Goal: Task Accomplishment & Management: Manage account settings

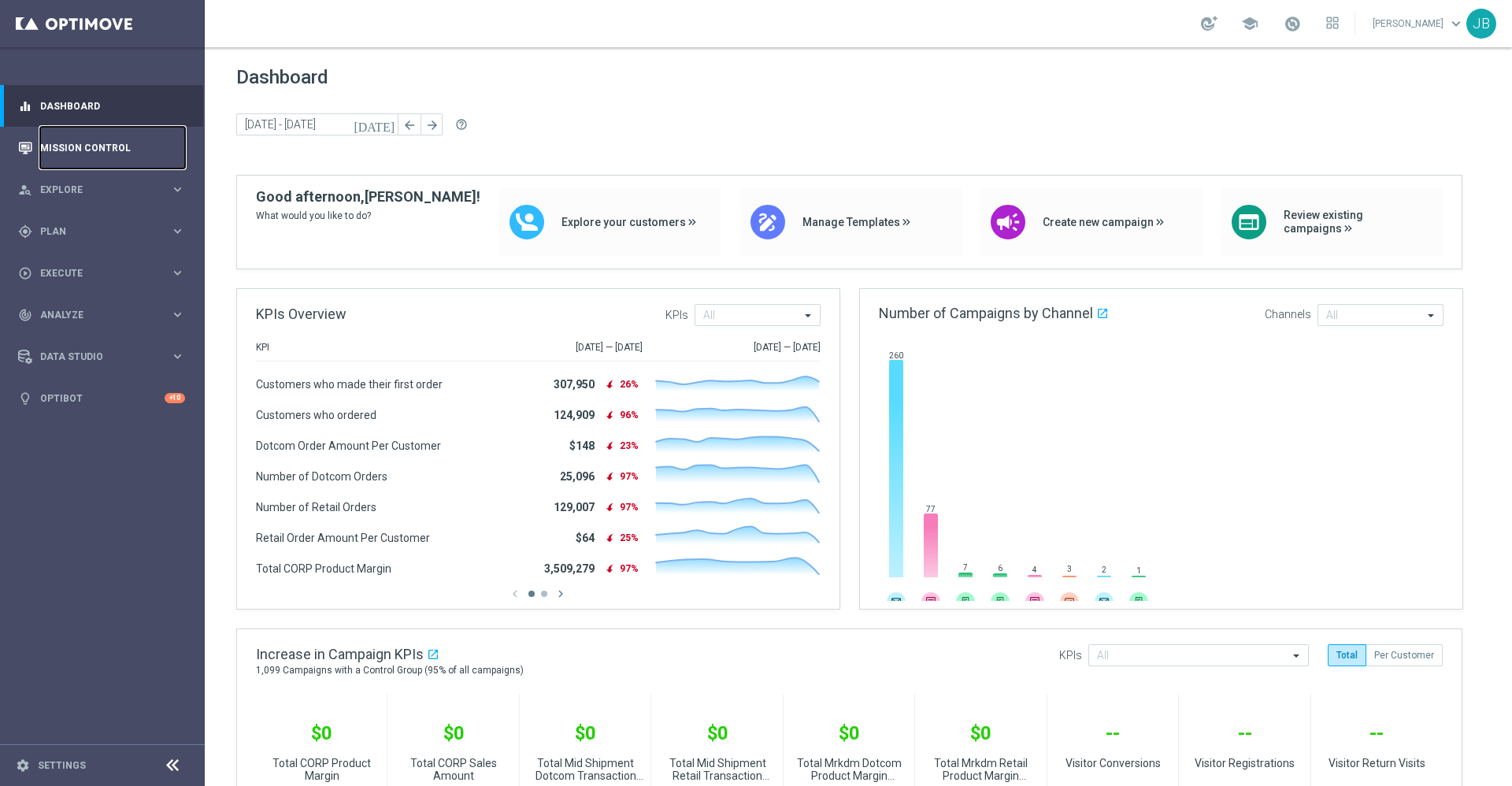
click at [126, 141] on link "Mission Control" at bounding box center [113, 147] width 145 height 42
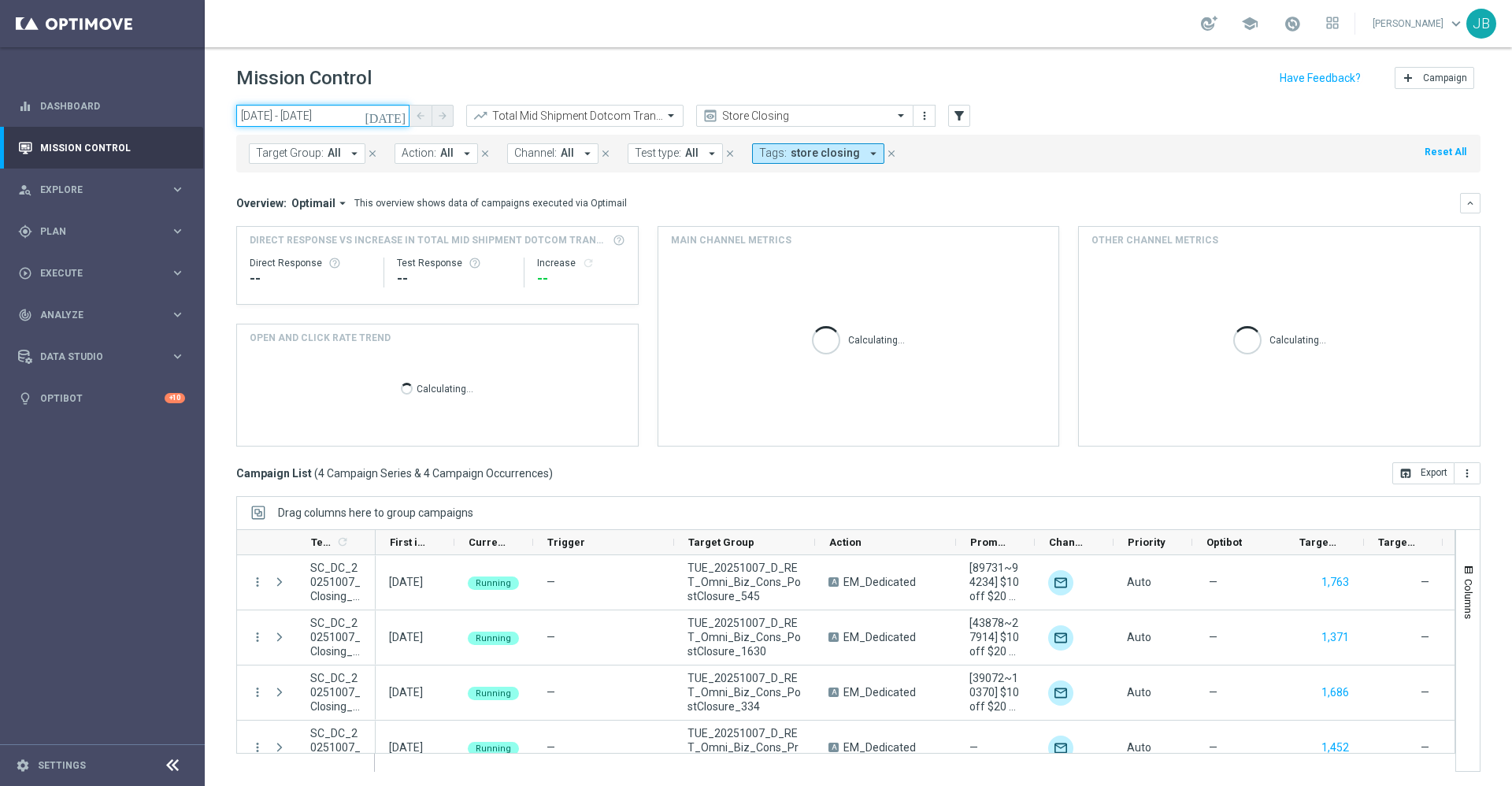
click at [390, 114] on input "[DATE] - [DATE]" at bounding box center [322, 116] width 173 height 22
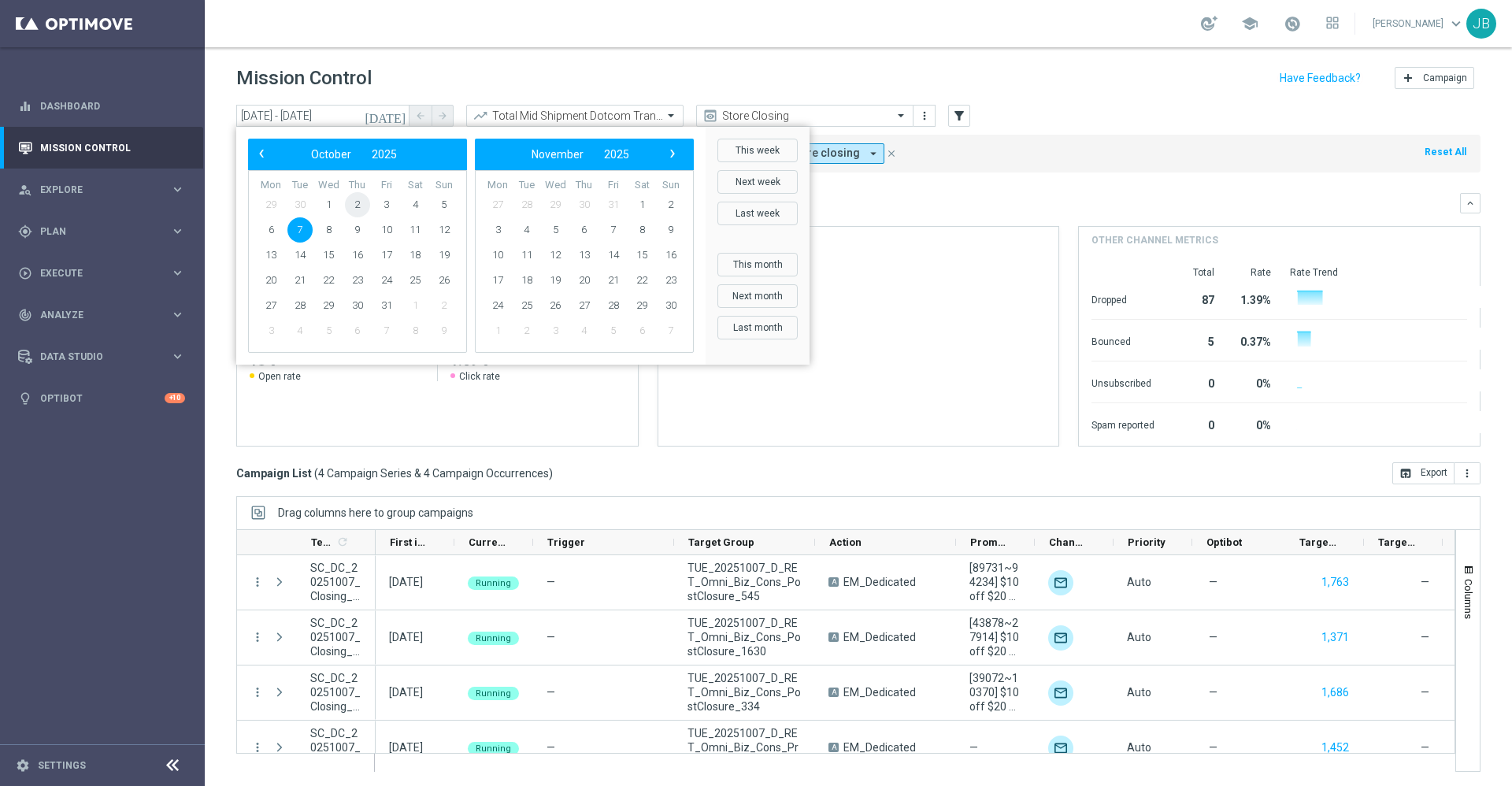
click at [354, 203] on span "2" at bounding box center [357, 204] width 25 height 25
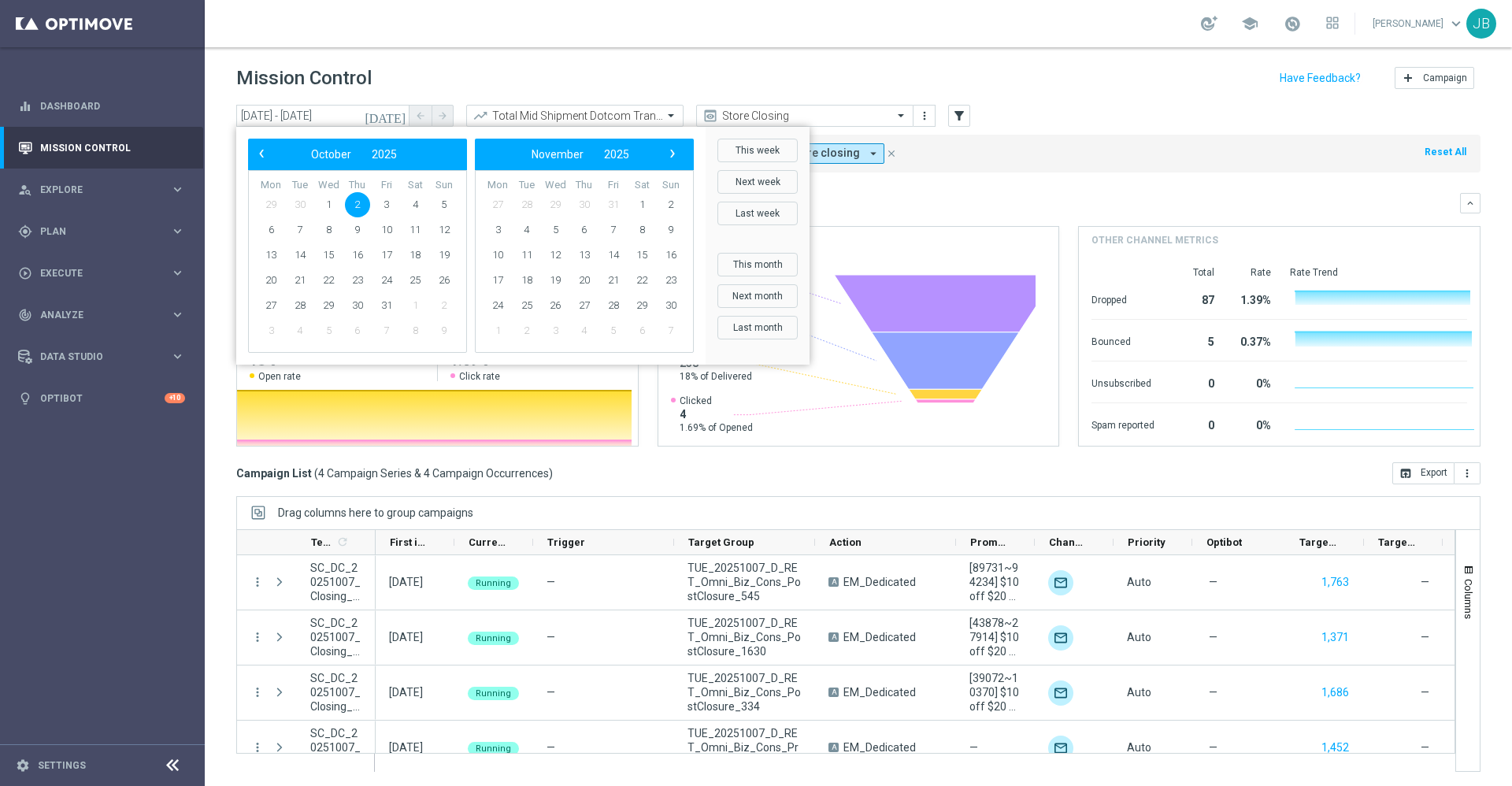
click at [354, 203] on span "2" at bounding box center [357, 204] width 25 height 25
type input "02 Oct 2025 - 02 Oct 2025"
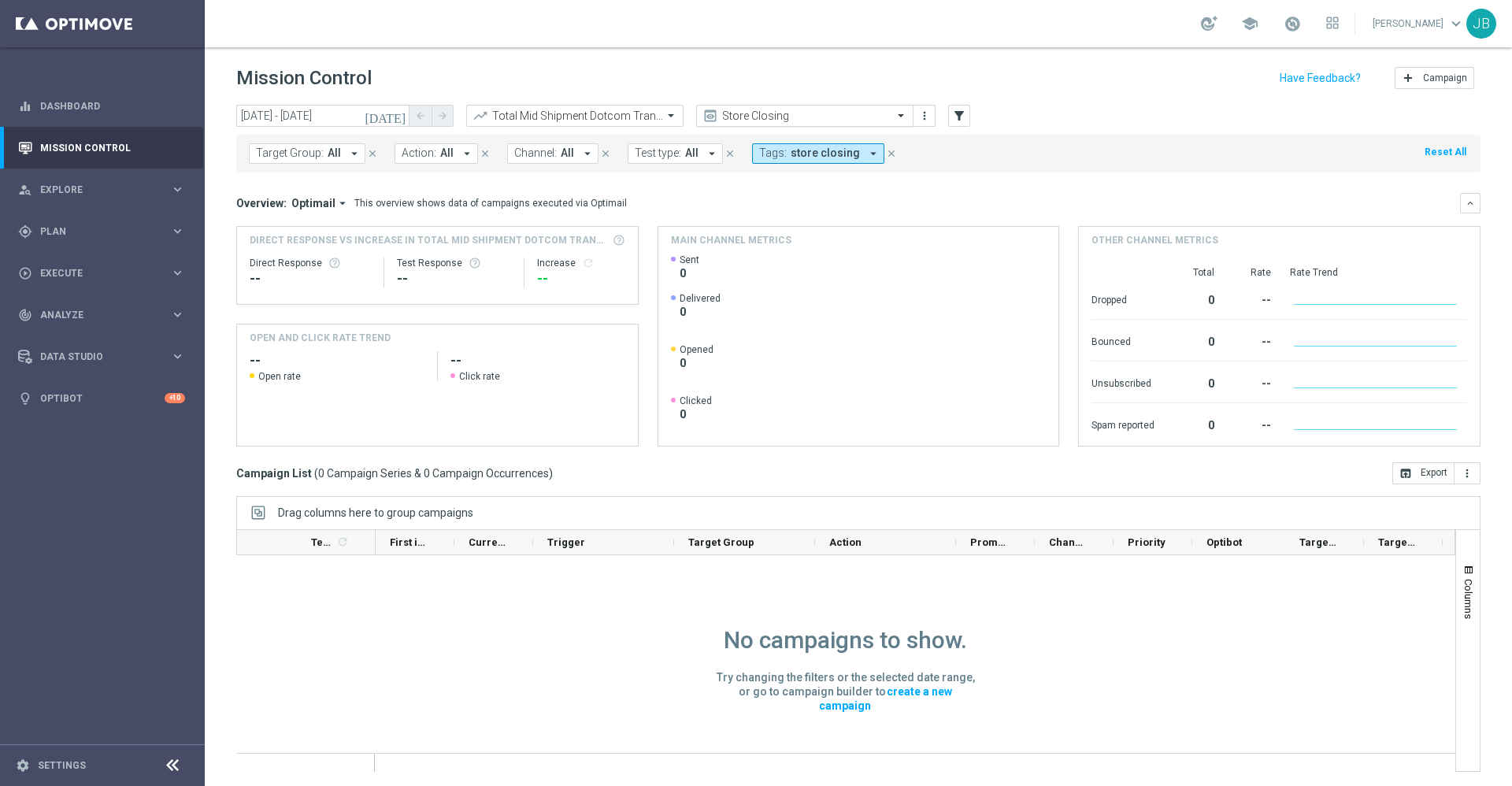
click at [785, 110] on input "text" at bounding box center [789, 117] width 168 height 14
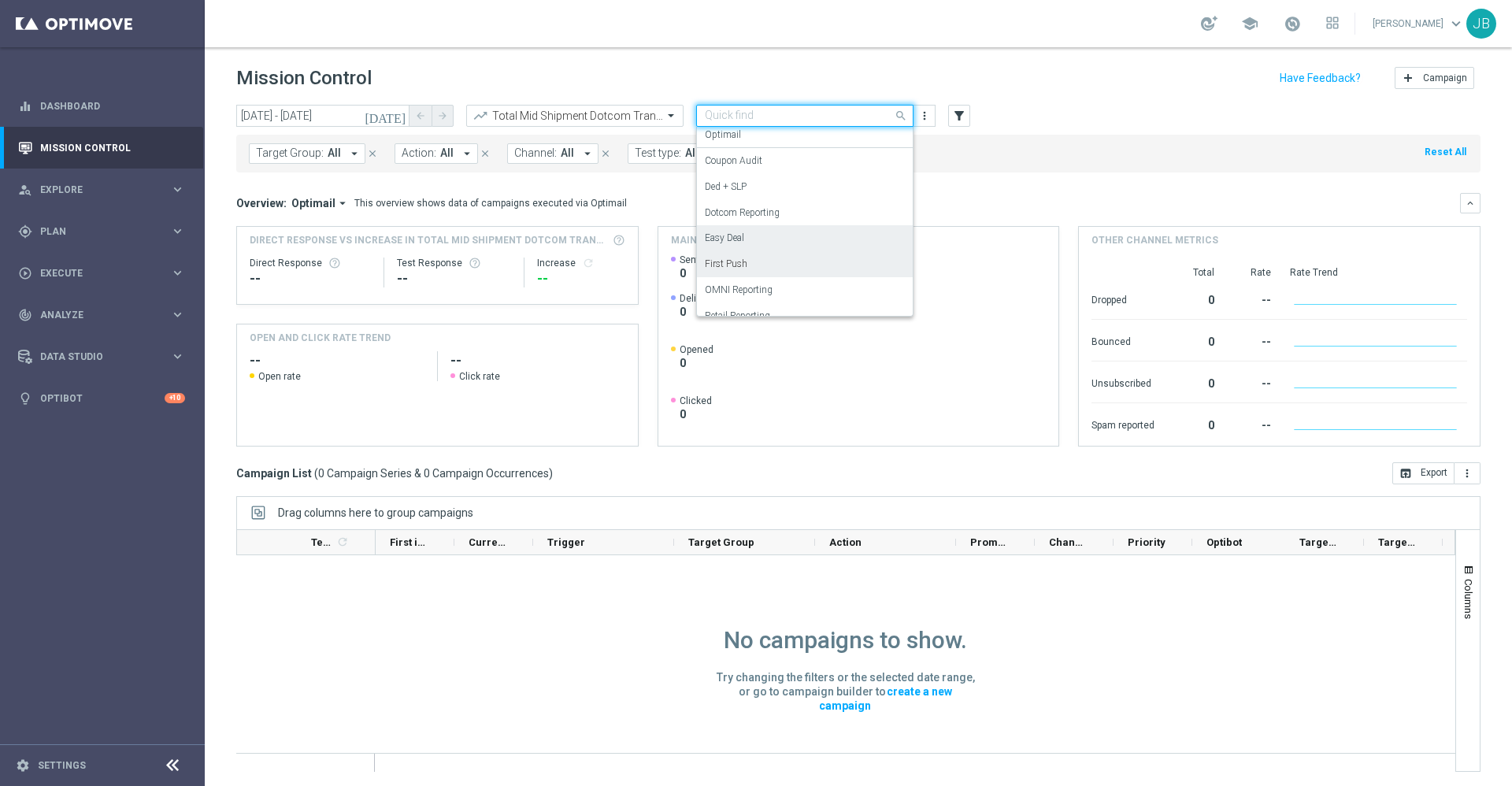
scroll to position [83, 0]
click at [770, 284] on label "OMNI Reporting" at bounding box center [739, 290] width 67 height 14
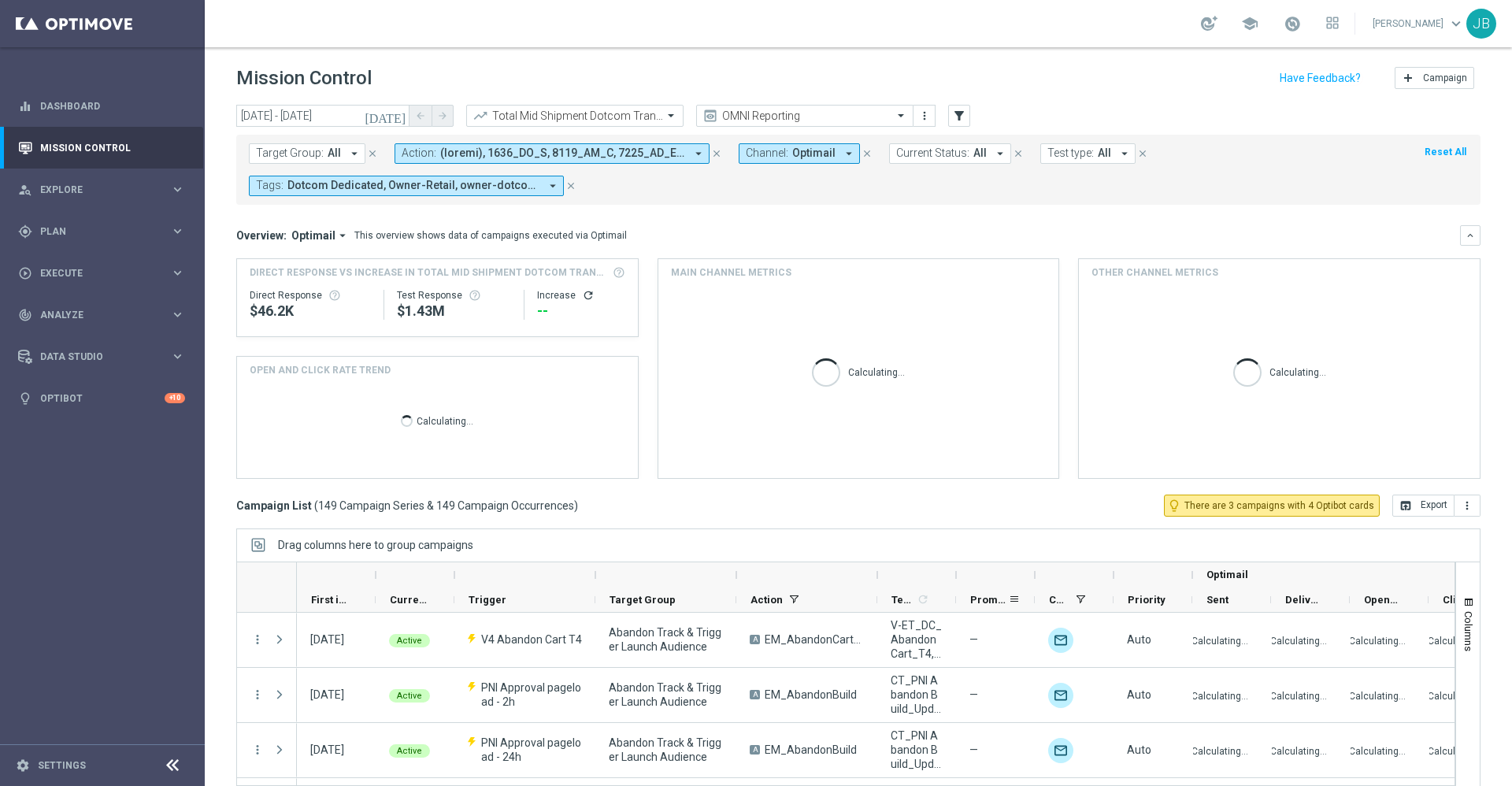
click at [988, 597] on span "Promotions" at bounding box center [989, 599] width 38 height 12
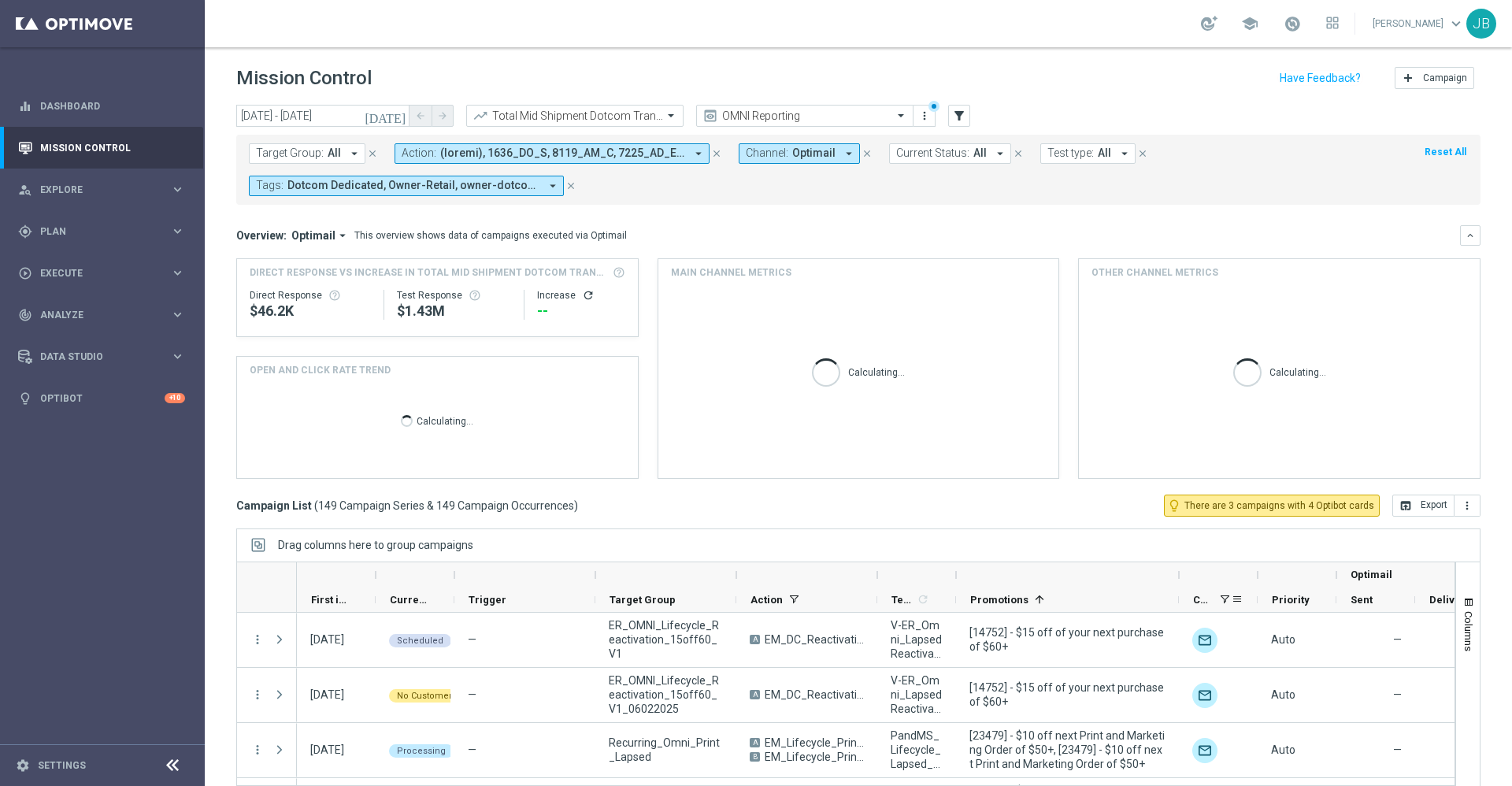
drag, startPoint x: 1036, startPoint y: 572, endPoint x: 1109, endPoint y: 648, distance: 105.4
click at [1191, 598] on div "Optimail First in Range" at bounding box center [1015, 586] width 1437 height 50
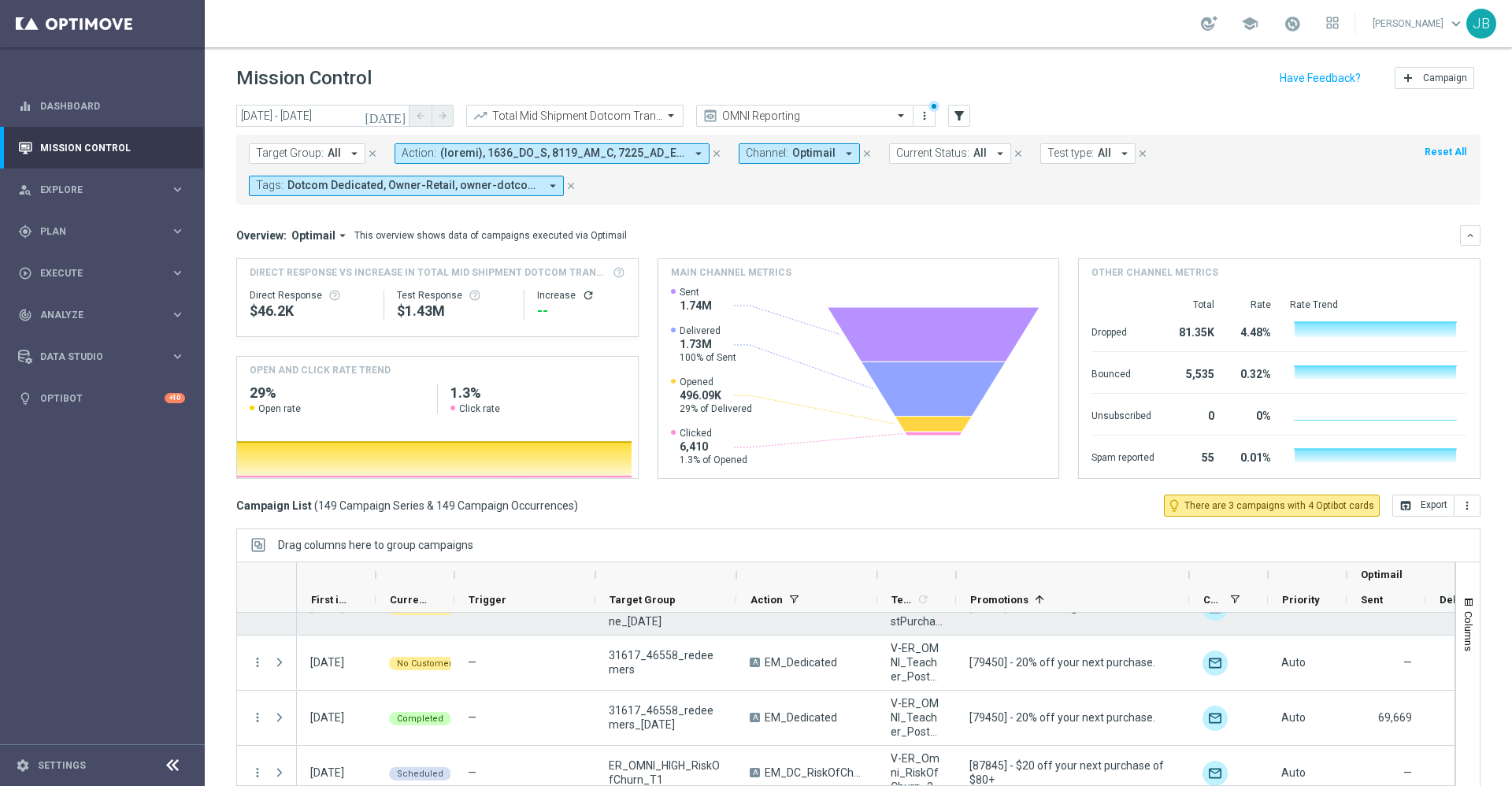
scroll to position [529, 0]
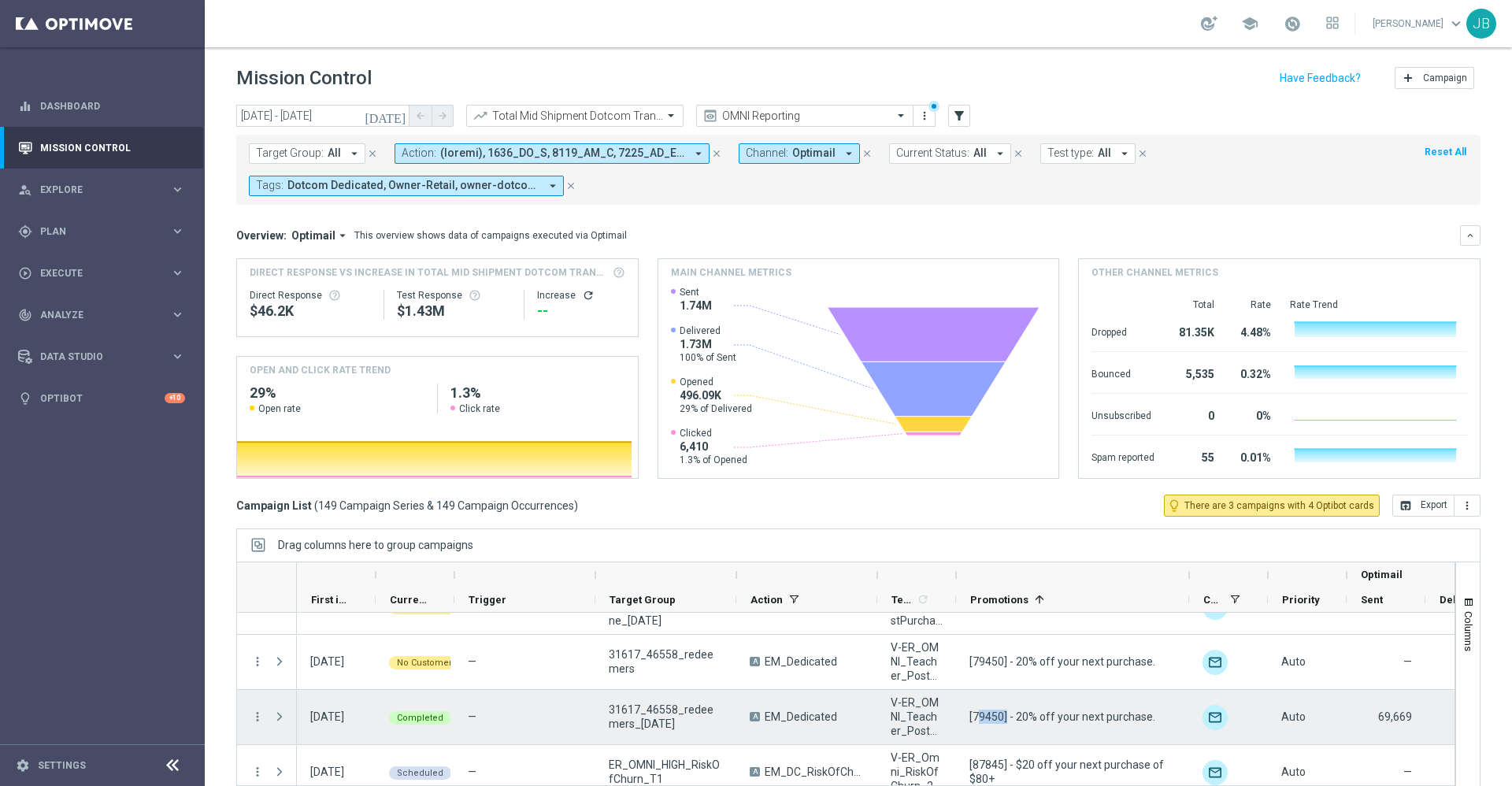
drag, startPoint x: 1005, startPoint y: 717, endPoint x: 979, endPoint y: 716, distance: 26.0
click at [979, 716] on span "[79450] - 20% off your next purchase." at bounding box center [1062, 716] width 186 height 14
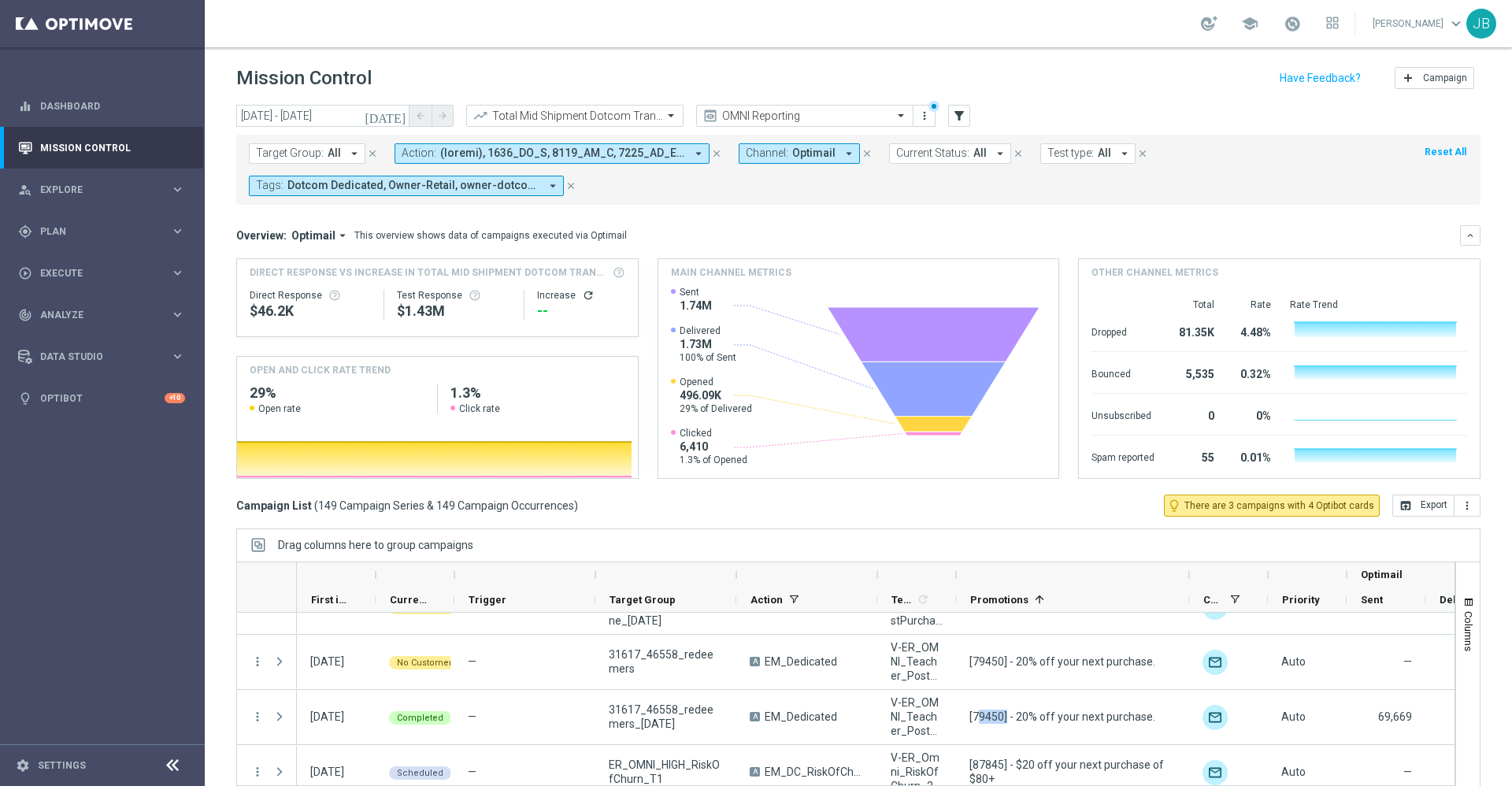
click at [323, 152] on button "Target Group: All arrow_drop_down" at bounding box center [308, 153] width 117 height 21
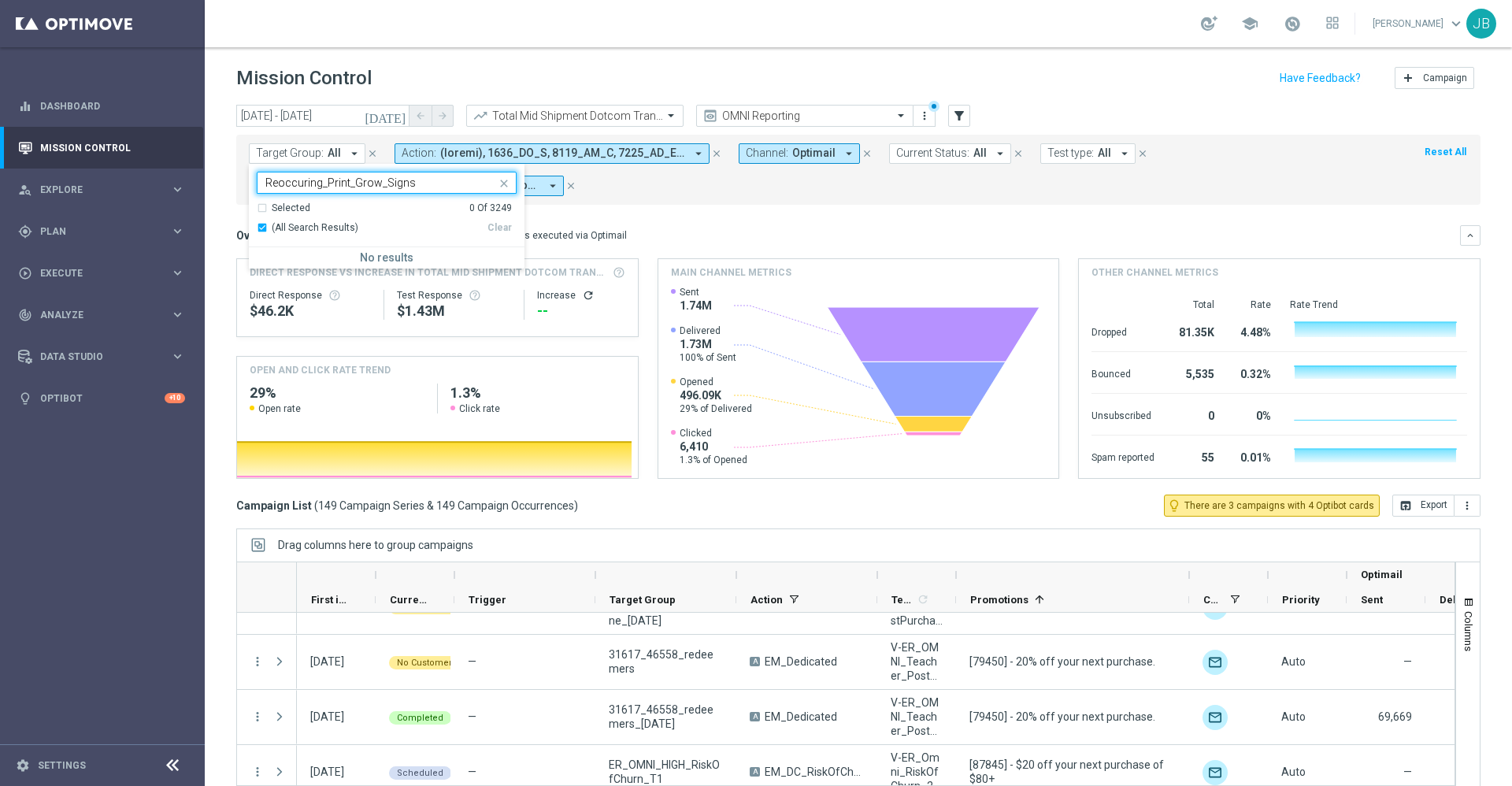
click at [267, 181] on input "Reoccuring_Print_Grow_Signs" at bounding box center [380, 183] width 230 height 14
type input "Reoccuring_Print_Grow_Signs"
click at [699, 203] on div "Target Group: All arrow_drop_down Reoccuring_Print_Grow_Signs Selected 0 Of 324…" at bounding box center [858, 169] width 1244 height 70
click at [347, 151] on icon "arrow_drop_down" at bounding box center [354, 153] width 14 height 14
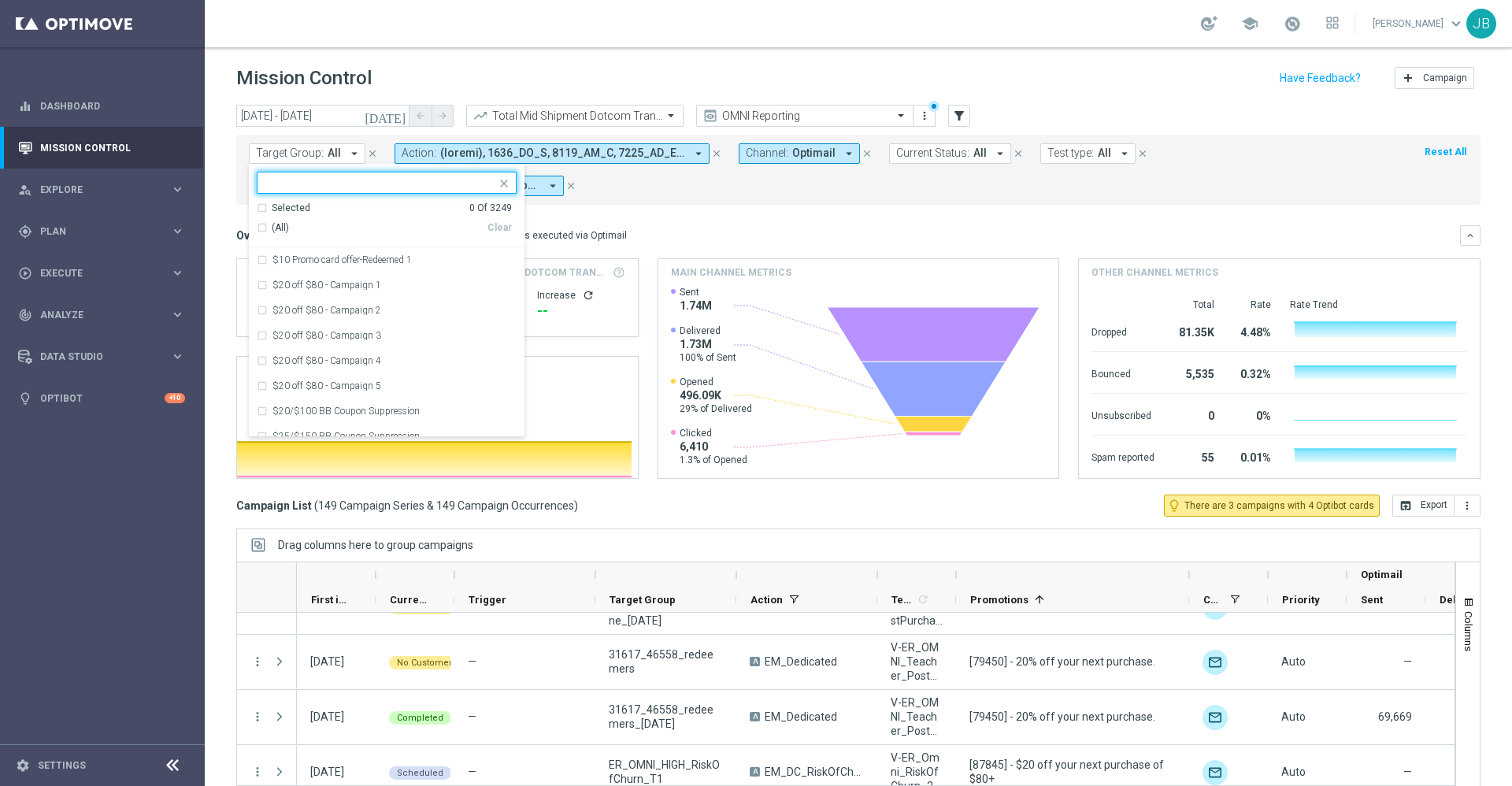
click at [367, 185] on input "text" at bounding box center [380, 183] width 230 height 14
type input "Reoccuring_Print_Grow_Signs"
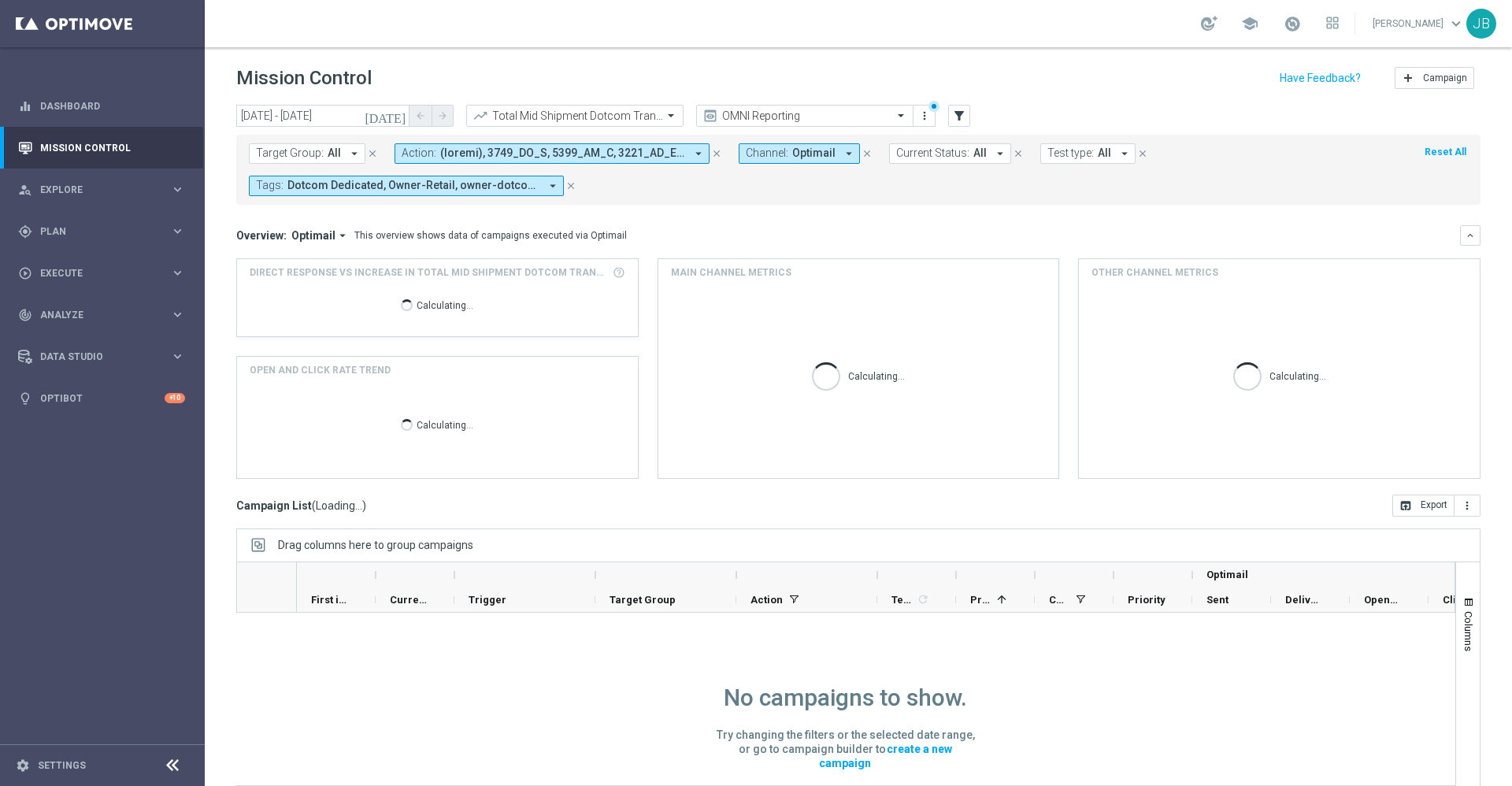
click at [330, 152] on span "All" at bounding box center [334, 153] width 14 height 14
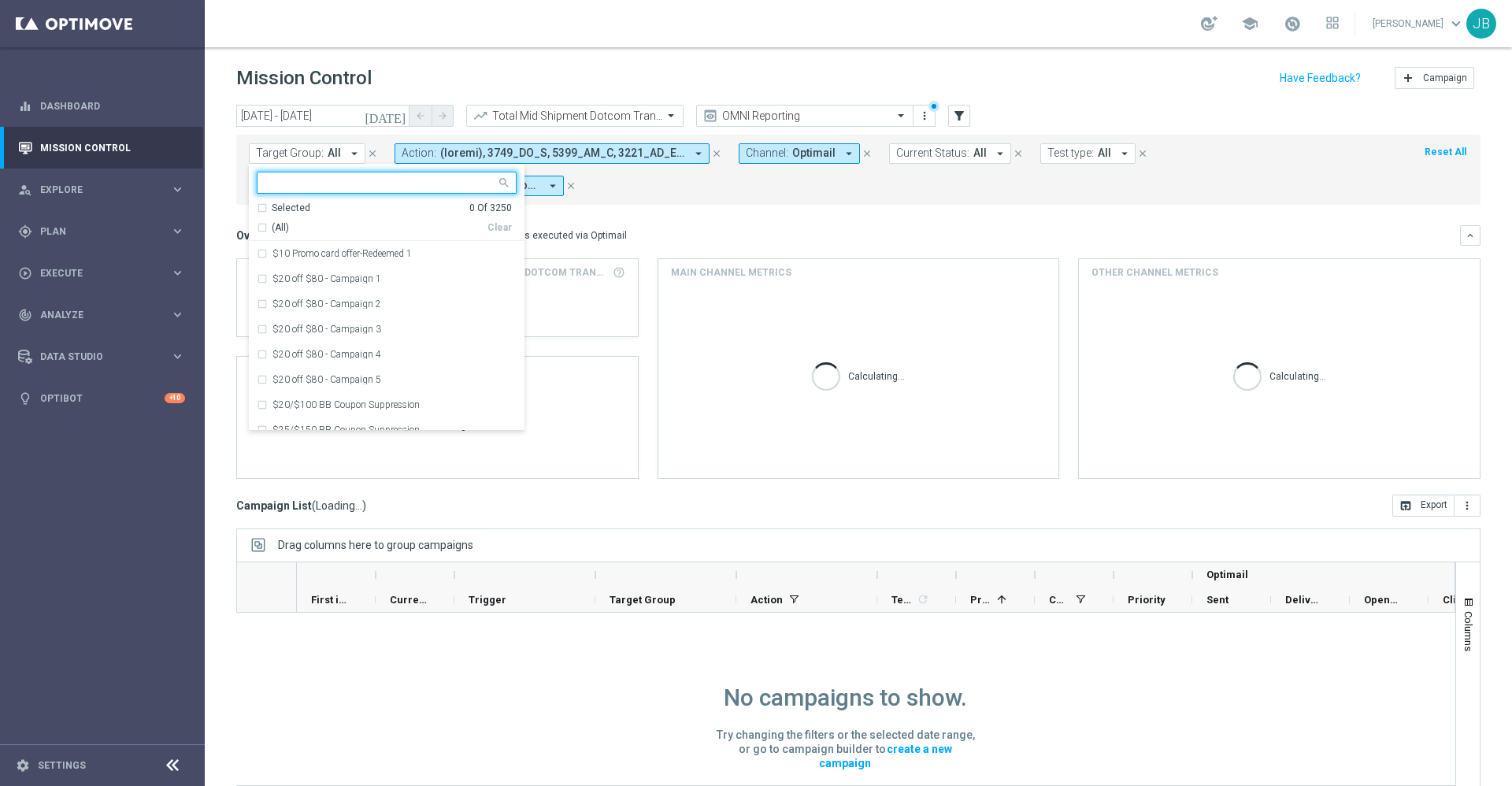
click at [338, 178] on input "text" at bounding box center [380, 183] width 230 height 14
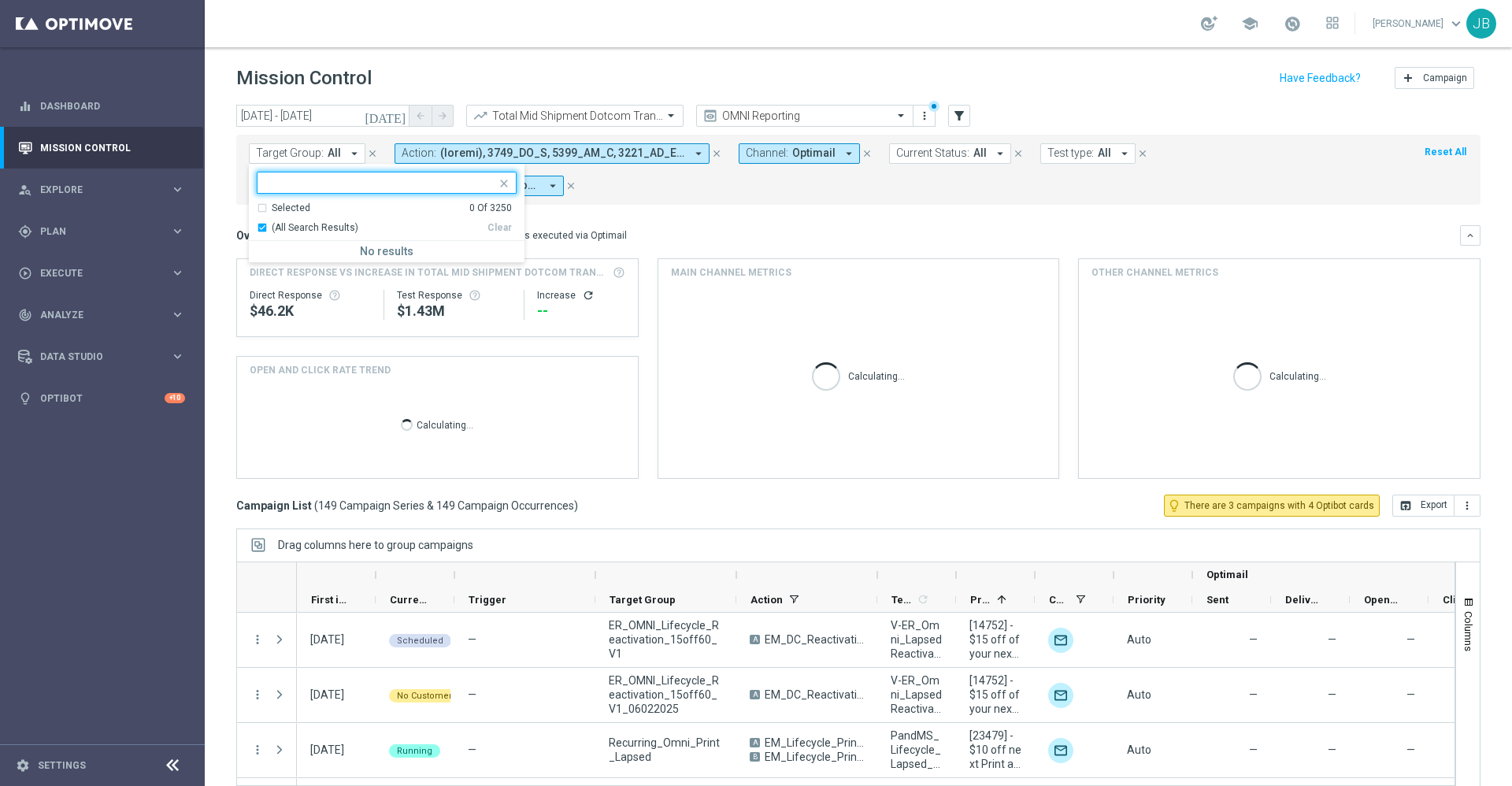
type input "Reoccuring_Print_Grow_Signs"
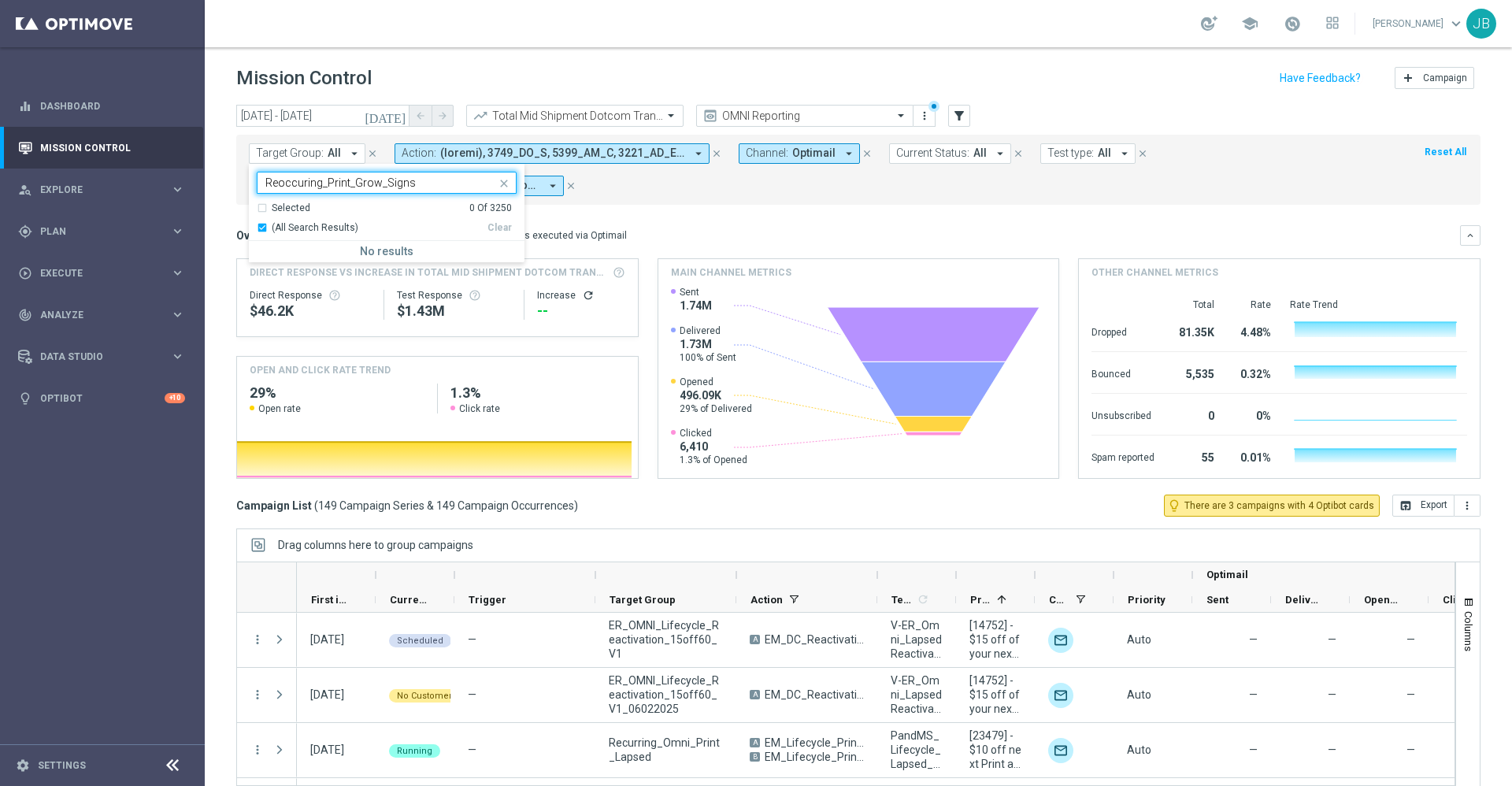
click at [269, 184] on input "Reoccuring_Print_Grow_Signs" at bounding box center [380, 183] width 230 height 14
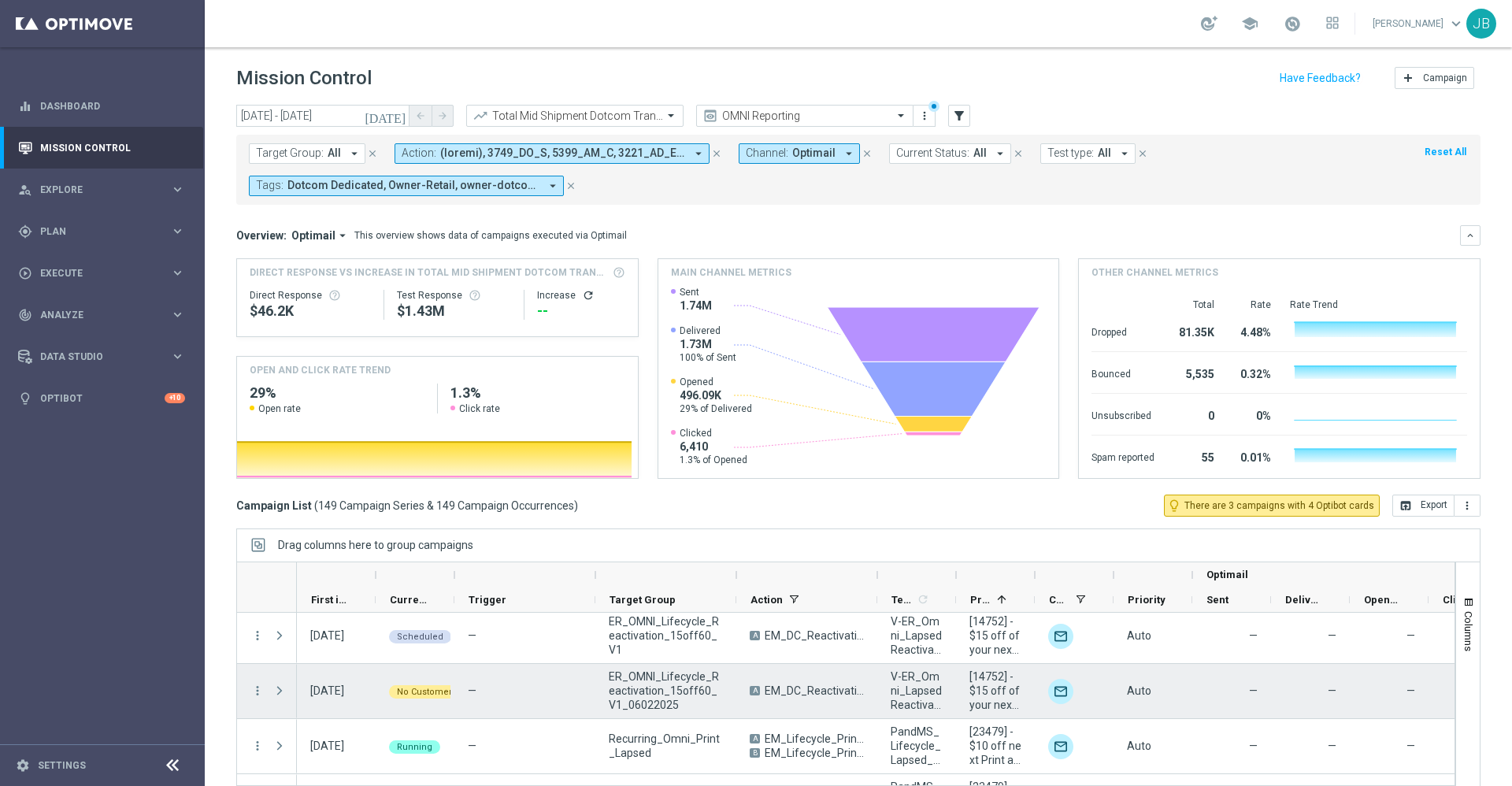
scroll to position [5, 0]
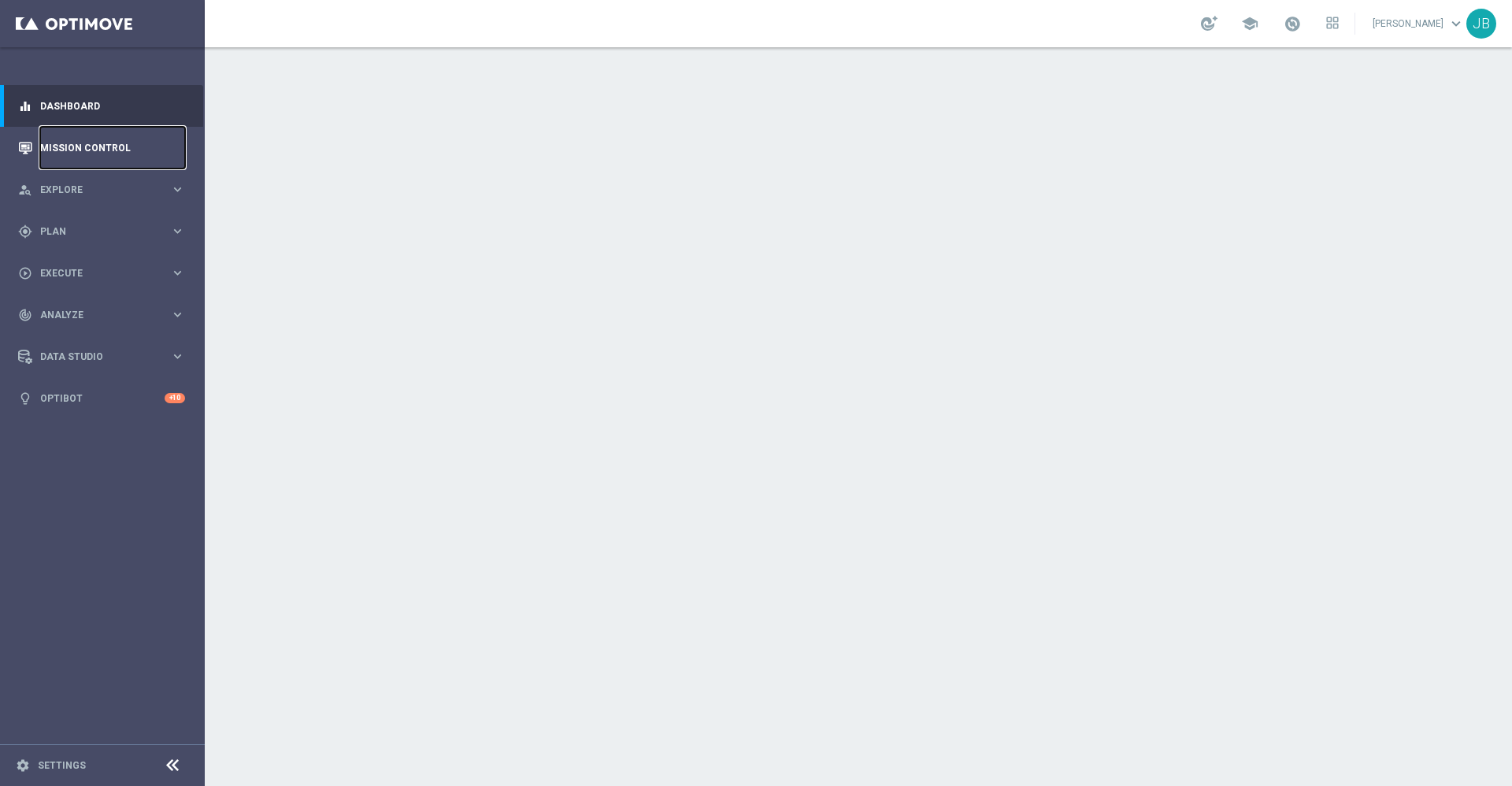
click at [111, 153] on link "Mission Control" at bounding box center [113, 147] width 145 height 42
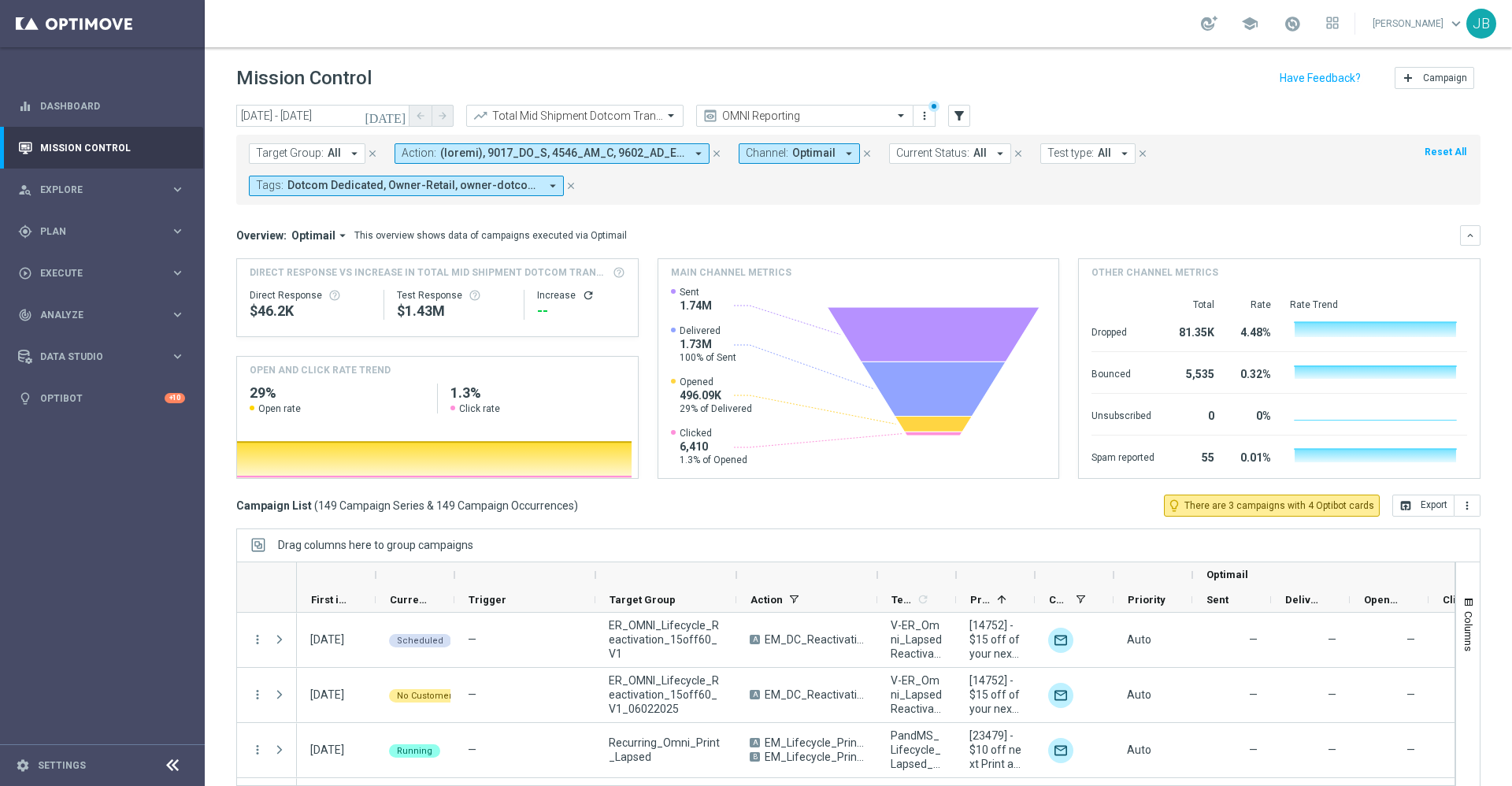
click at [320, 147] on span "Target Group:" at bounding box center [290, 153] width 67 height 14
click at [264, 180] on div "Reoccuring_Print_Grow_Signs" at bounding box center [380, 184] width 233 height 16
type input "Reoccuring_Print_Grow_Signs"
click at [269, 184] on input "Reoccuring_Print_Grow_Signs" at bounding box center [380, 183] width 230 height 14
drag, startPoint x: 385, startPoint y: 182, endPoint x: 226, endPoint y: 176, distance: 159.1
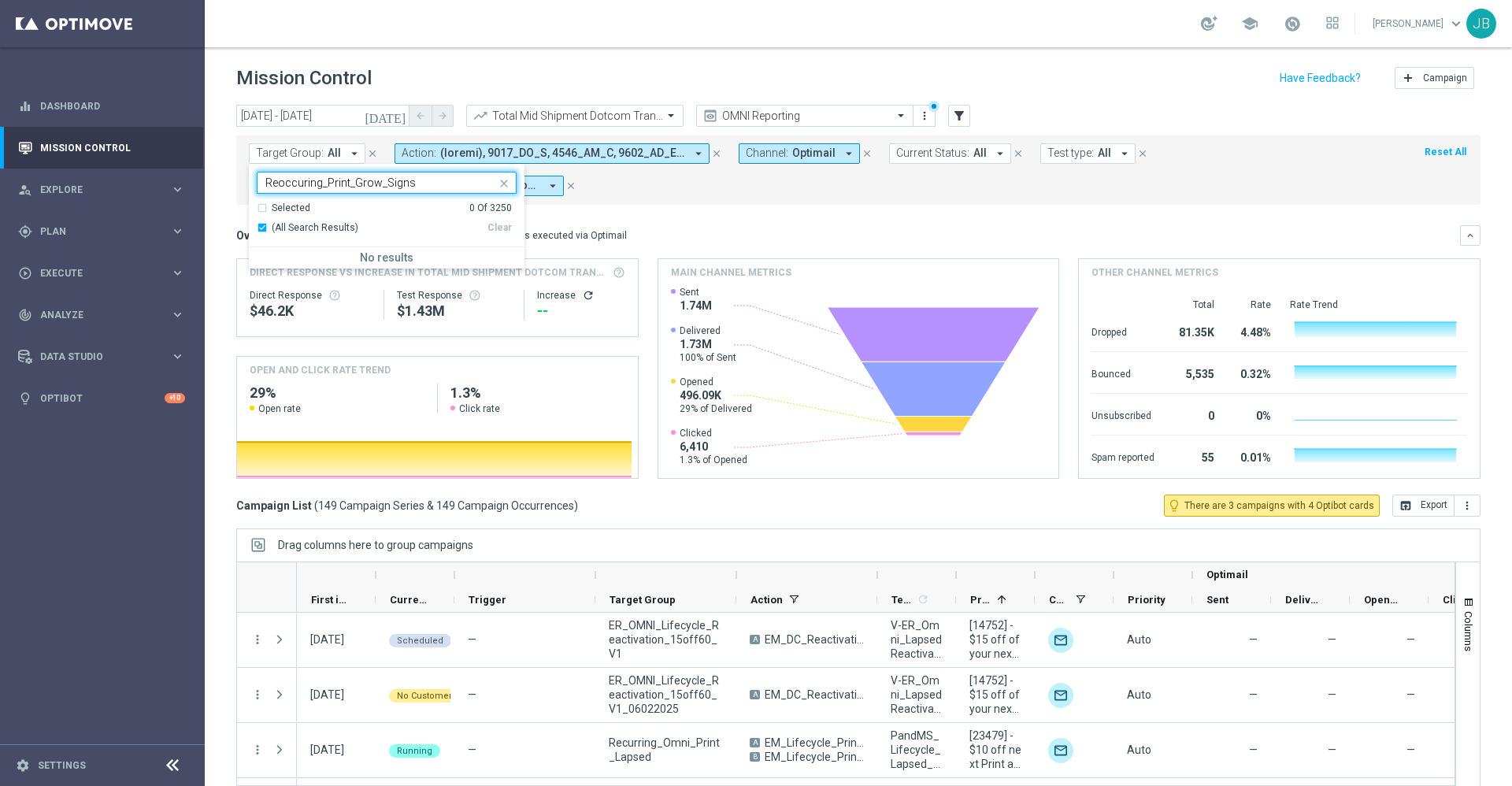
click at [226, 176] on div "today 02 Oct 2025 - 02 Oct 2025 arrow_back arrow_forward Total Mid Shipment Dot…" at bounding box center [858, 438] width 1307 height 666
click at [292, 148] on span "Target Group:" at bounding box center [290, 153] width 67 height 14
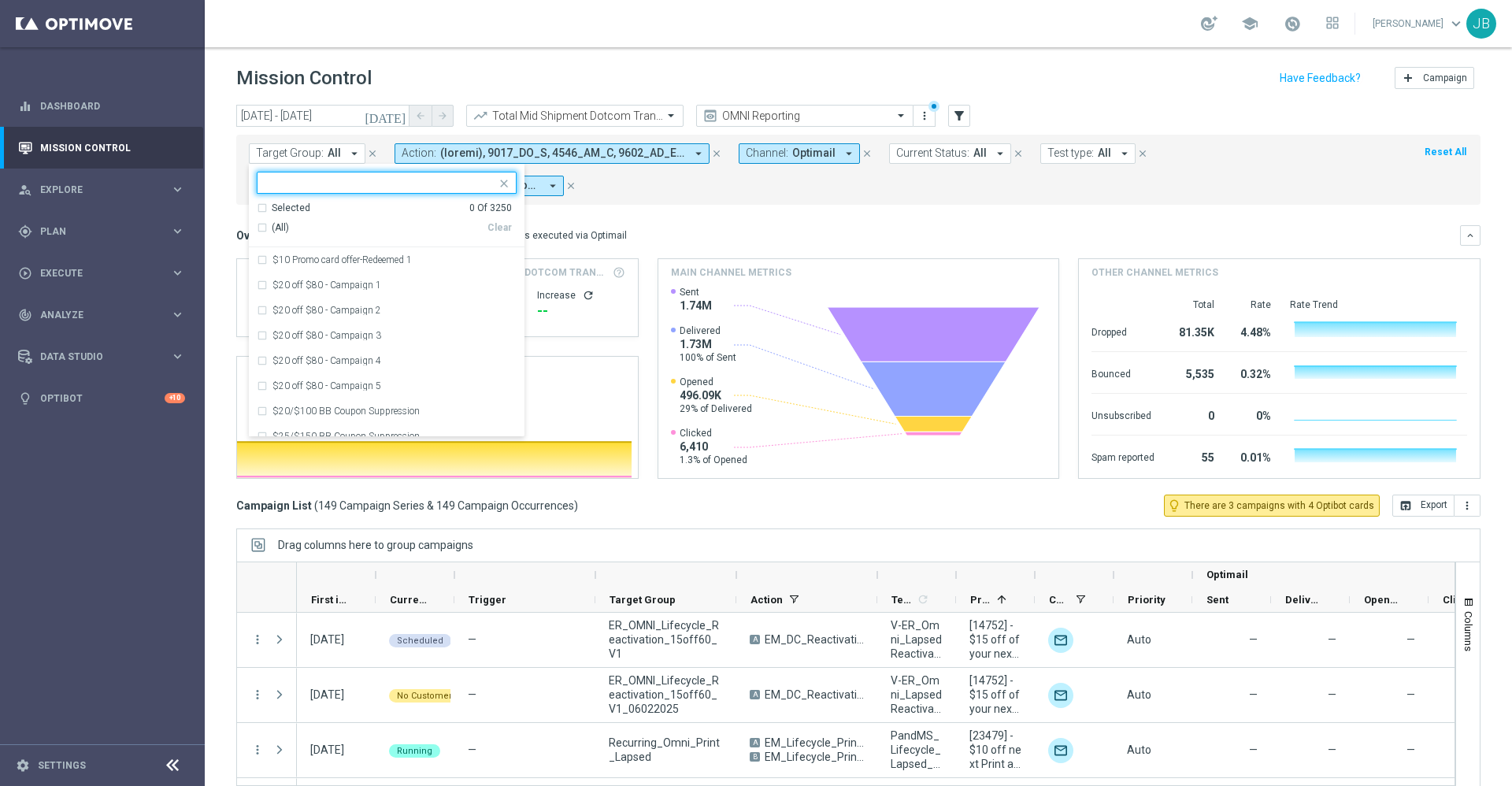
type input "Reoccuring_Print_Grow_Signs"
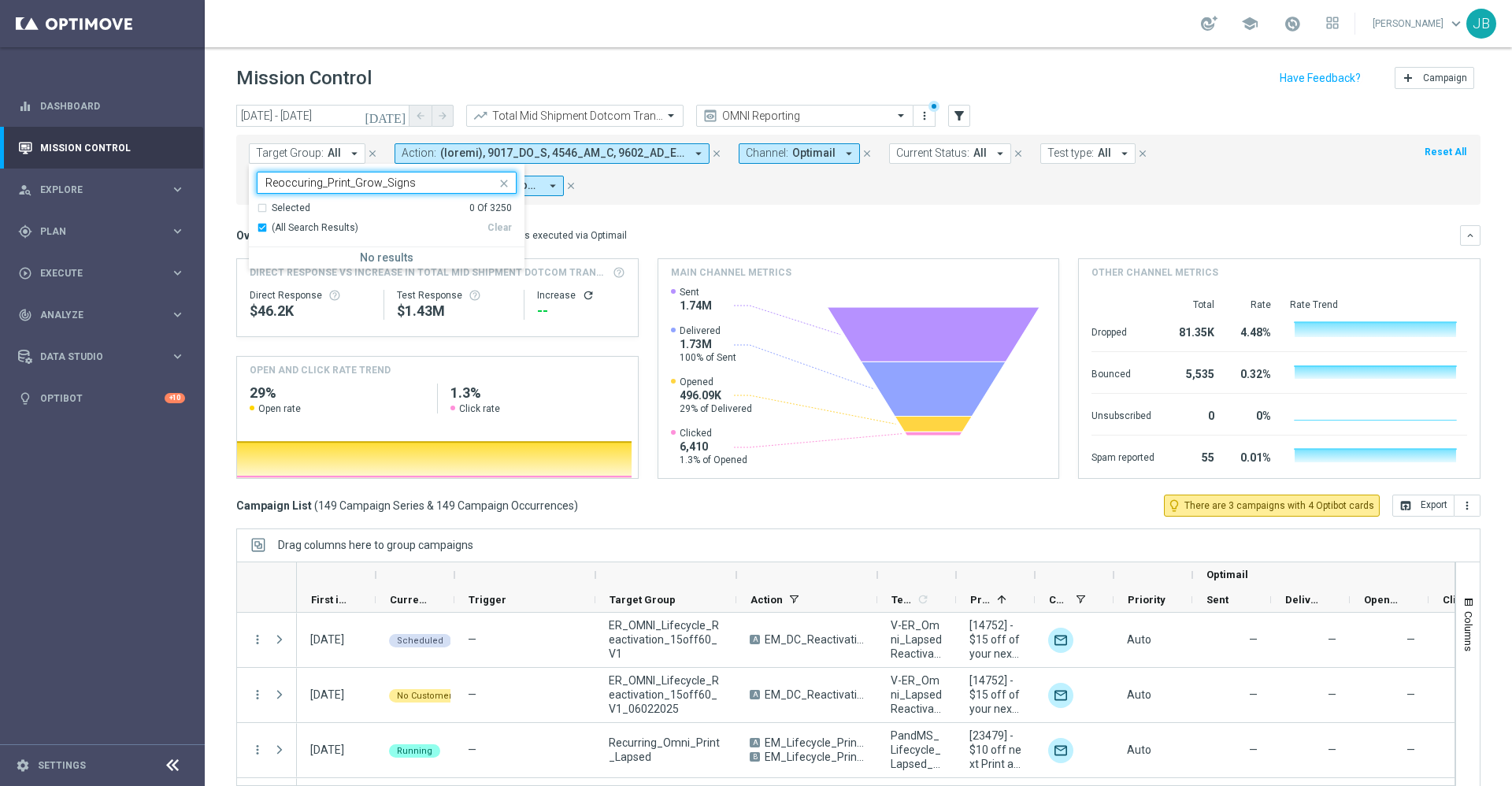
drag, startPoint x: 385, startPoint y: 184, endPoint x: 220, endPoint y: 173, distance: 165.4
click at [220, 173] on div "today 02 Oct 2025 - 02 Oct 2025 arrow_back arrow_forward Total Mid Shipment Dot…" at bounding box center [858, 438] width 1307 height 666
click at [336, 157] on span "All" at bounding box center [334, 153] width 14 height 14
click at [387, 180] on input "Reoccuring_Print_Grow_Signs" at bounding box center [380, 183] width 230 height 14
click at [384, 184] on input "Reoccuring_Print_Grow_Signs" at bounding box center [380, 183] width 230 height 14
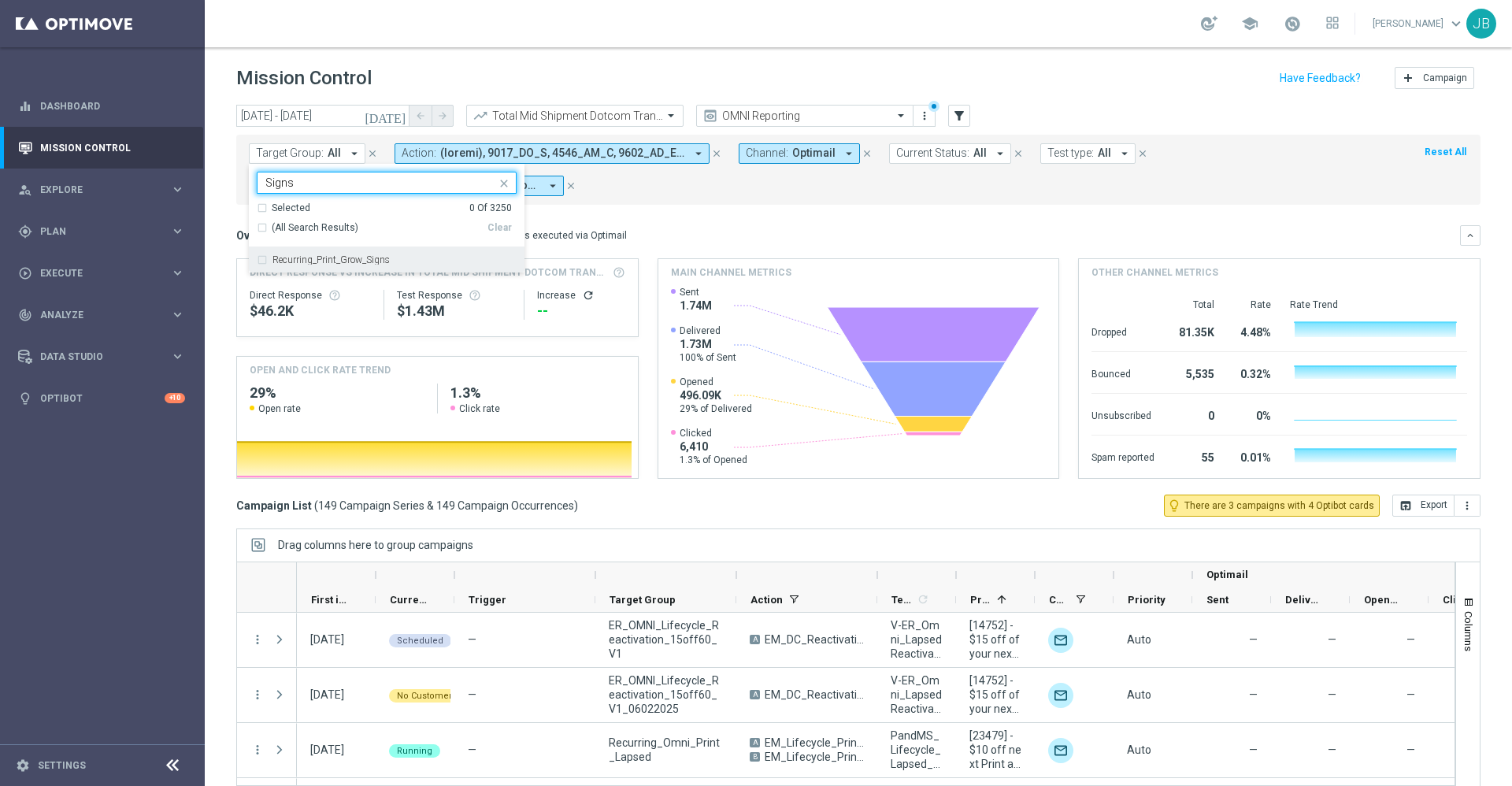
click at [412, 257] on div "Recurring_Print_Grow_Signs" at bounding box center [394, 260] width 244 height 10
type input "Signs"
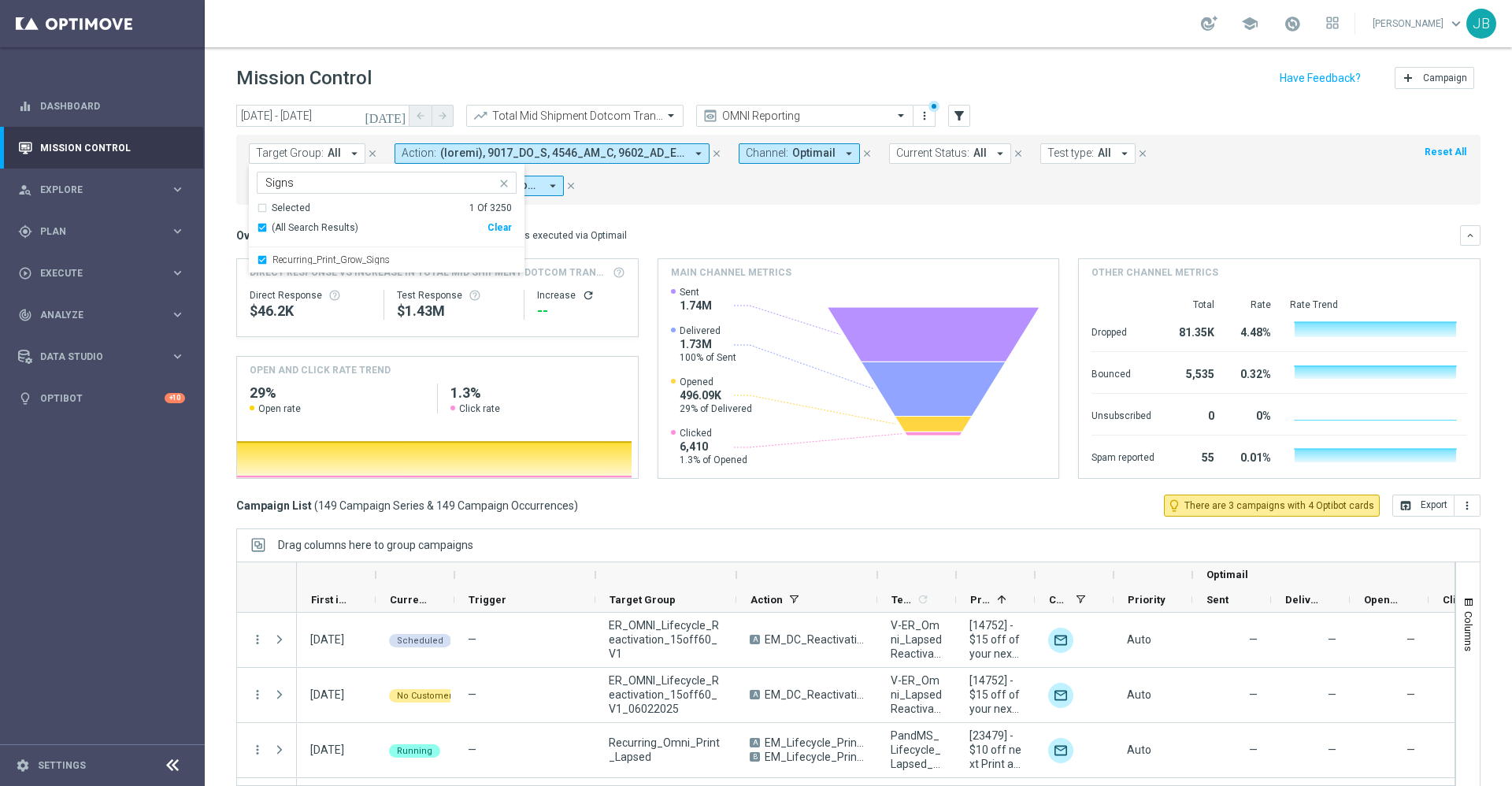
click at [659, 209] on mini-dashboard "Overview: Optimail arrow_drop_down This overview shows data of campaigns execut…" at bounding box center [858, 349] width 1244 height 290
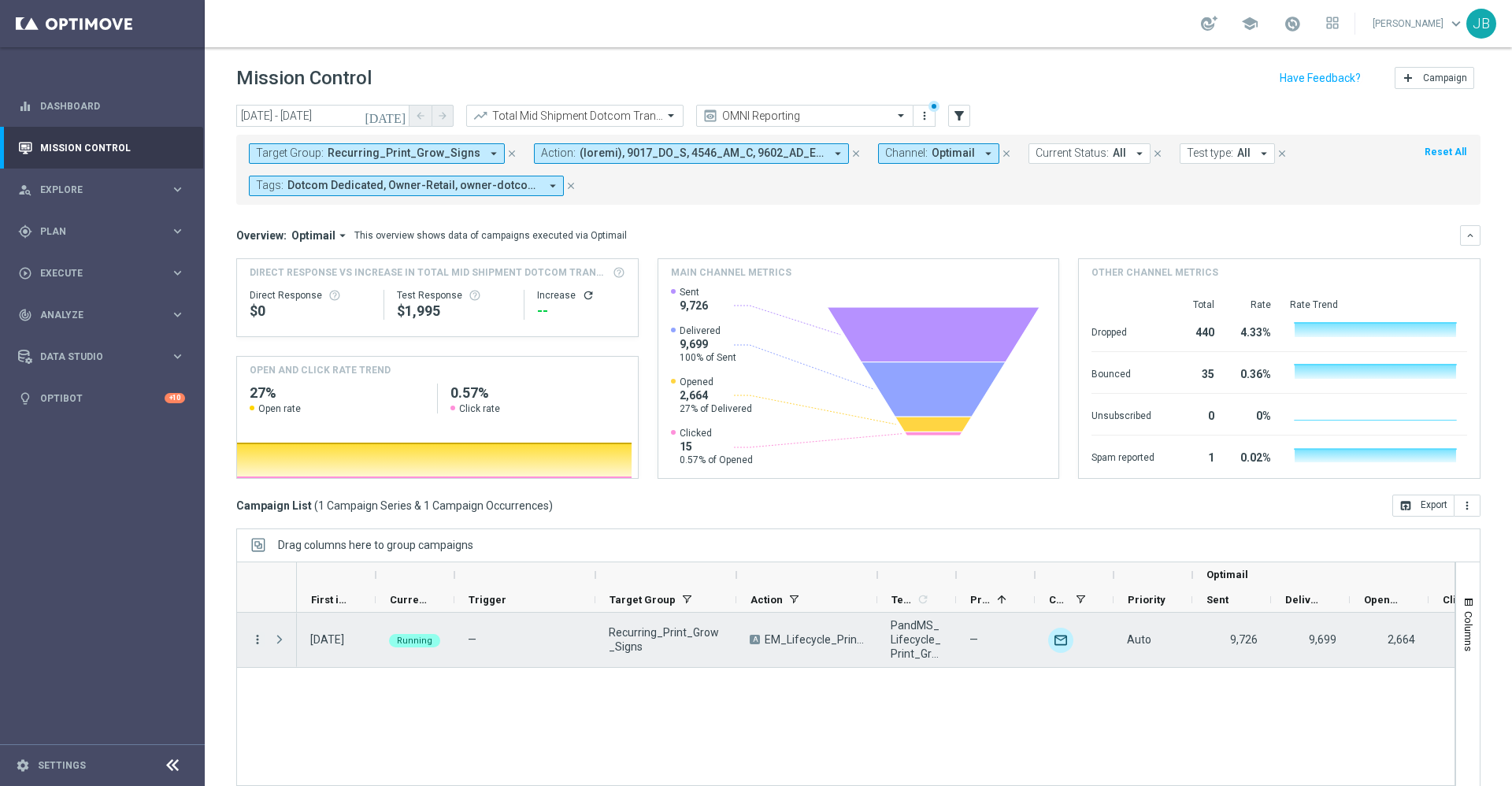
click at [254, 644] on icon "more_vert" at bounding box center [257, 639] width 14 height 14
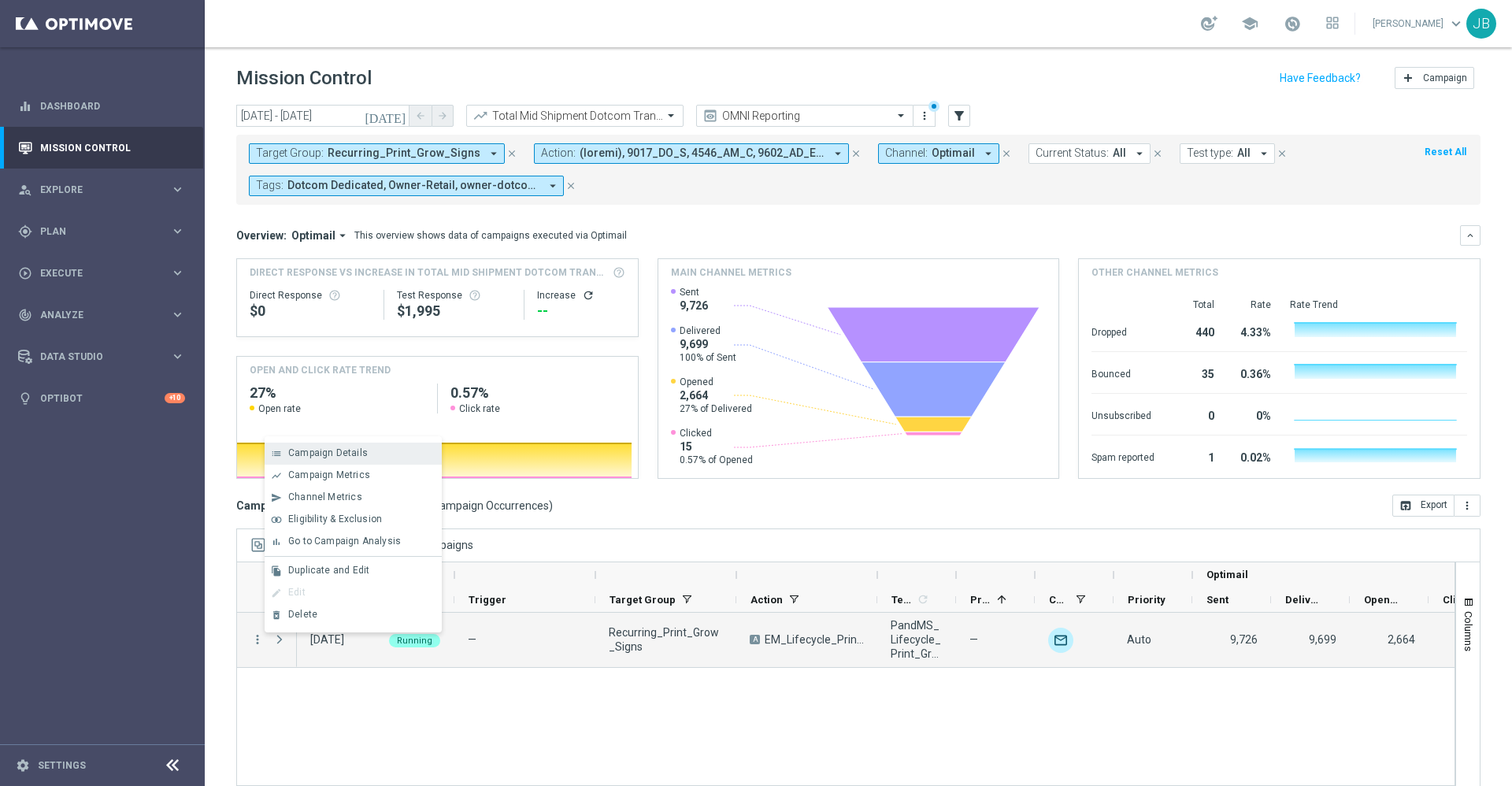
click at [325, 454] on span "Campaign Details" at bounding box center [327, 452] width 79 height 11
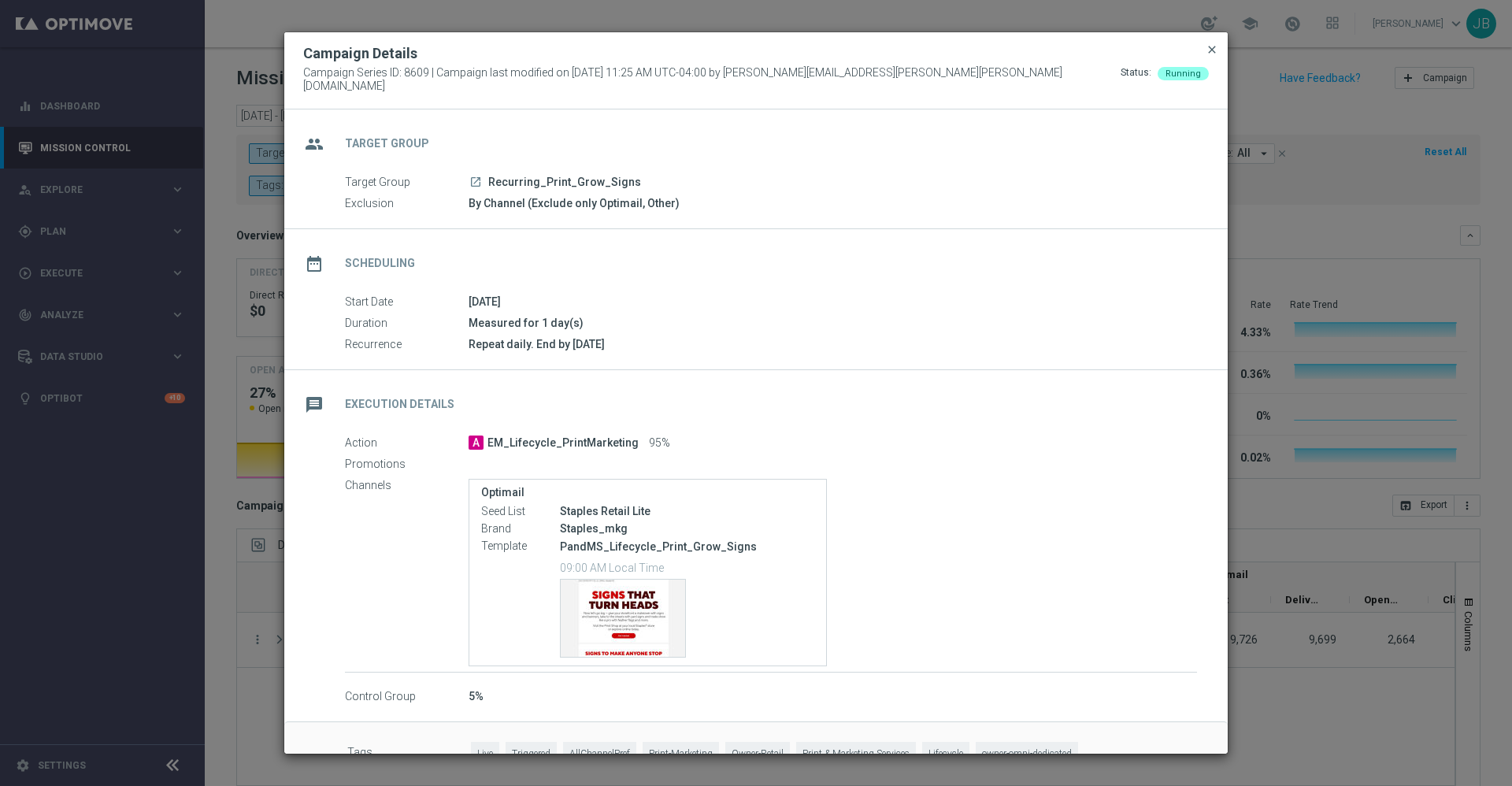
click at [1211, 56] on span "close" at bounding box center [1211, 49] width 13 height 13
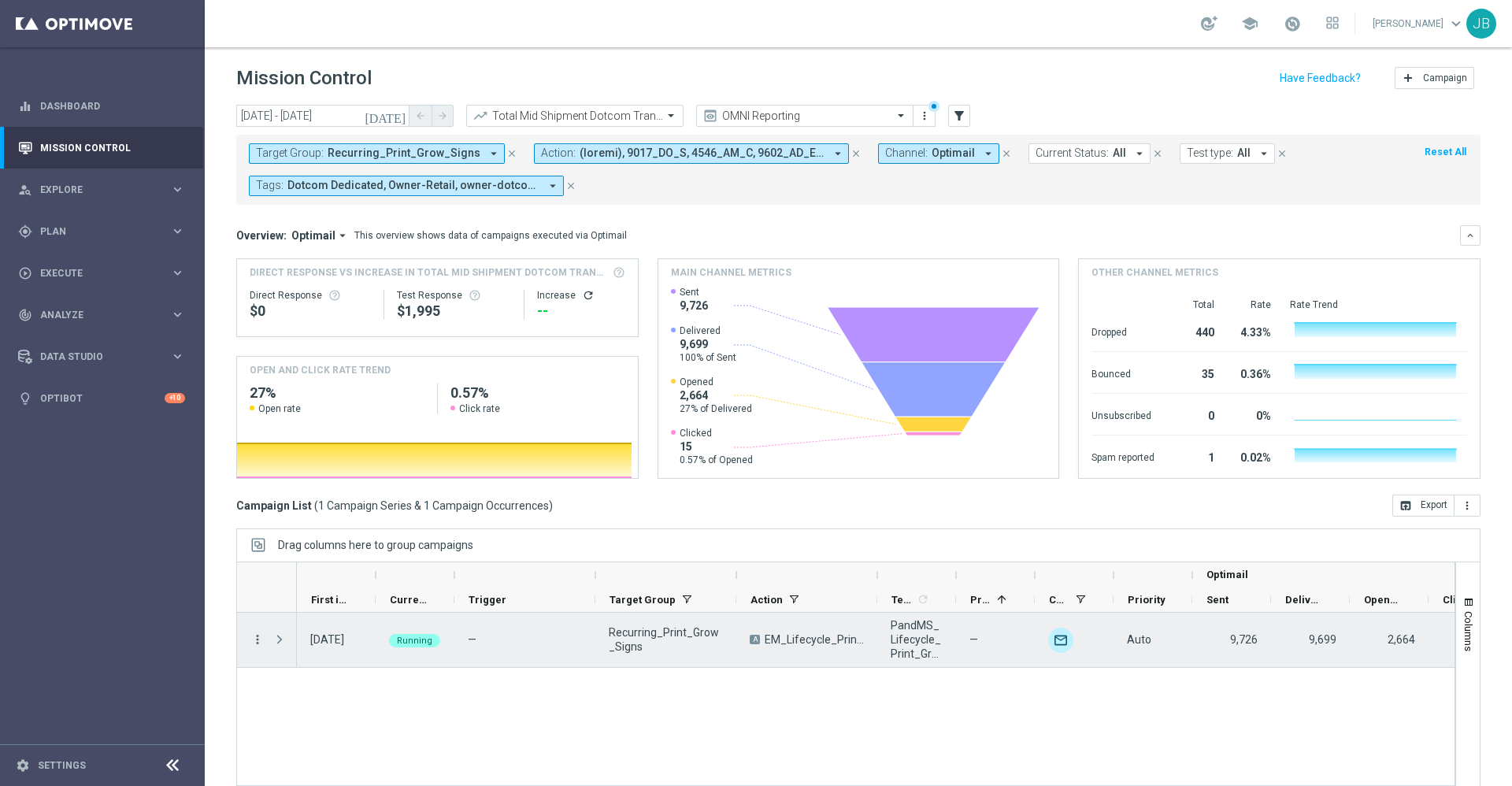
click at [256, 641] on icon "more_vert" at bounding box center [257, 639] width 14 height 14
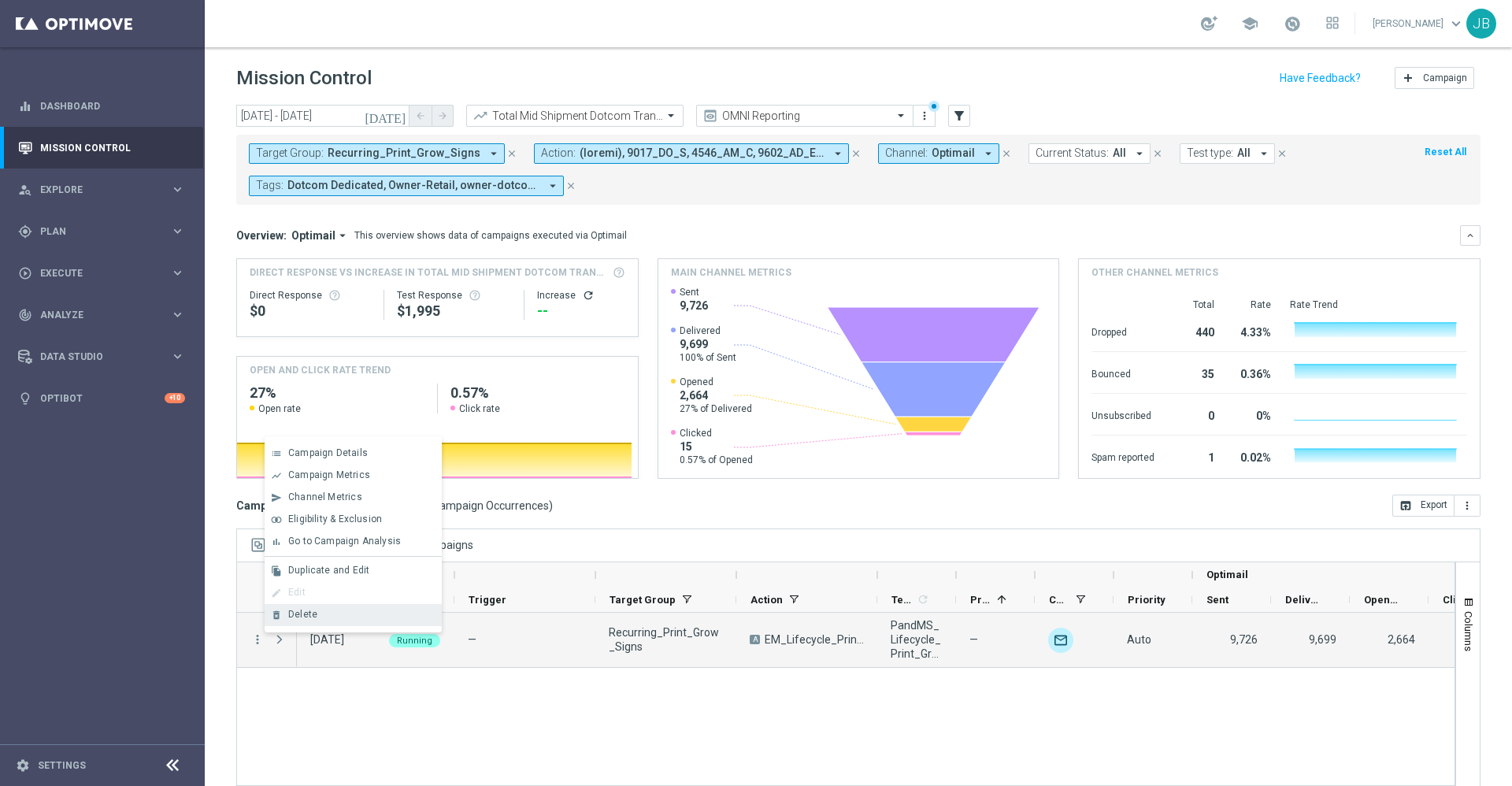
click at [311, 614] on span "Delete" at bounding box center [302, 613] width 29 height 11
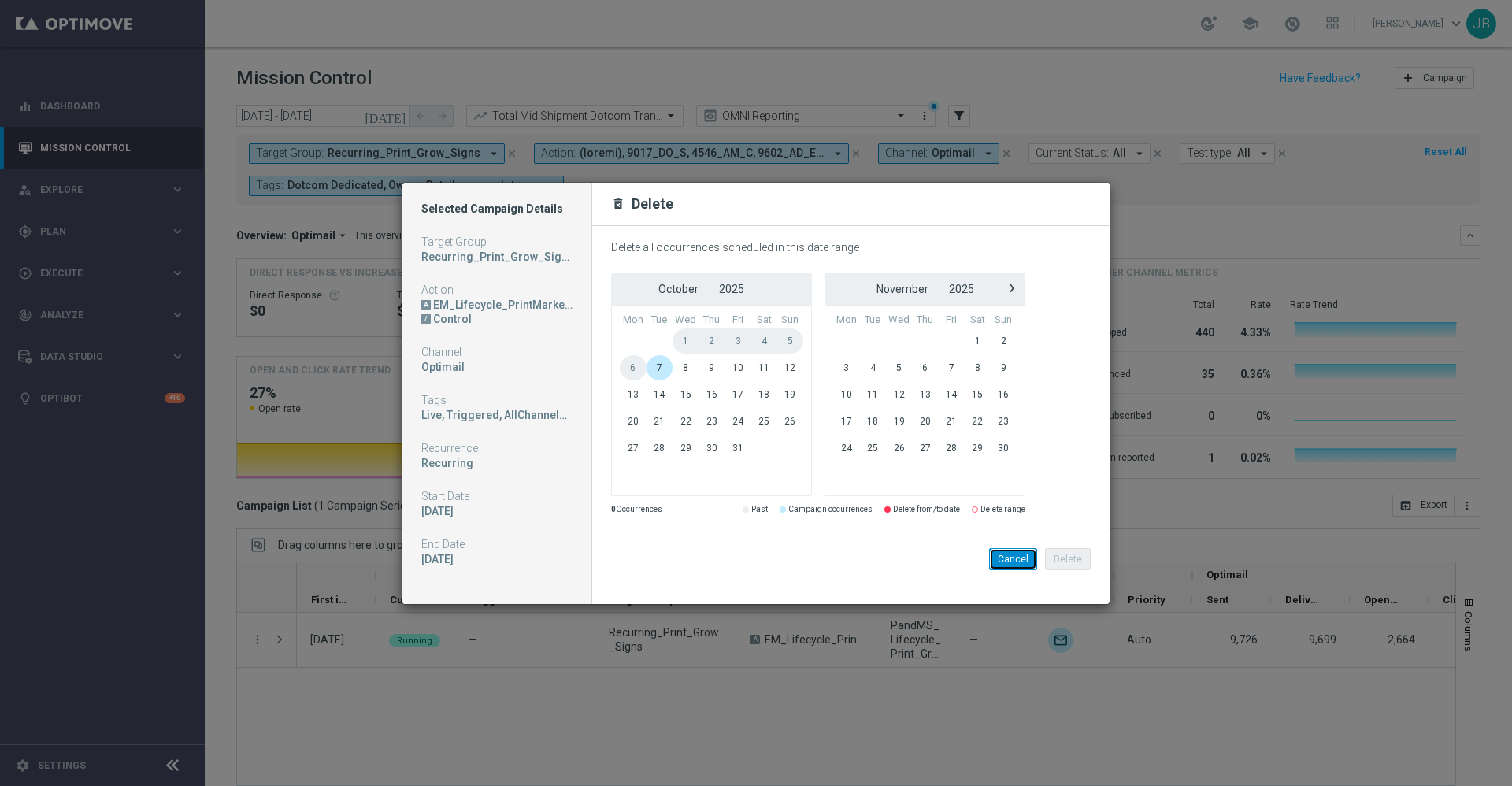
click at [1011, 558] on button "Cancel" at bounding box center [1013, 559] width 48 height 22
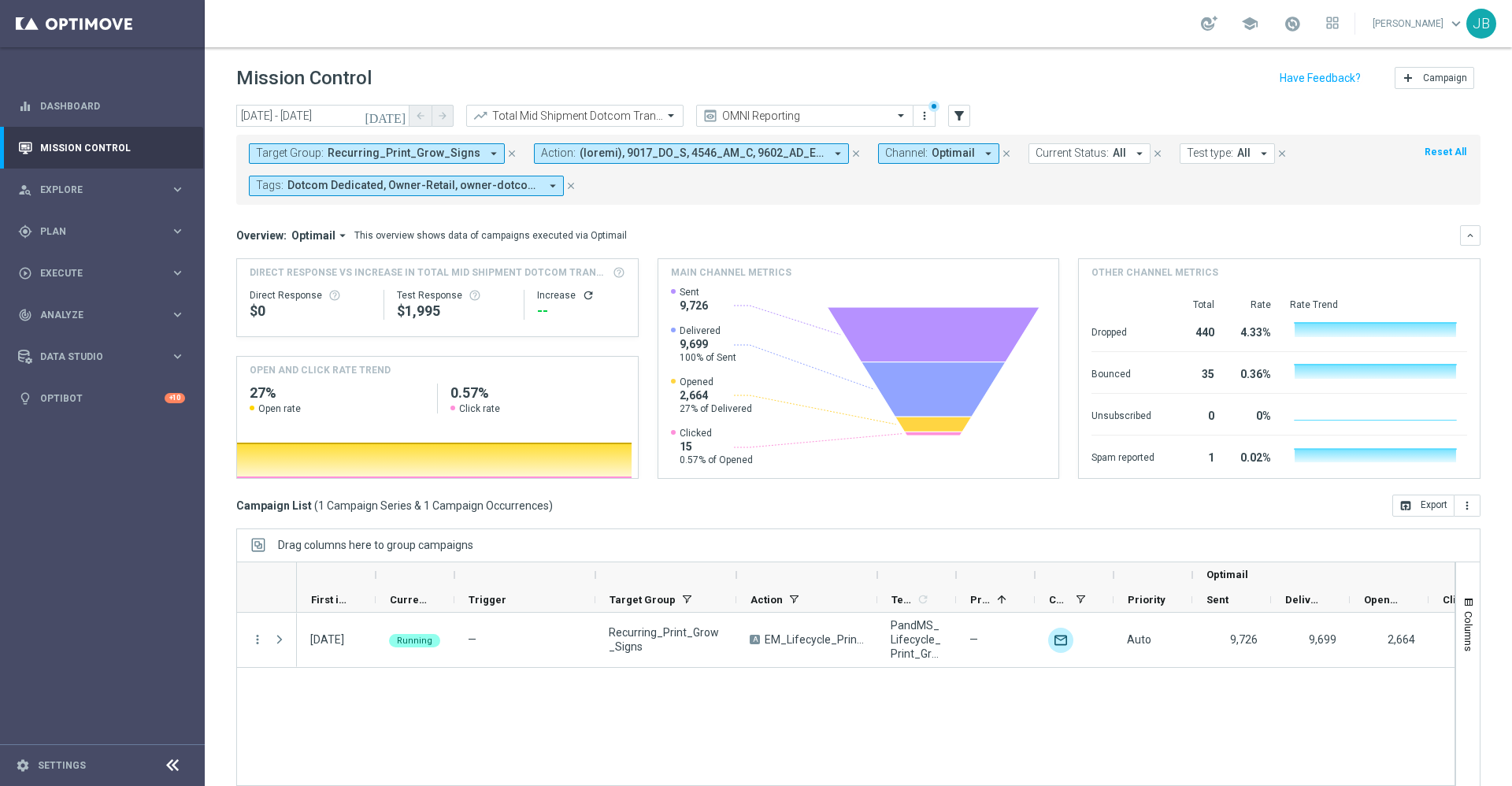
click at [400, 113] on icon "today" at bounding box center [386, 116] width 43 height 14
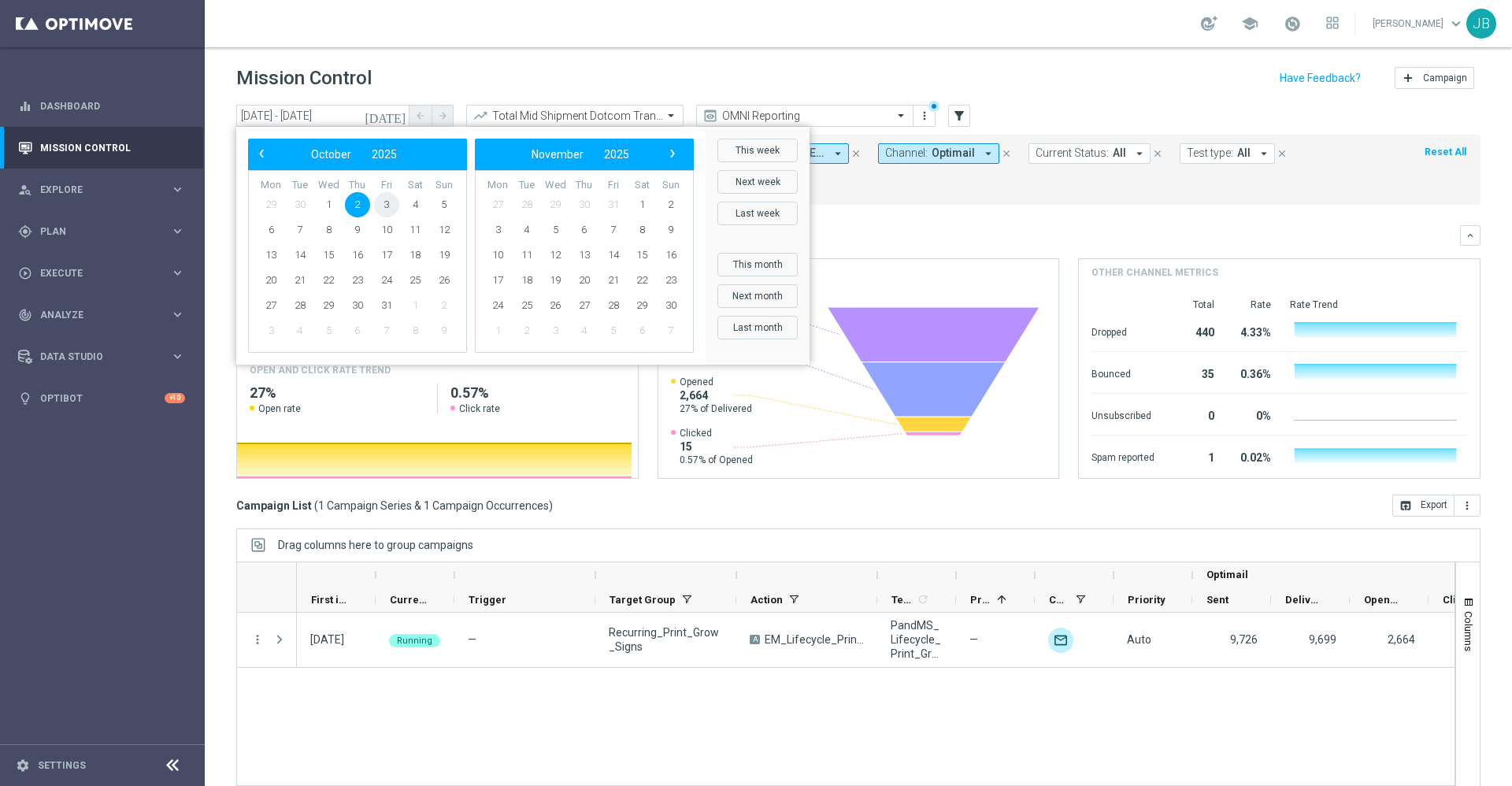
click at [389, 202] on span "3" at bounding box center [386, 204] width 25 height 25
click at [388, 203] on span "3" at bounding box center [386, 204] width 25 height 25
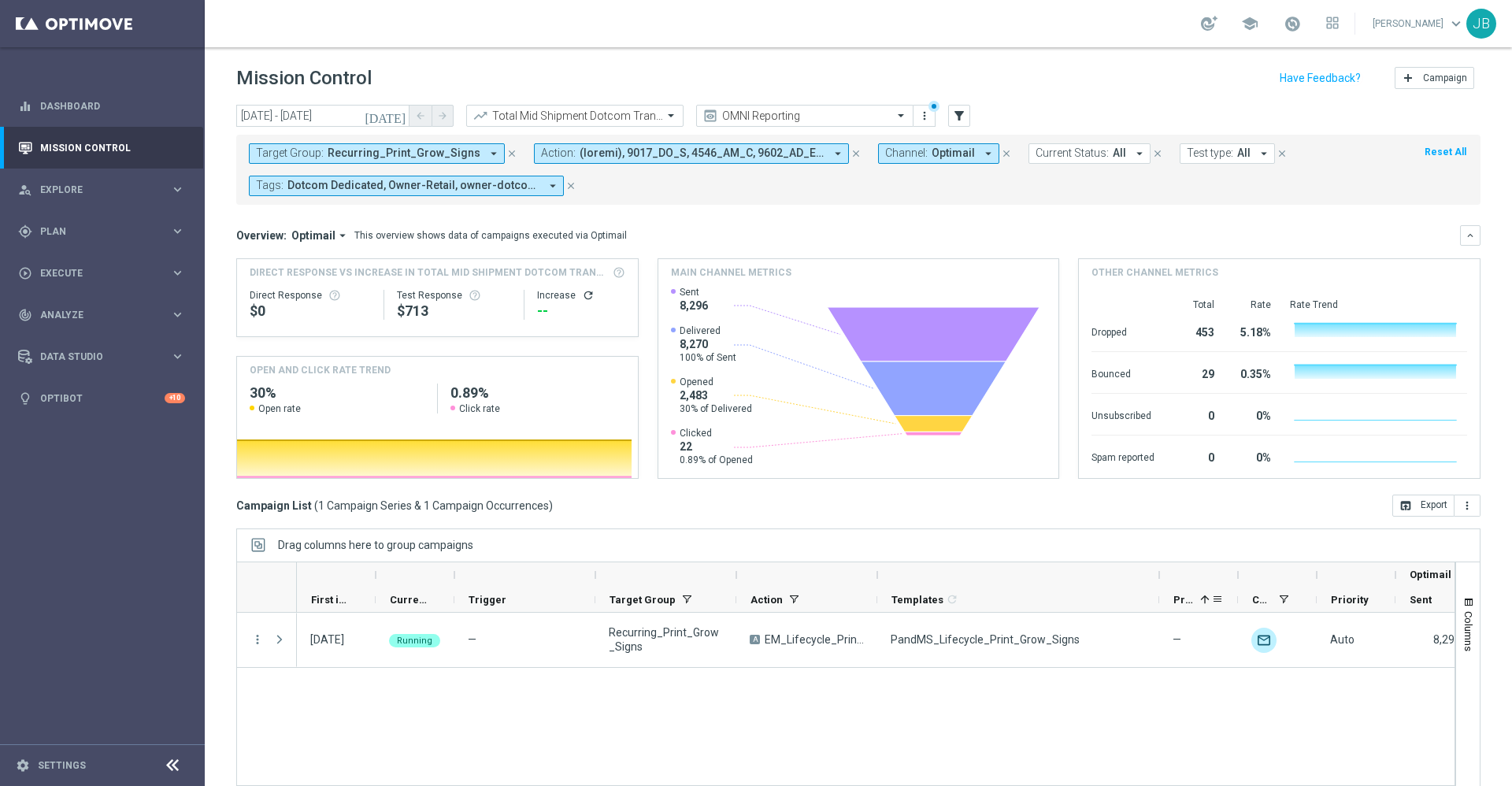
drag, startPoint x: 957, startPoint y: 577, endPoint x: 1153, endPoint y: 605, distance: 198.0
click at [1153, 605] on div "Optimail First in Range" at bounding box center [1044, 586] width 1496 height 50
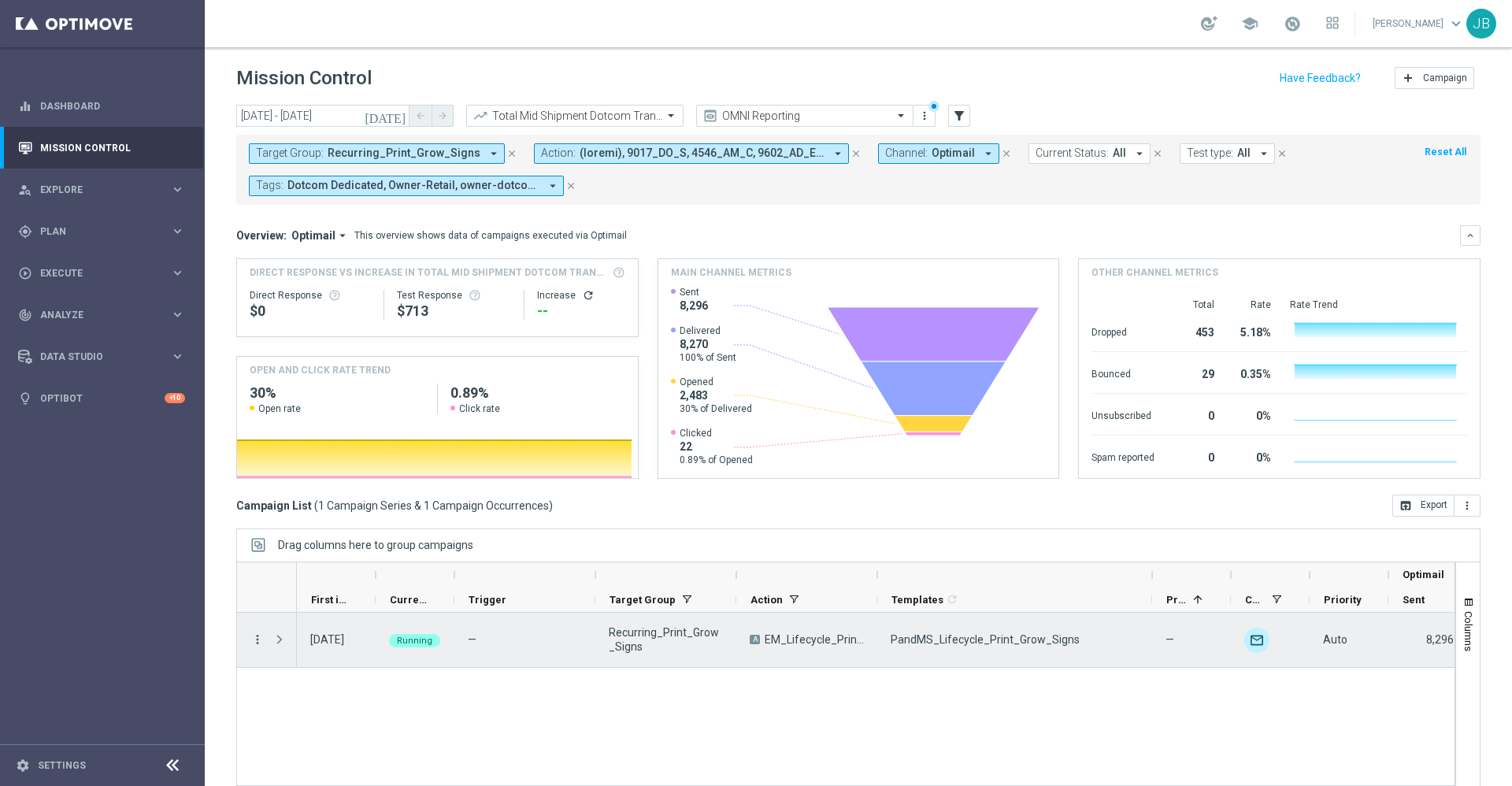
click at [255, 640] on icon "more_vert" at bounding box center [257, 639] width 14 height 14
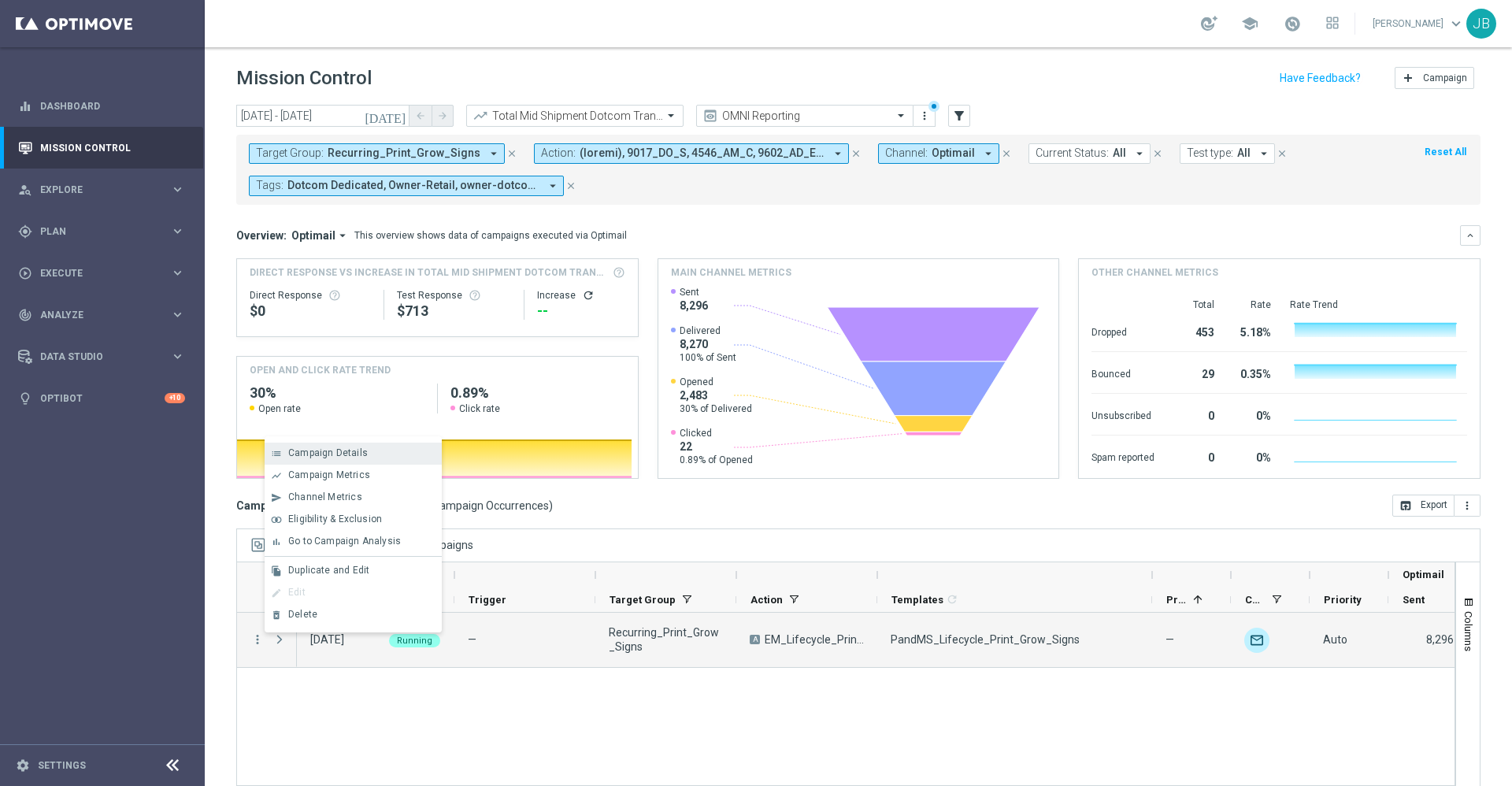
click at [341, 457] on span "Campaign Details" at bounding box center [327, 452] width 79 height 11
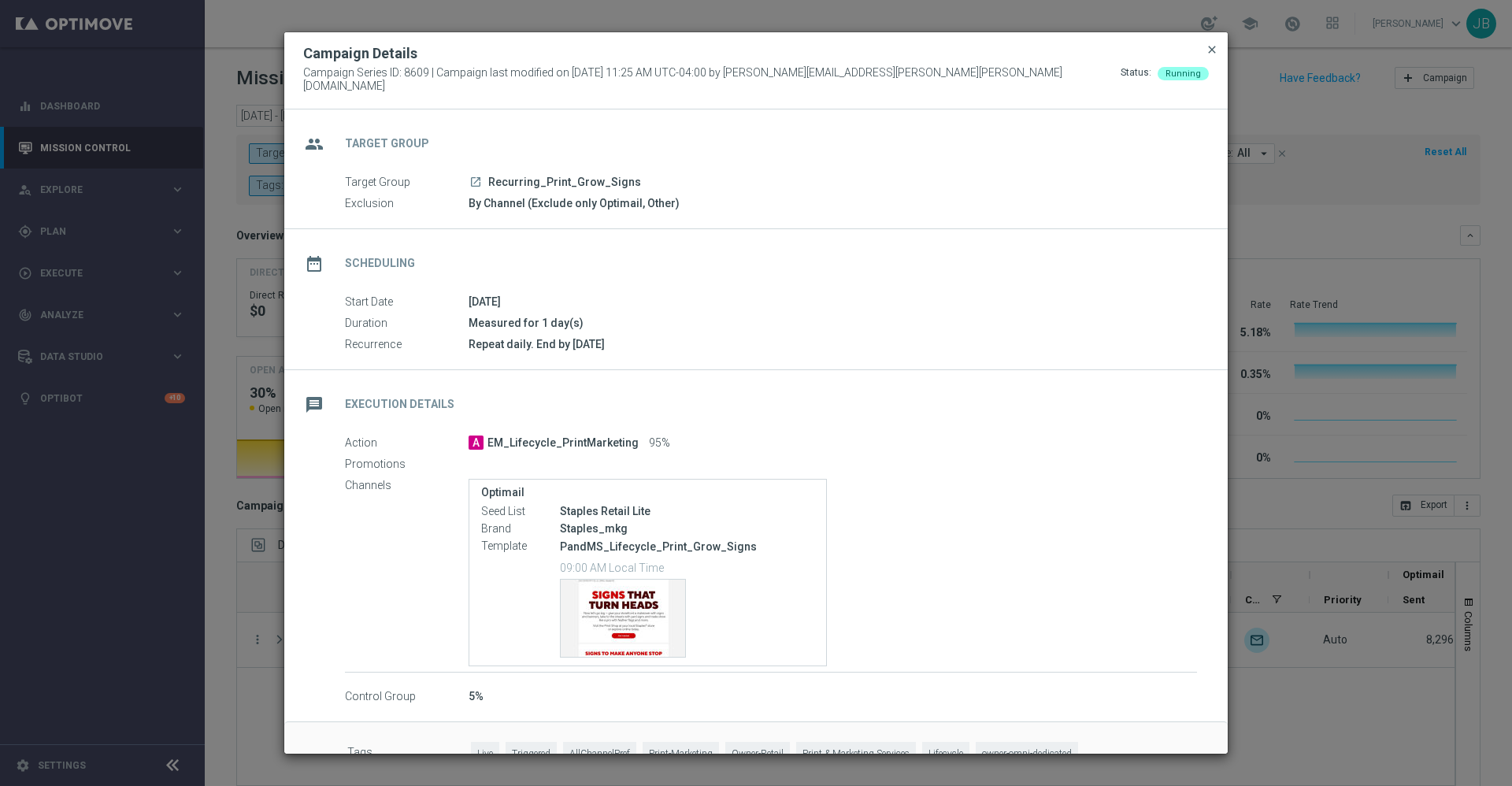
click at [1210, 56] on span "close" at bounding box center [1211, 49] width 13 height 13
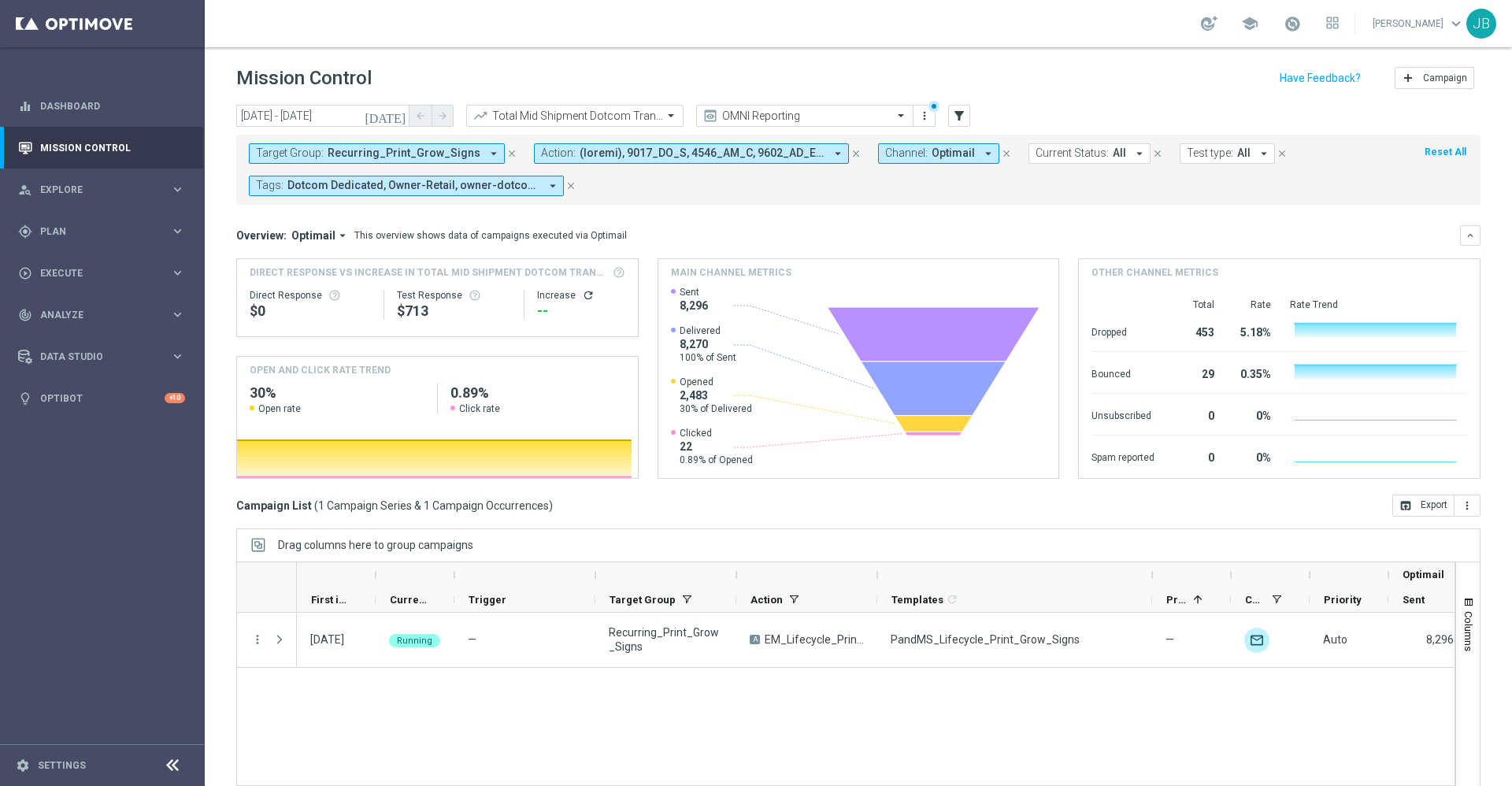
click at [396, 117] on icon "today" at bounding box center [386, 116] width 43 height 14
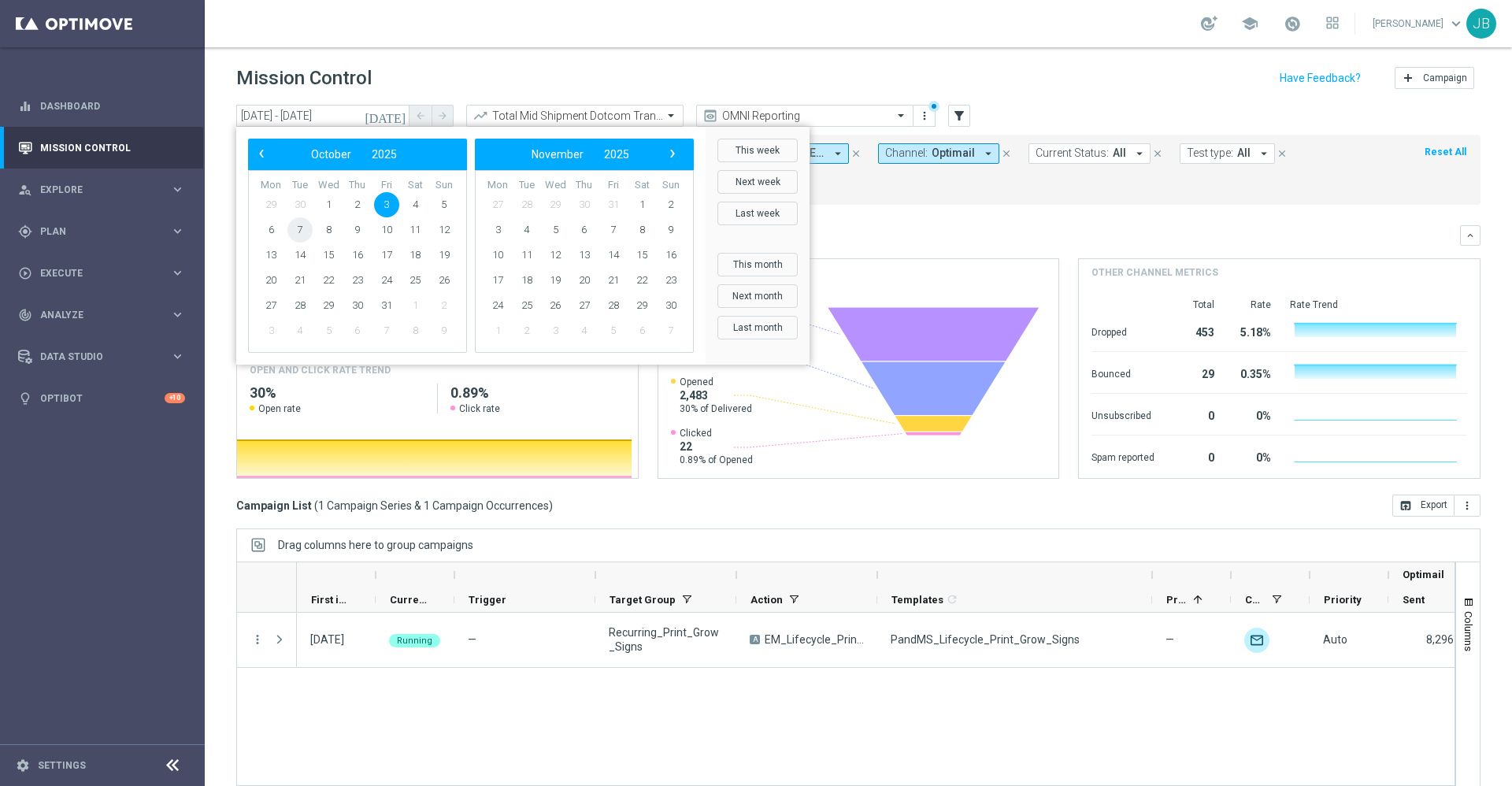
click at [304, 230] on span "7" at bounding box center [300, 229] width 25 height 25
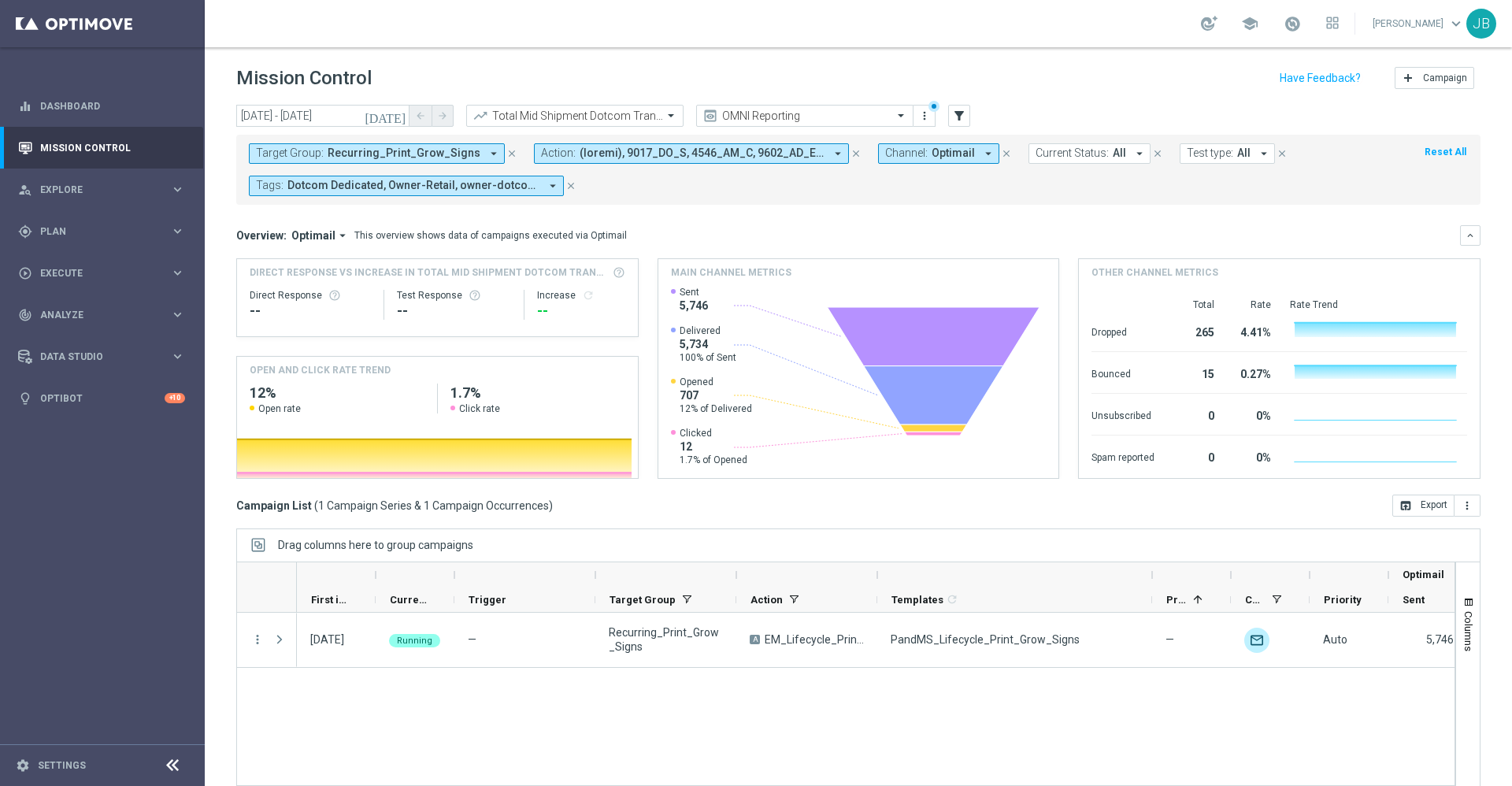
click at [397, 114] on icon "today" at bounding box center [386, 116] width 43 height 14
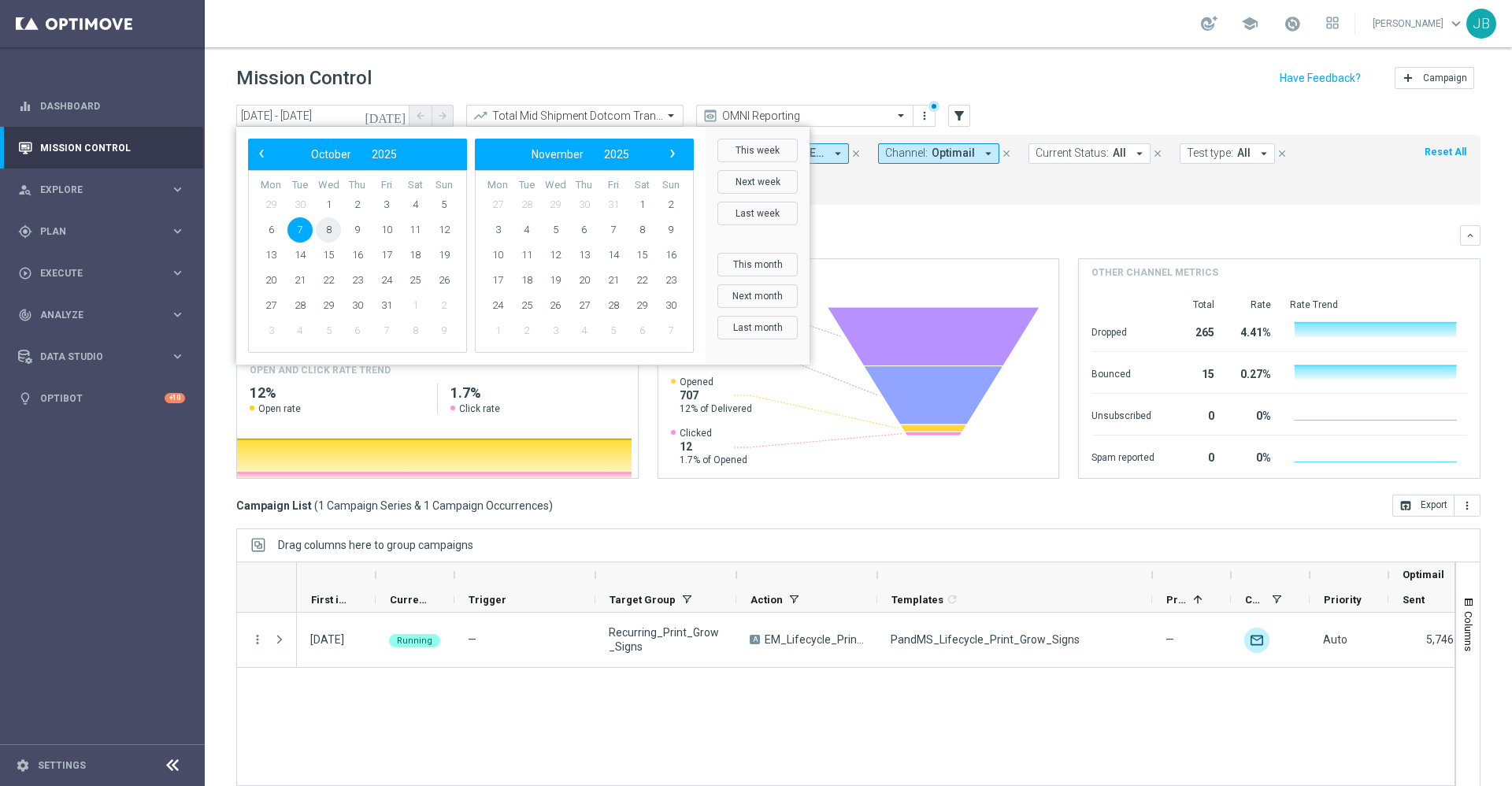
click at [332, 227] on span "8" at bounding box center [327, 229] width 25 height 25
type input "08 Oct 2025 - 08 Oct 2025"
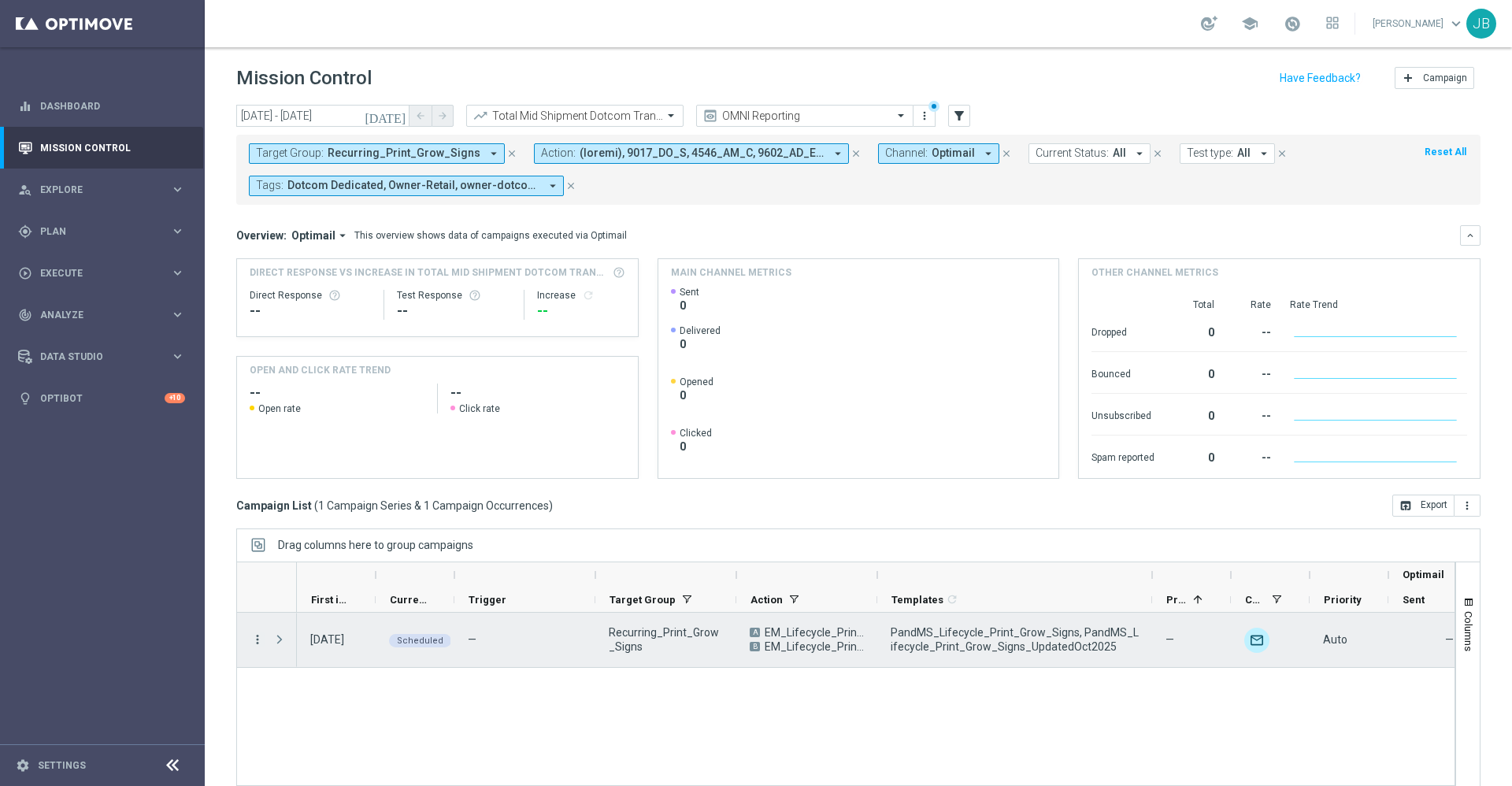
click at [258, 640] on icon "more_vert" at bounding box center [257, 639] width 14 height 14
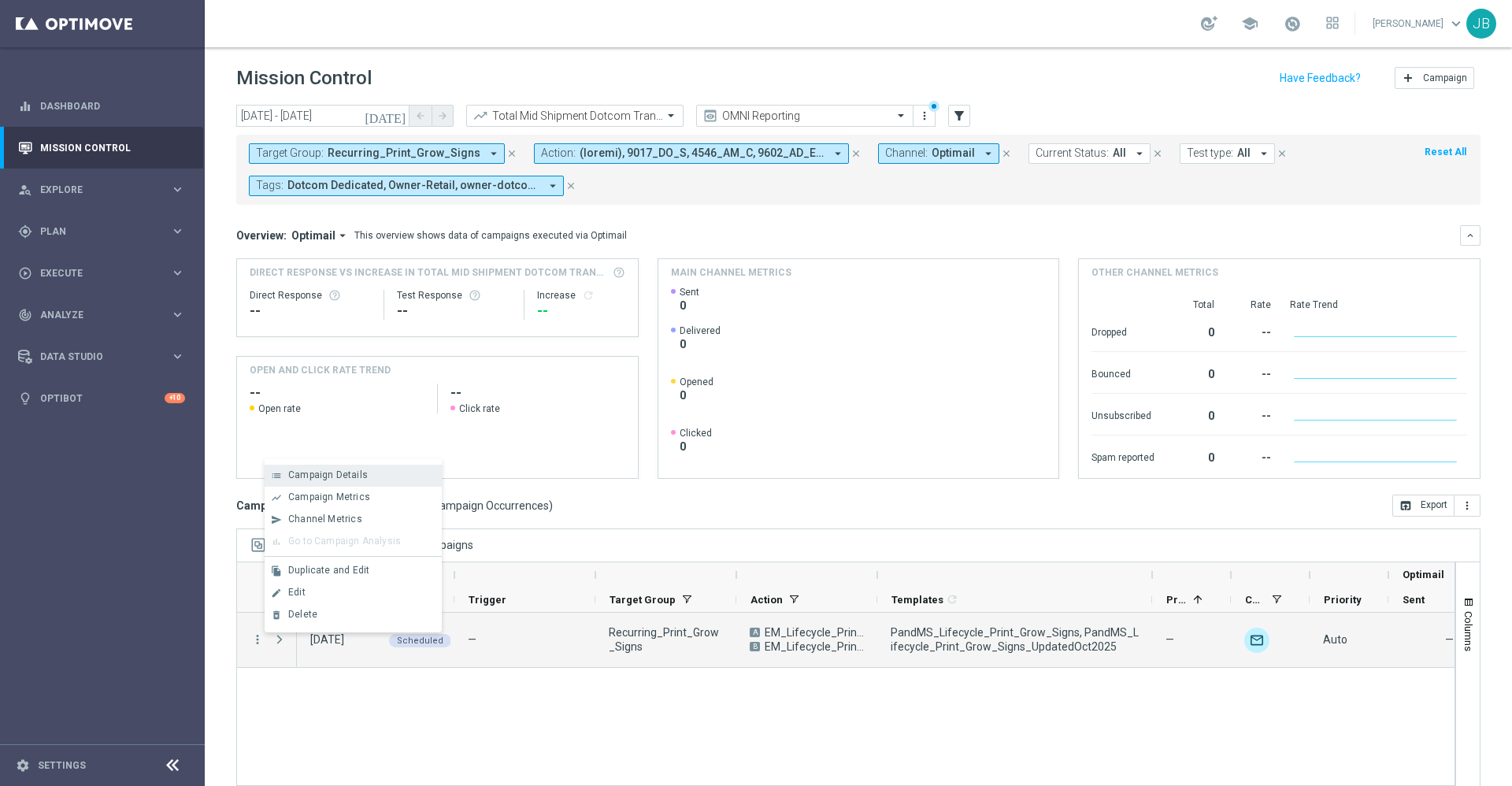
click at [342, 479] on span "Campaign Details" at bounding box center [327, 475] width 79 height 11
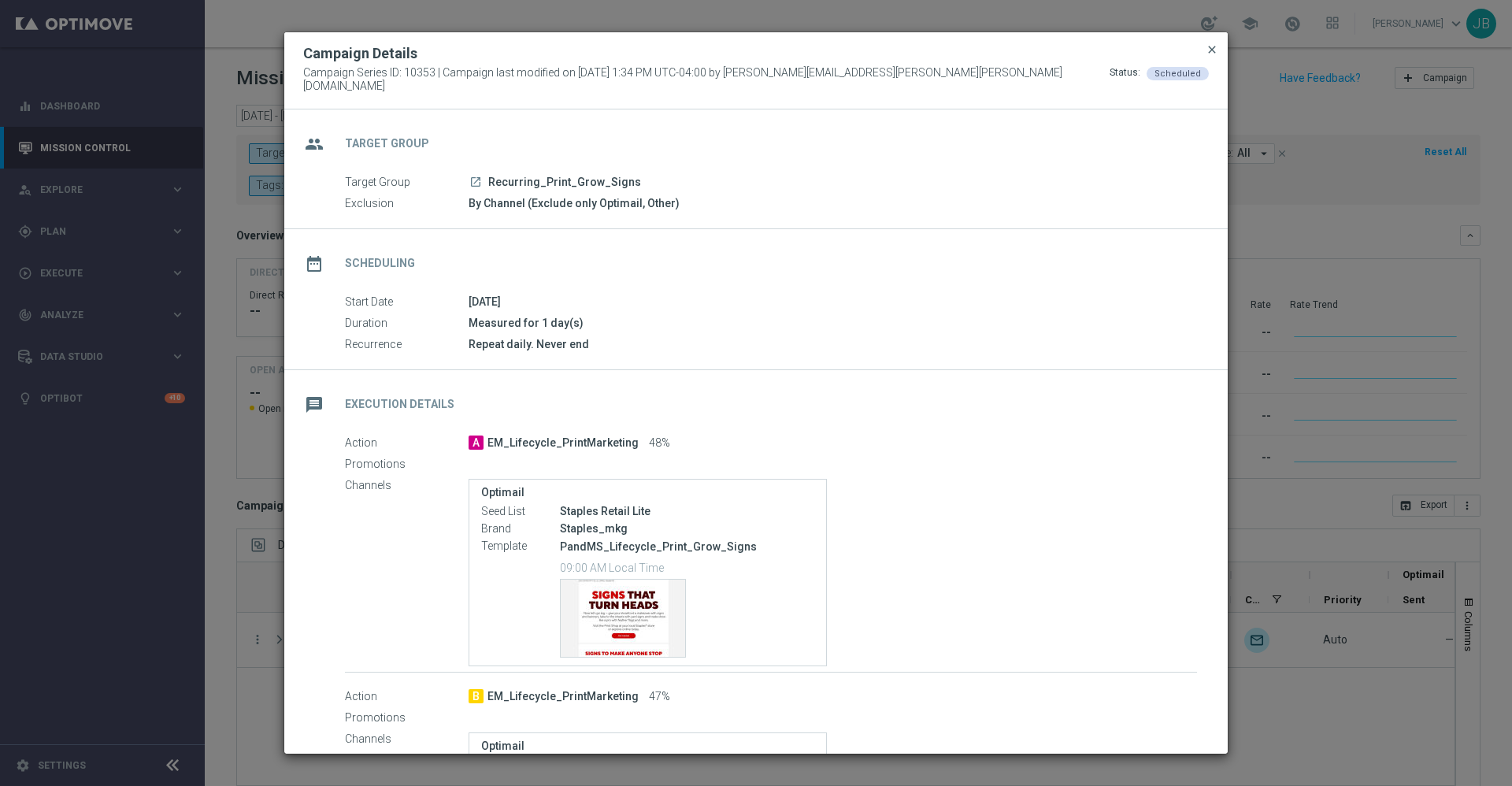
click at [1213, 56] on span "close" at bounding box center [1211, 49] width 13 height 13
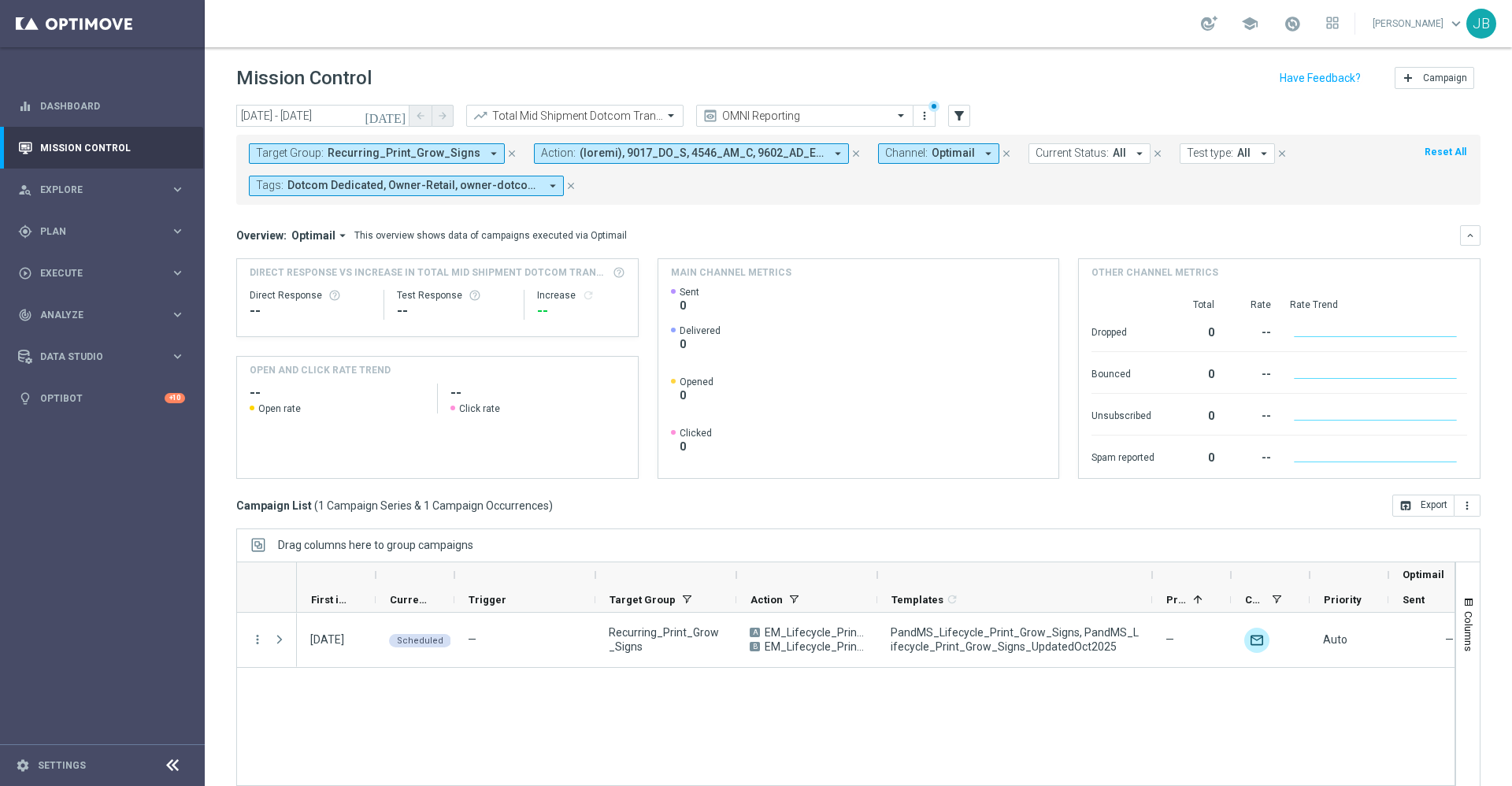
click at [429, 151] on span "Recurring_Print_Grow_Signs" at bounding box center [403, 153] width 152 height 14
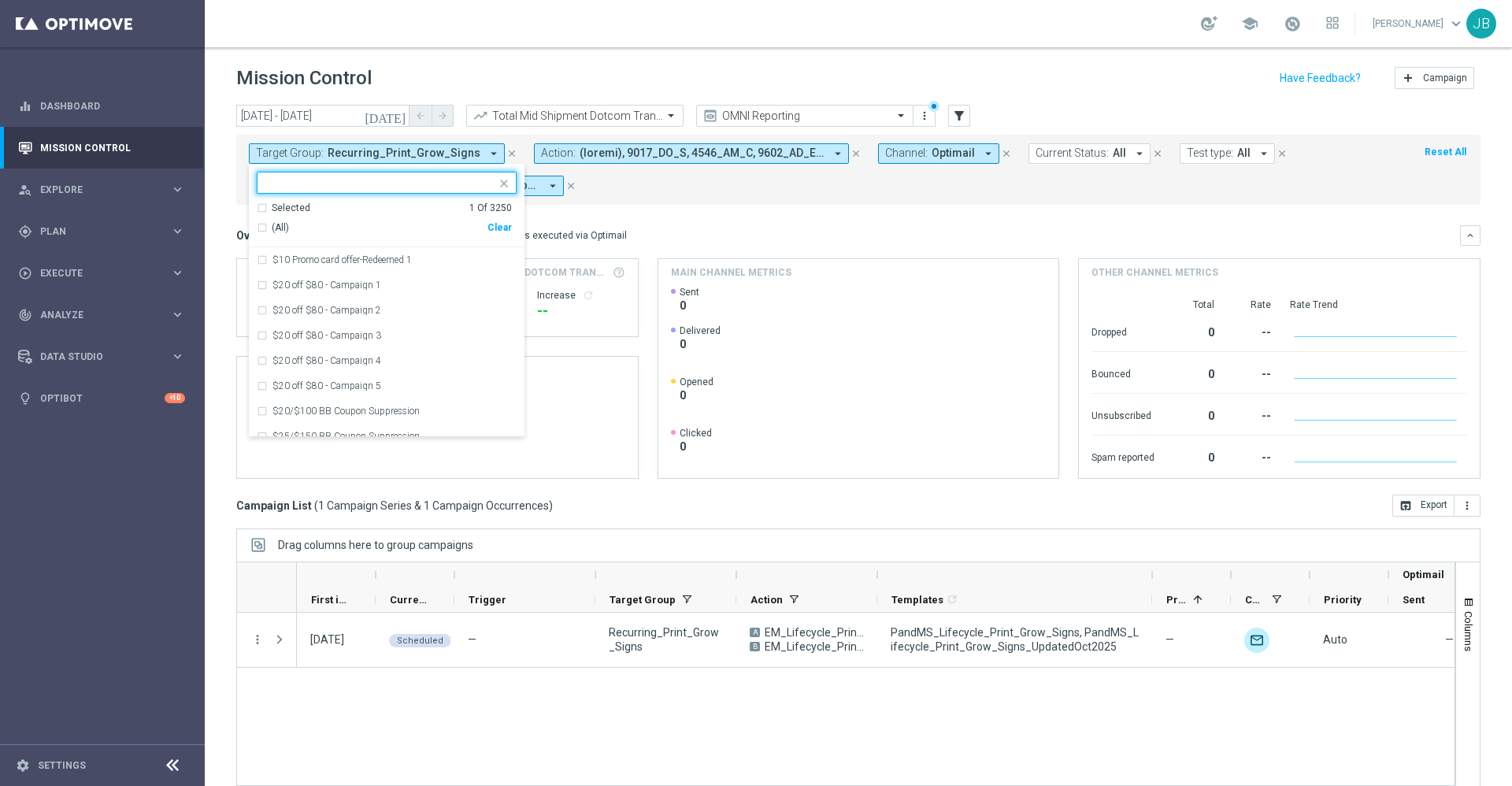
click at [0, 0] on div "Clear" at bounding box center [0, 0] width 0 height 0
click at [353, 184] on input "text" at bounding box center [380, 183] width 230 height 14
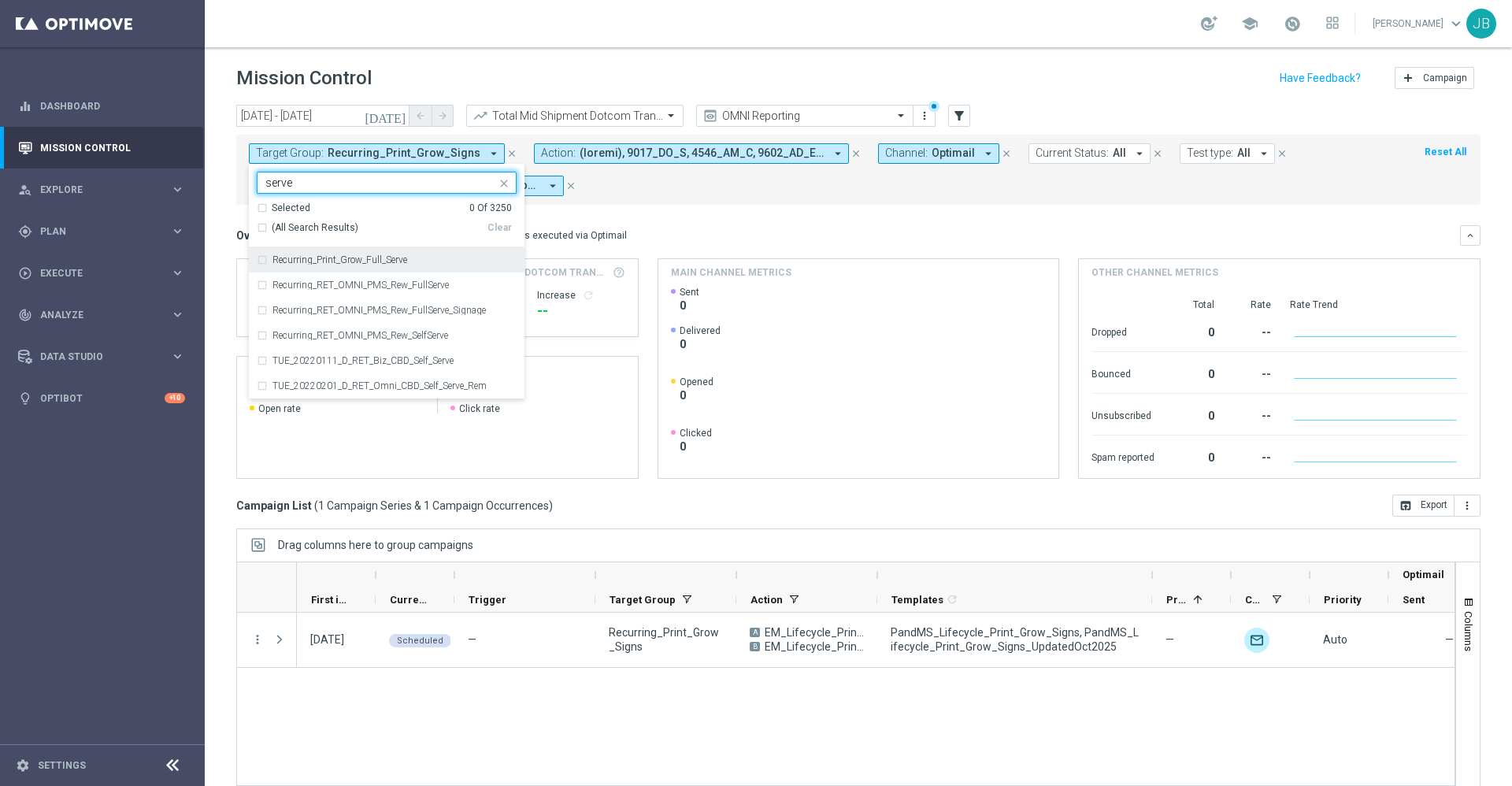
click at [395, 261] on label "Recurring_Print_Grow_Full_Serve" at bounding box center [339, 260] width 134 height 10
type input "serve"
click at [648, 214] on mini-dashboard "Overview: Optimail arrow_drop_down This overview shows data of campaigns execut…" at bounding box center [858, 349] width 1244 height 290
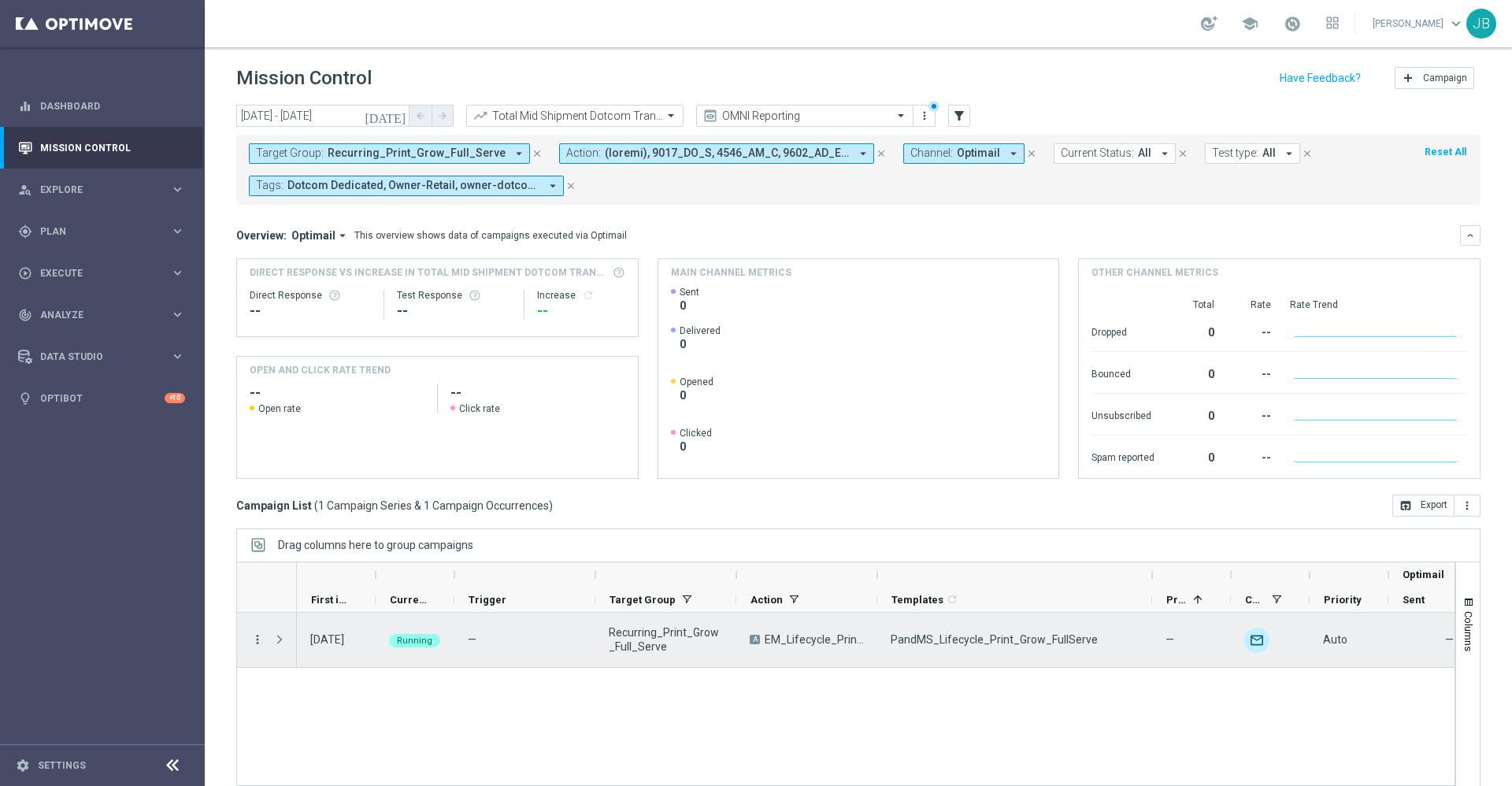
click at [257, 641] on icon "more_vert" at bounding box center [257, 639] width 14 height 14
click at [327, 571] on span "Duplicate and Edit" at bounding box center [328, 569] width 81 height 11
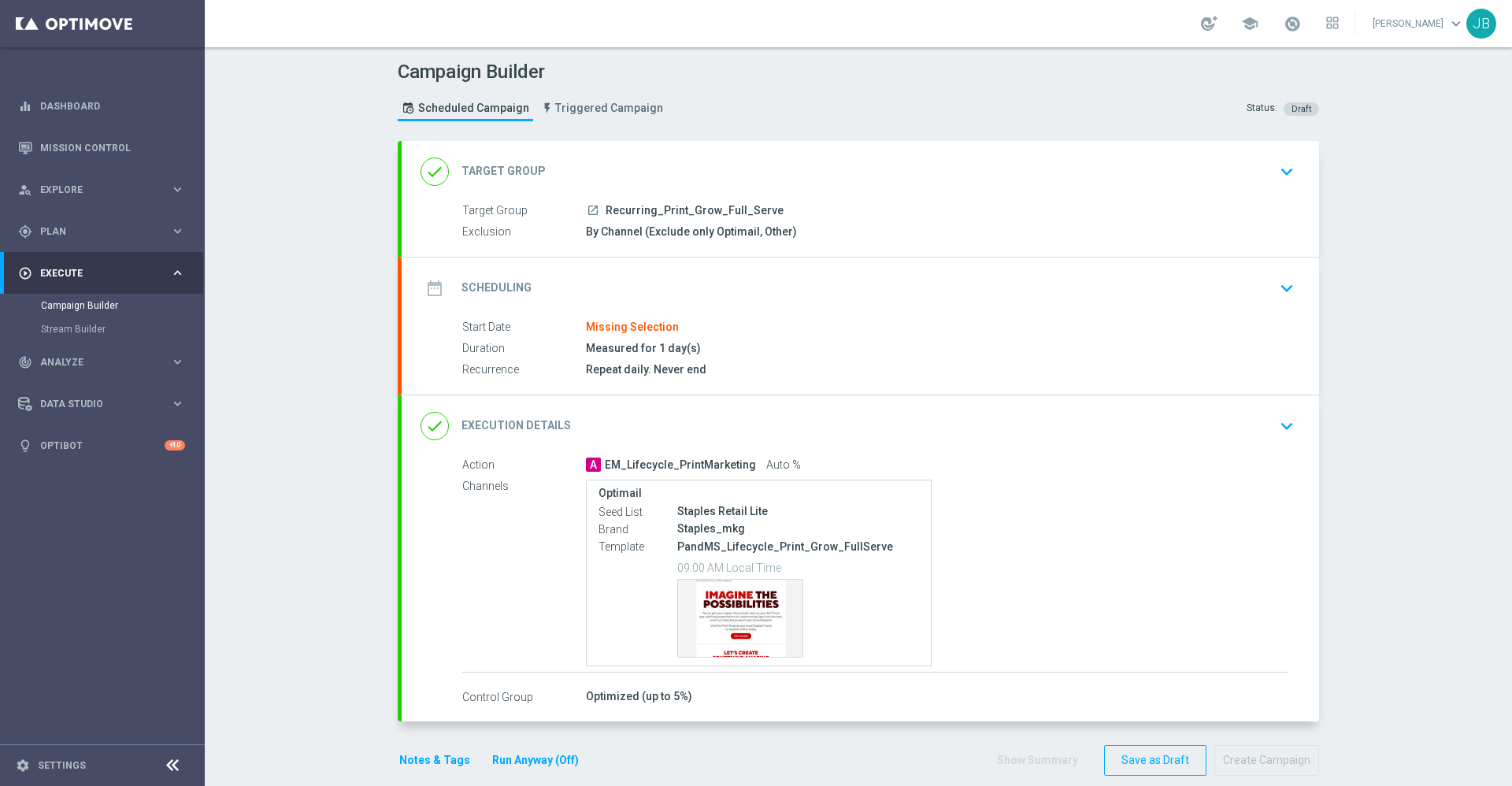
click at [506, 290] on h2 "Scheduling" at bounding box center [496, 287] width 70 height 15
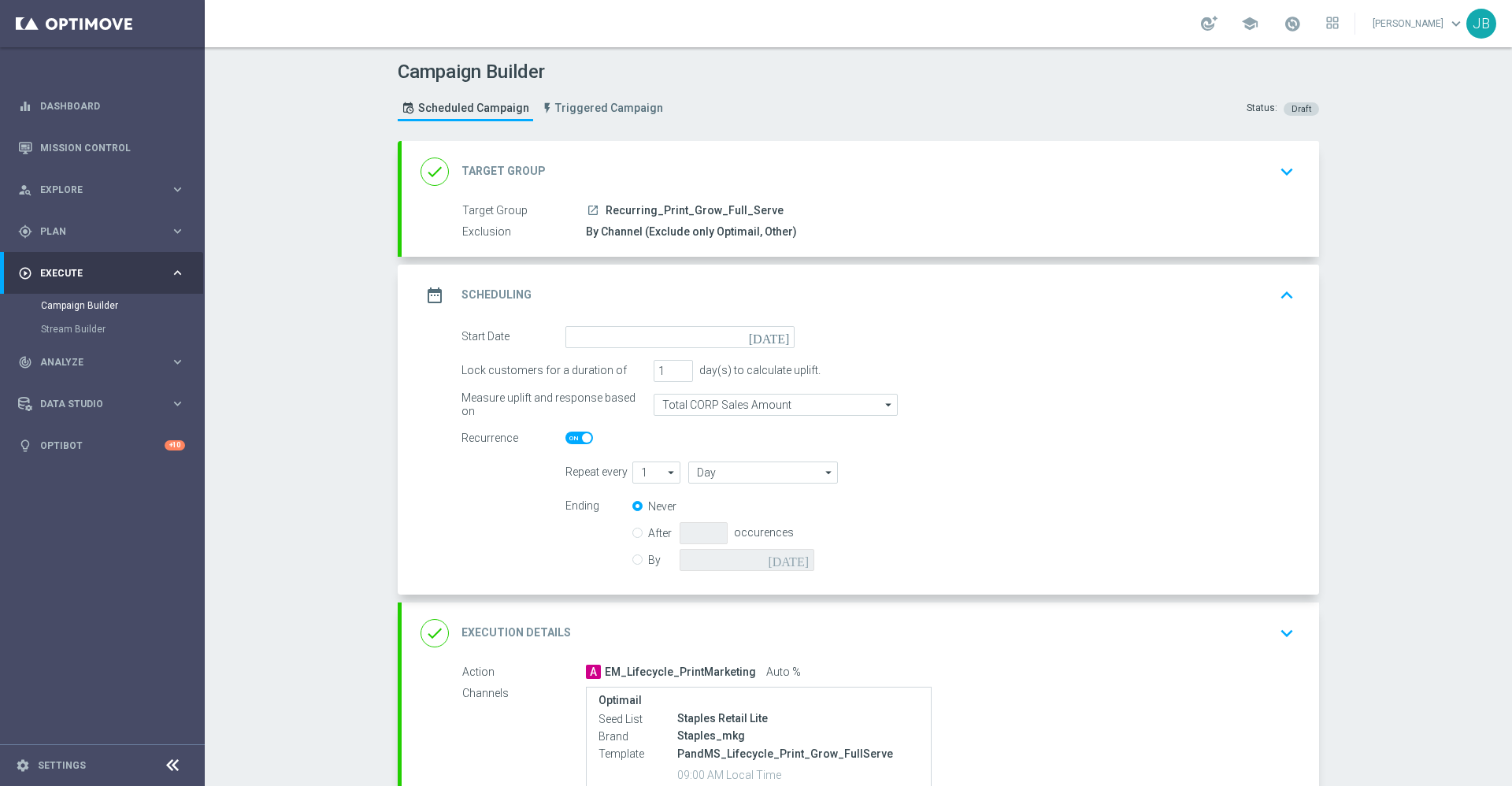
click at [774, 335] on icon "[DATE]" at bounding box center [771, 335] width 46 height 18
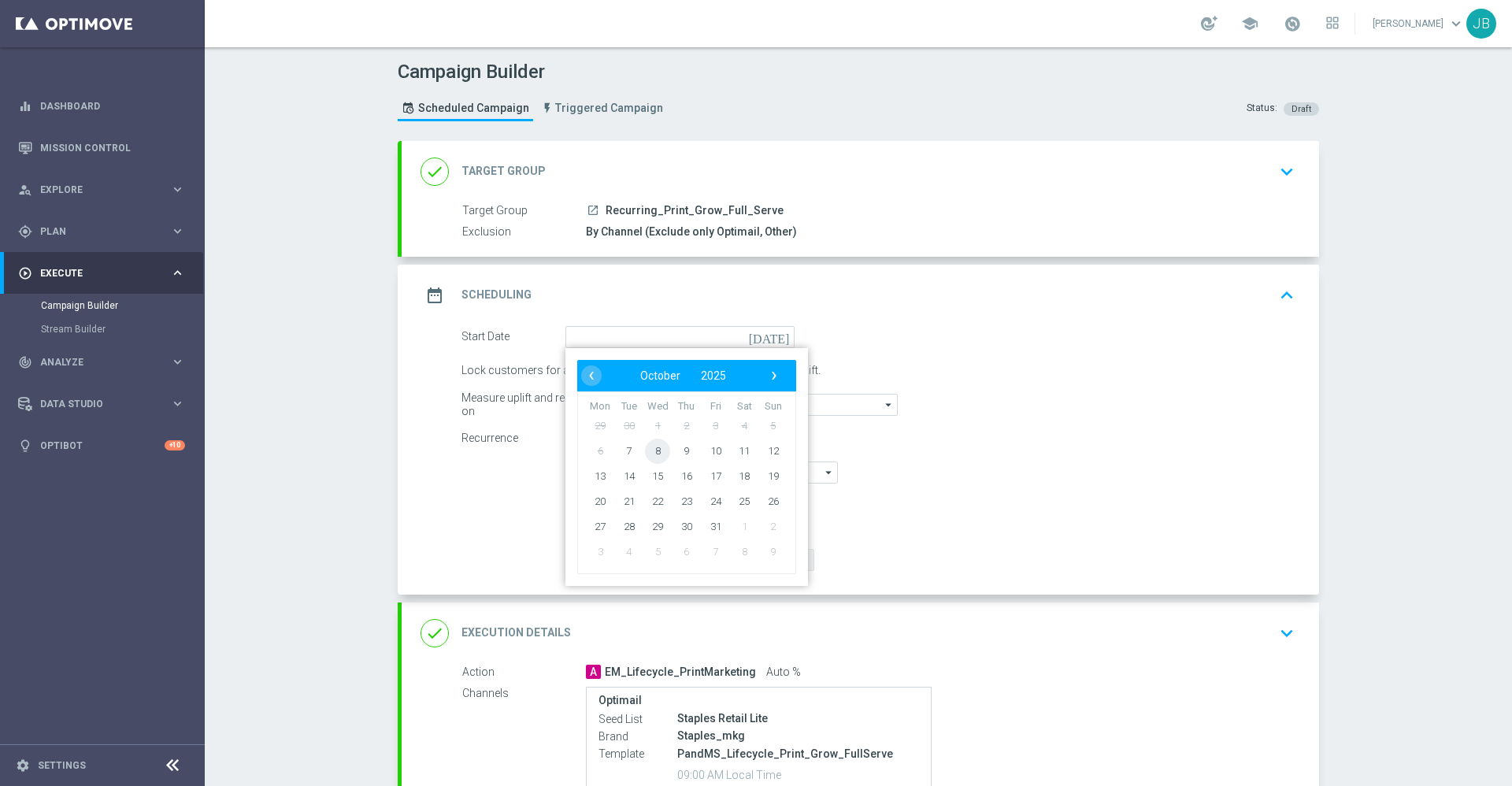
click at [650, 454] on span "8" at bounding box center [657, 450] width 25 height 25
type input "[DATE]"
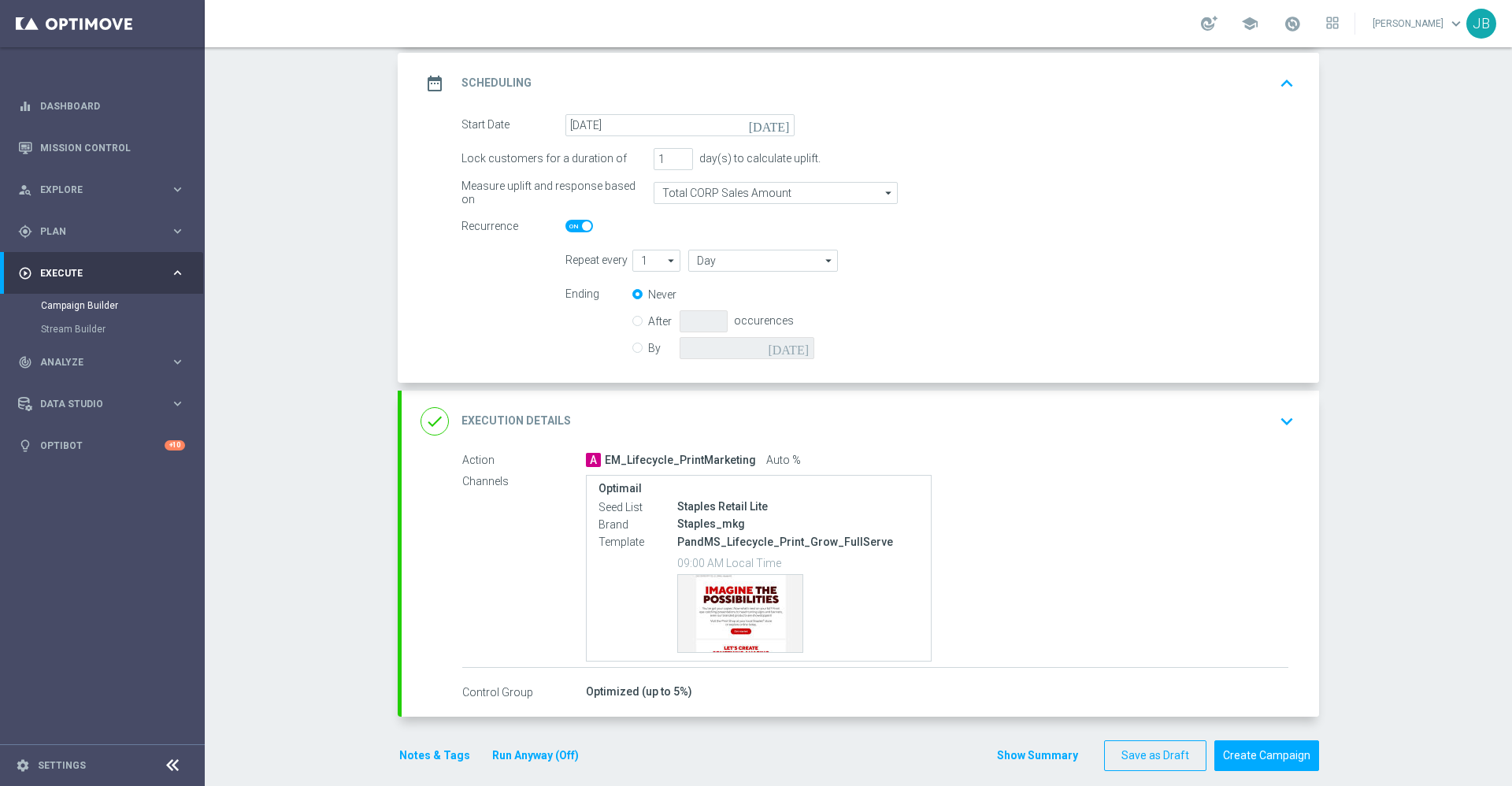
scroll to position [215, 0]
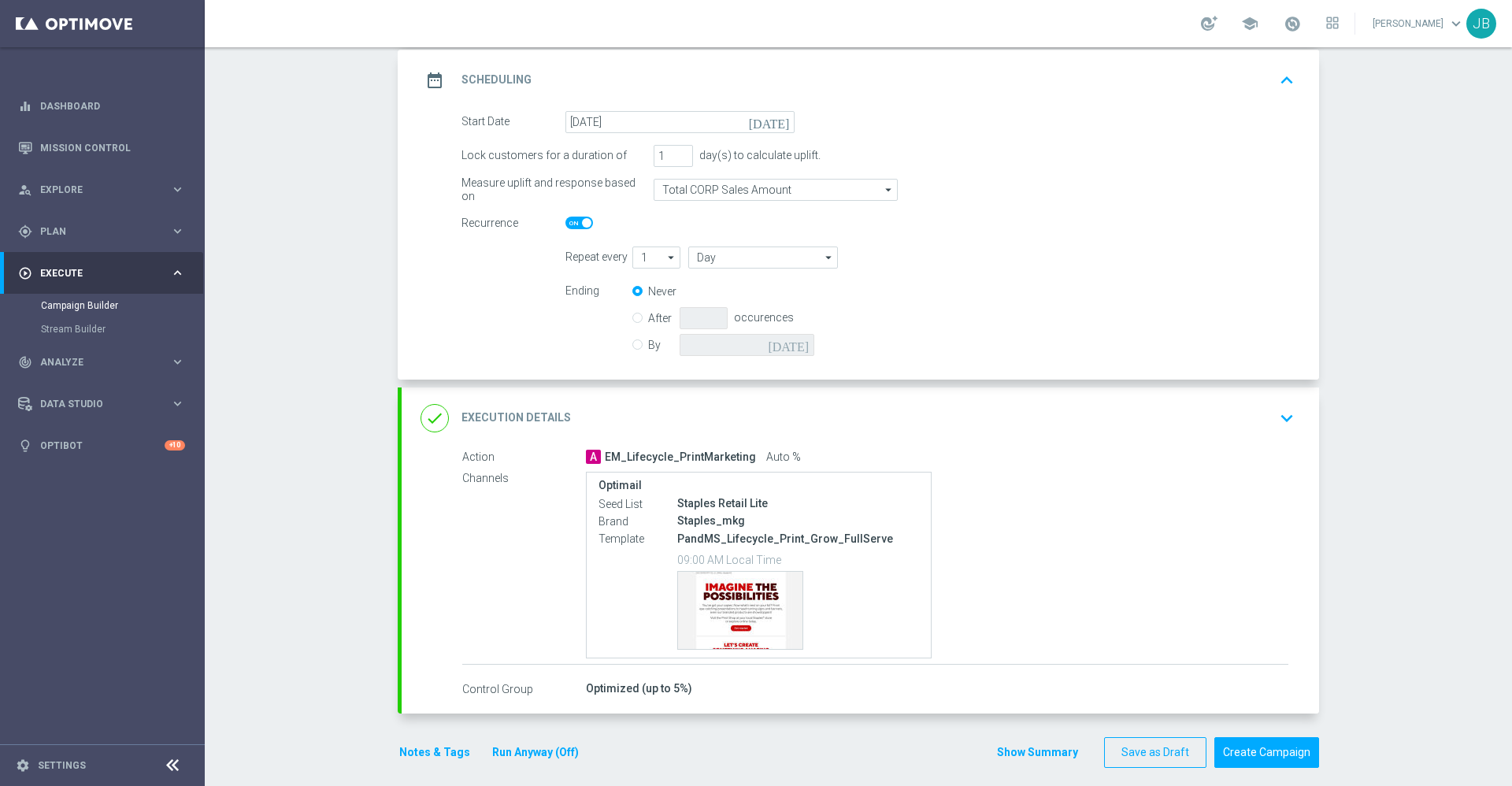
click at [527, 421] on h2 "Execution Details" at bounding box center [516, 417] width 110 height 15
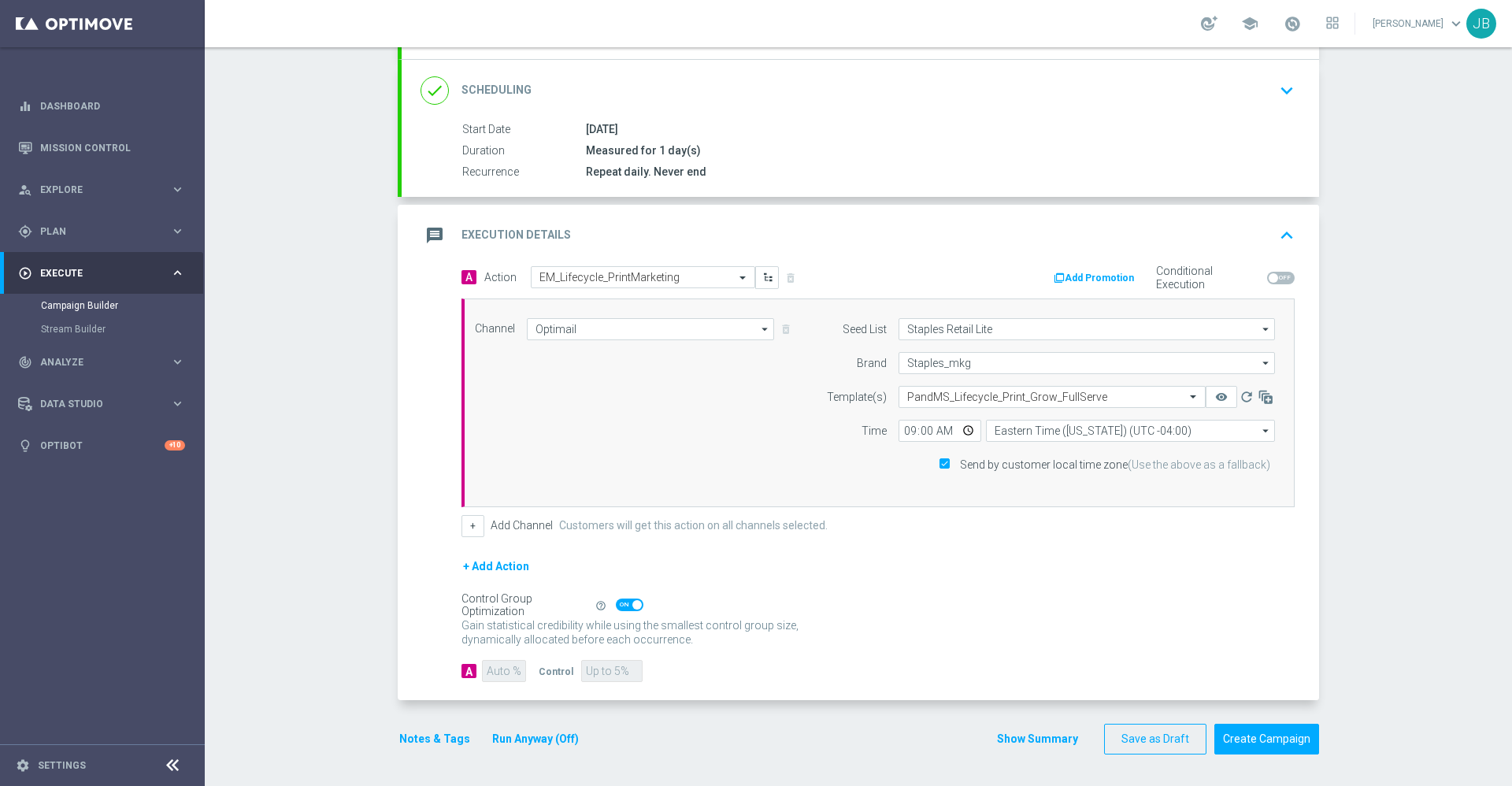
scroll to position [198, 0]
click at [508, 564] on button "+ Add Action" at bounding box center [496, 567] width 69 height 20
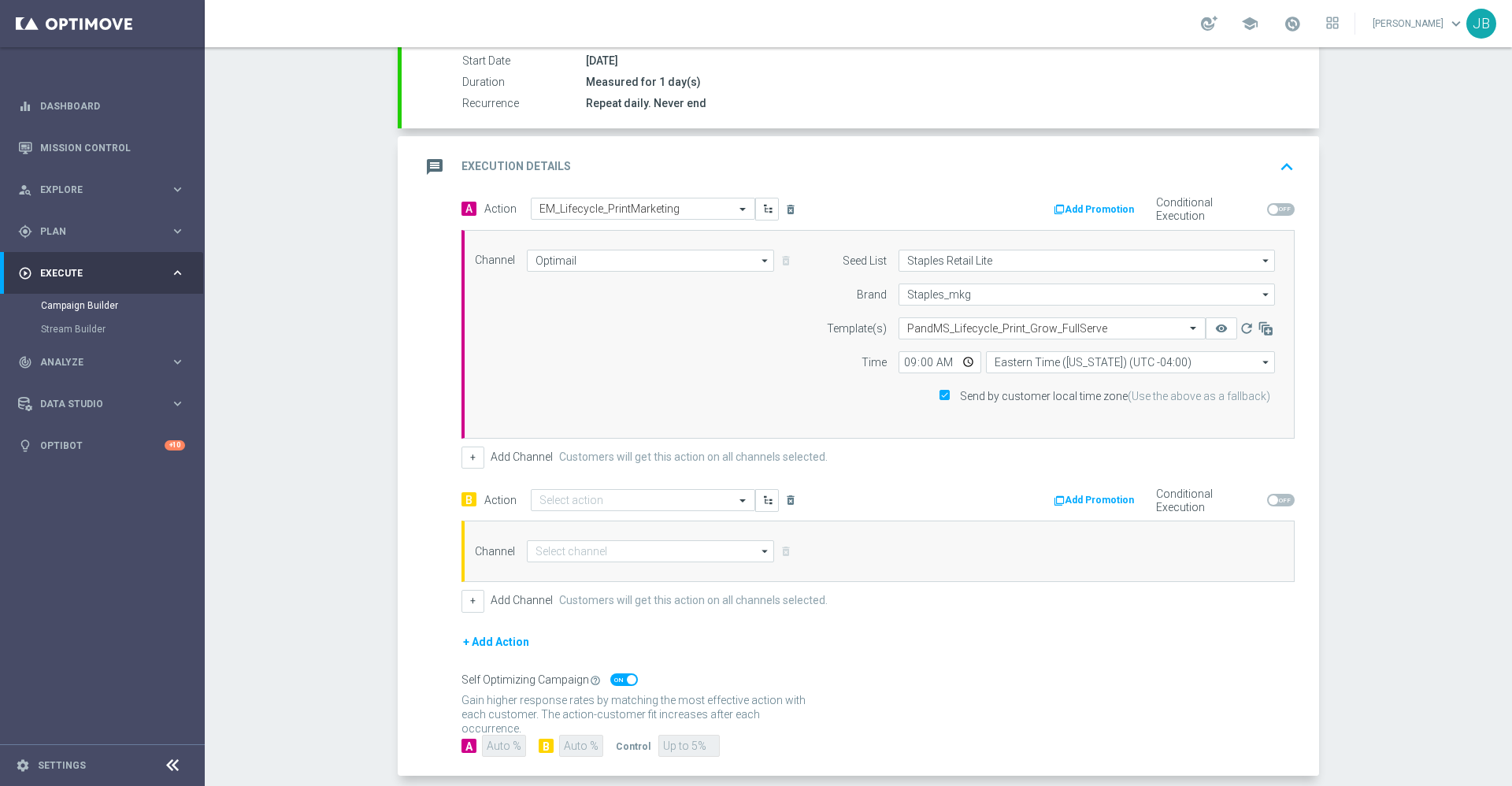
scroll to position [282, 0]
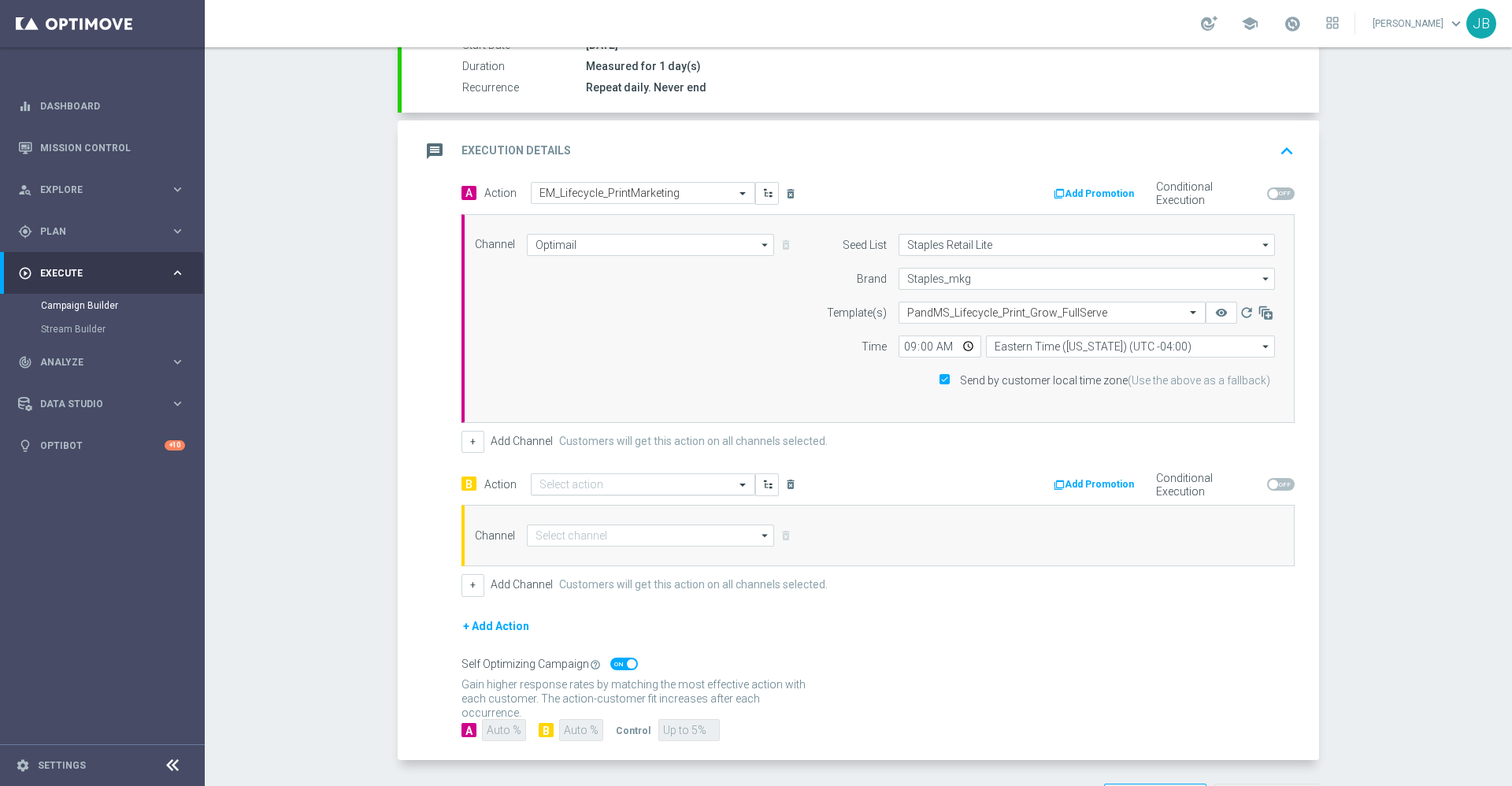
click at [616, 482] on input "text" at bounding box center [627, 484] width 176 height 14
type input "em_life"
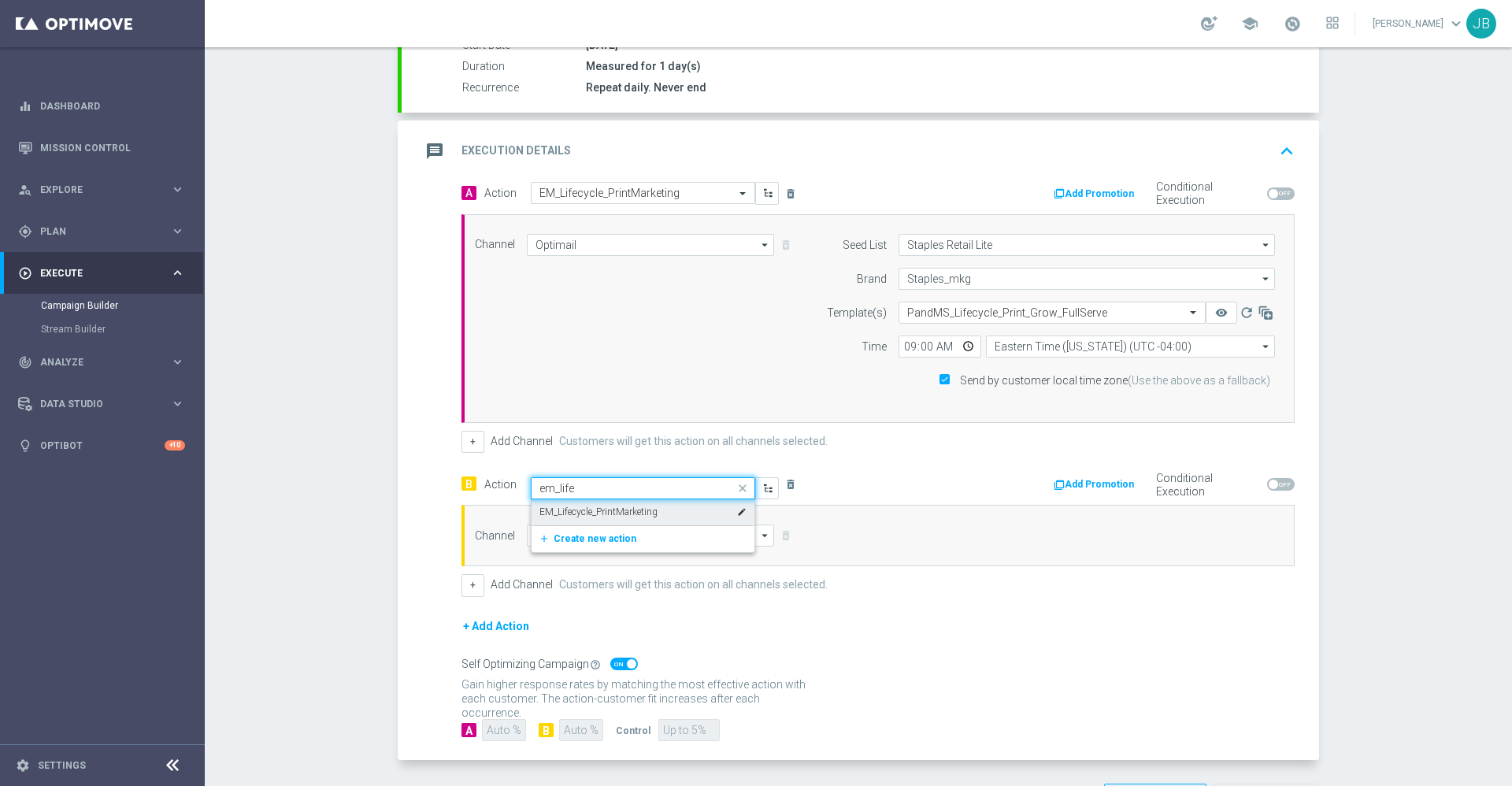
click at [622, 509] on label "EM_Lifecycle_PrintMarketing" at bounding box center [597, 512] width 118 height 14
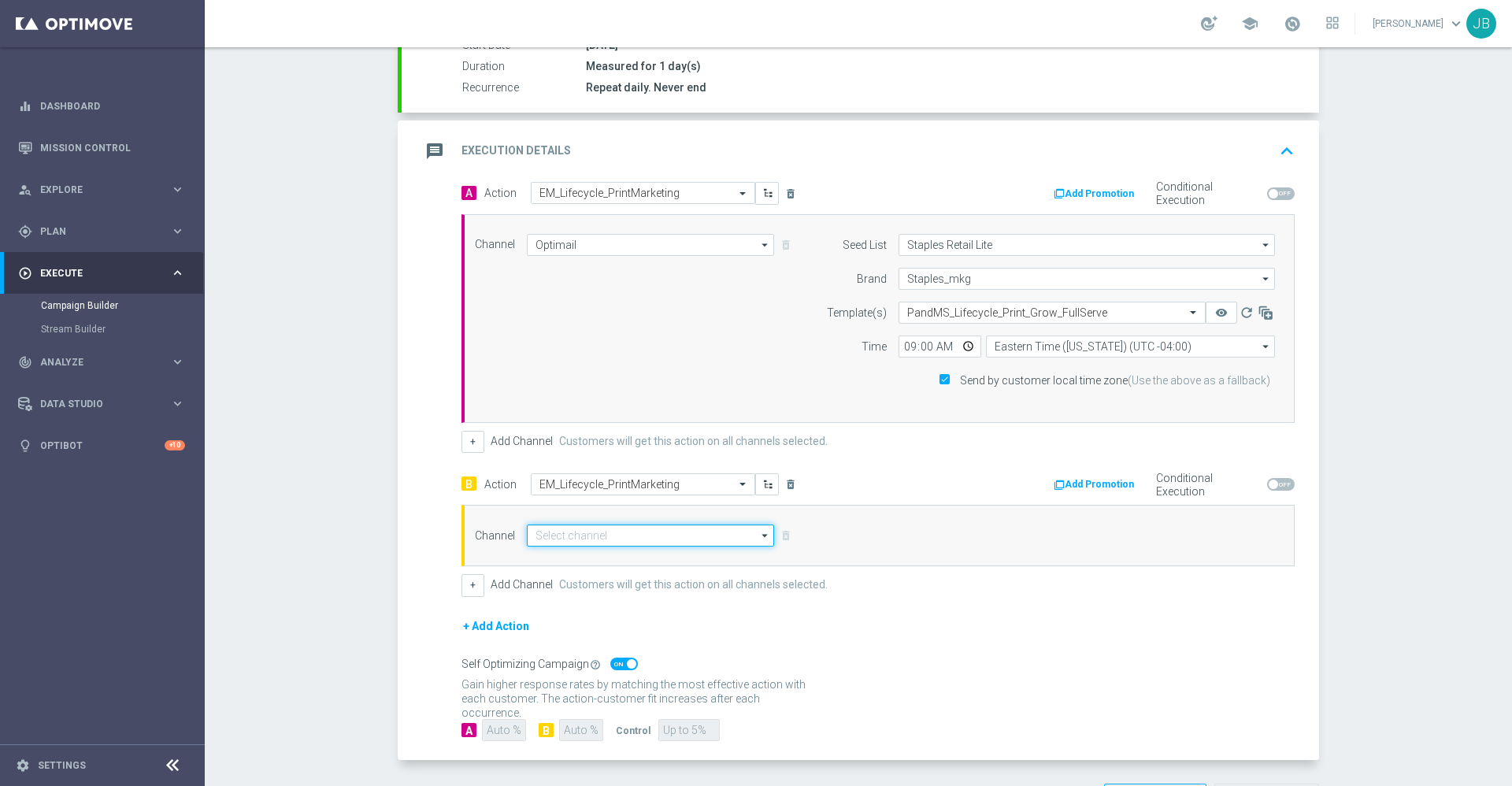
click at [636, 533] on input at bounding box center [651, 535] width 247 height 22
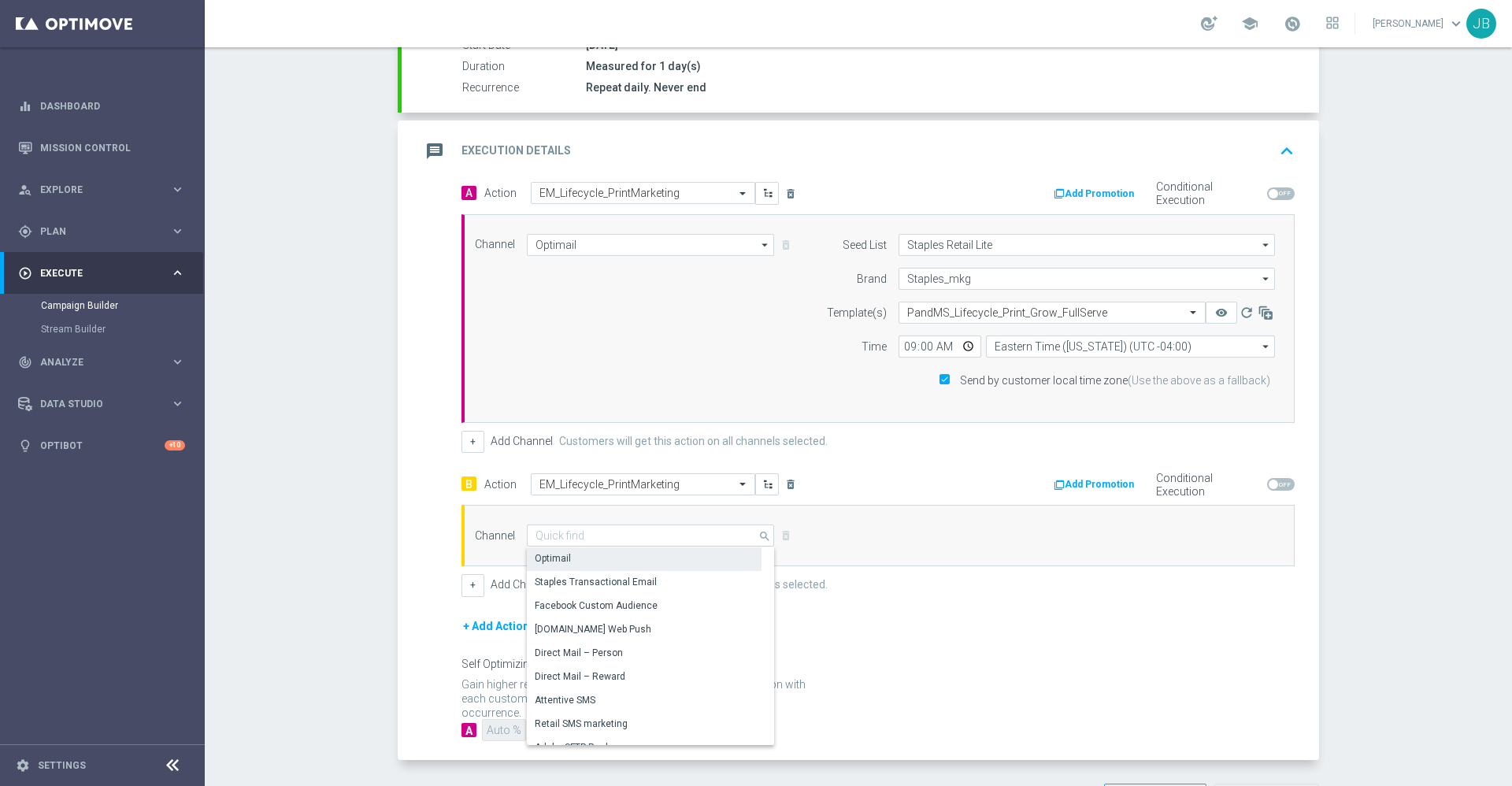
click at [597, 562] on div "Optimail" at bounding box center [644, 558] width 234 height 22
type input "Optimail"
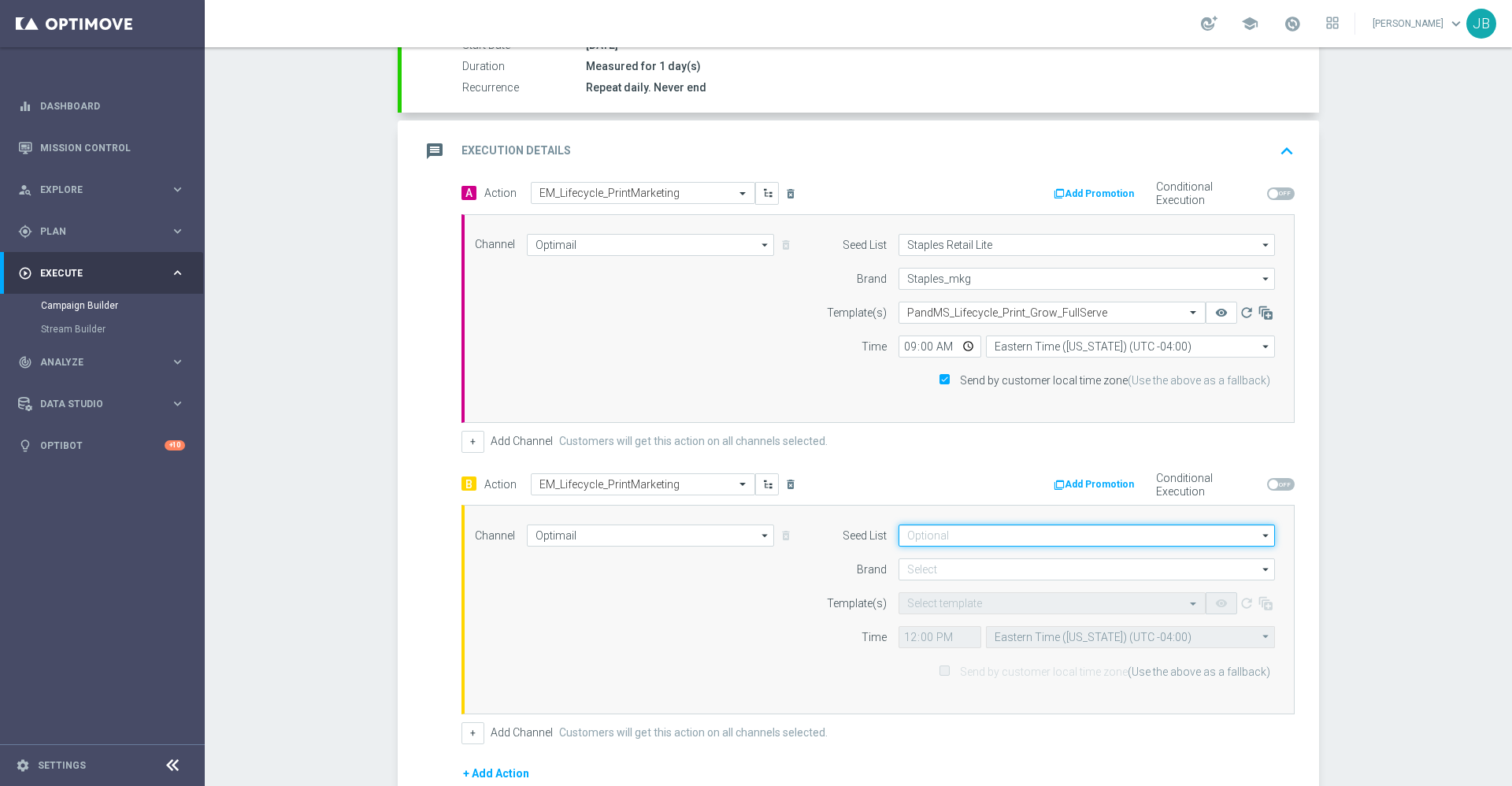
click at [945, 543] on input at bounding box center [1086, 535] width 377 height 22
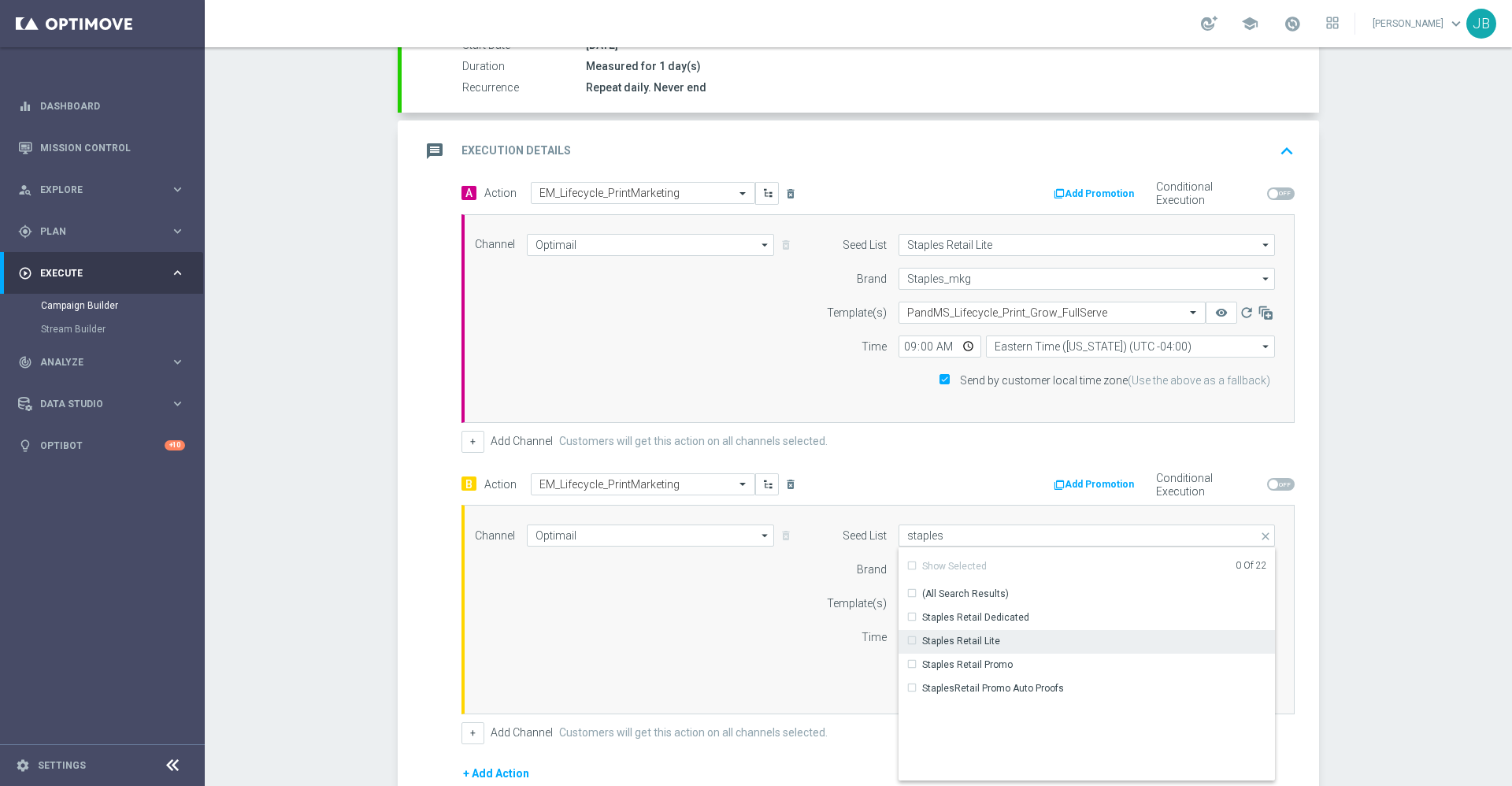
click at [975, 636] on div "Staples Retail Lite" at bounding box center [960, 641] width 78 height 14
click at [762, 595] on div "Channel Optimail Optimail arrow_drop_down Show Selected 0 of NaN Optimail" at bounding box center [874, 608] width 824 height 169
type input "Staples Retail Lite"
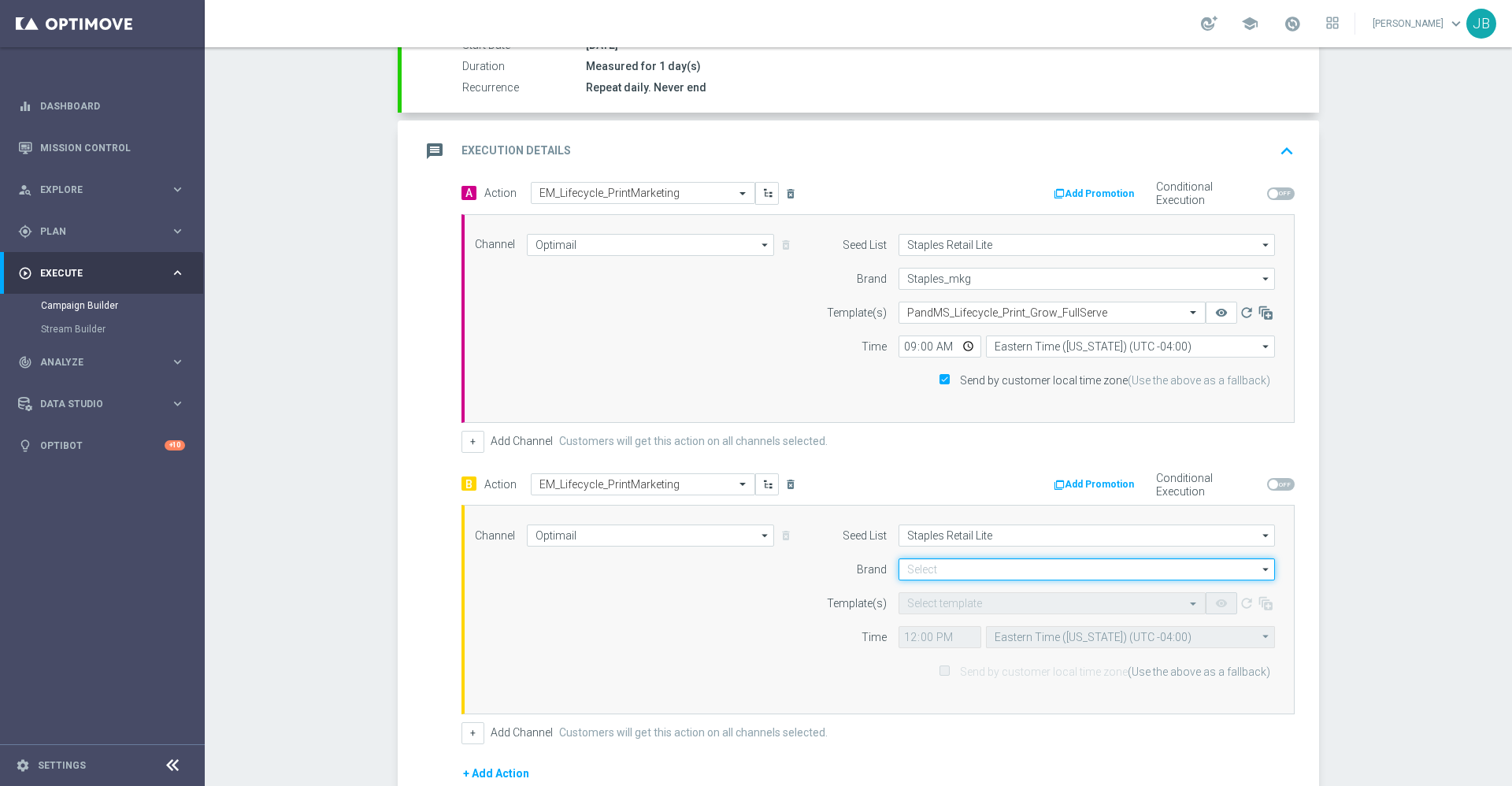
click at [936, 569] on input at bounding box center [1086, 569] width 377 height 22
click at [936, 589] on div "Staples_mkg" at bounding box center [934, 592] width 55 height 14
type input "Staples_mkg"
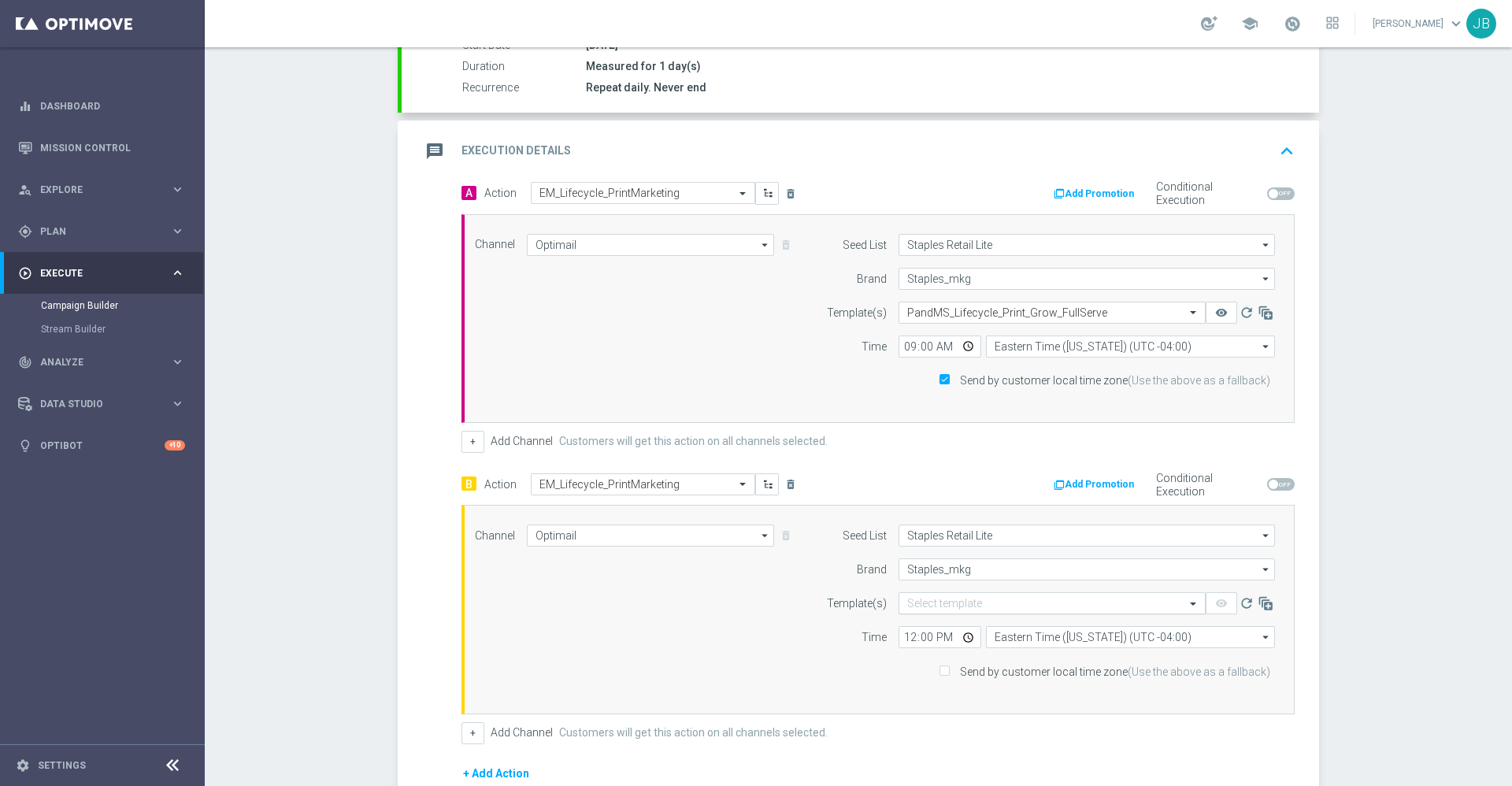
click at [931, 607] on input "text" at bounding box center [1035, 604] width 258 height 14
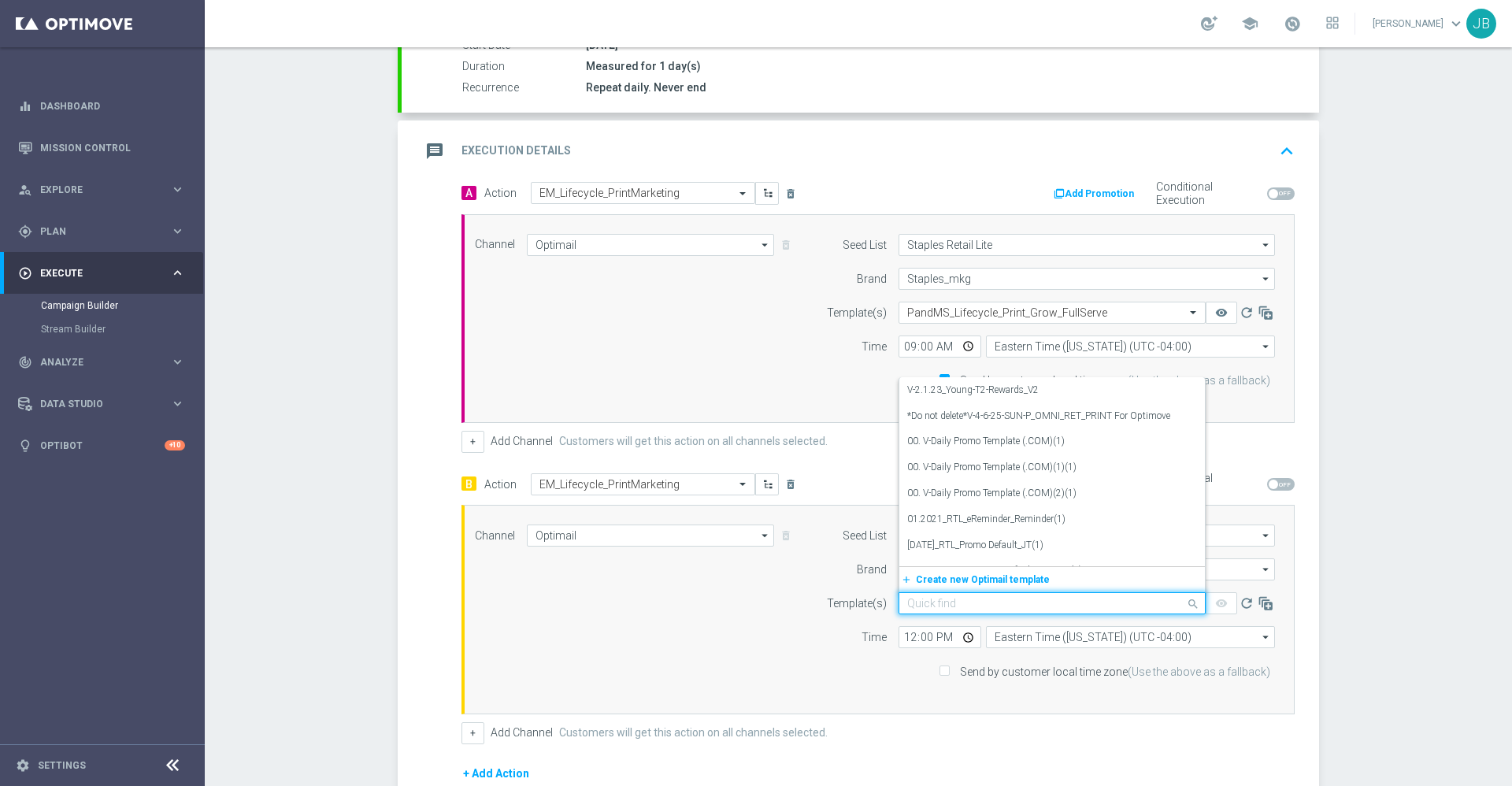
paste input "V-ER_OMNI_Print_Grow_FullServe"
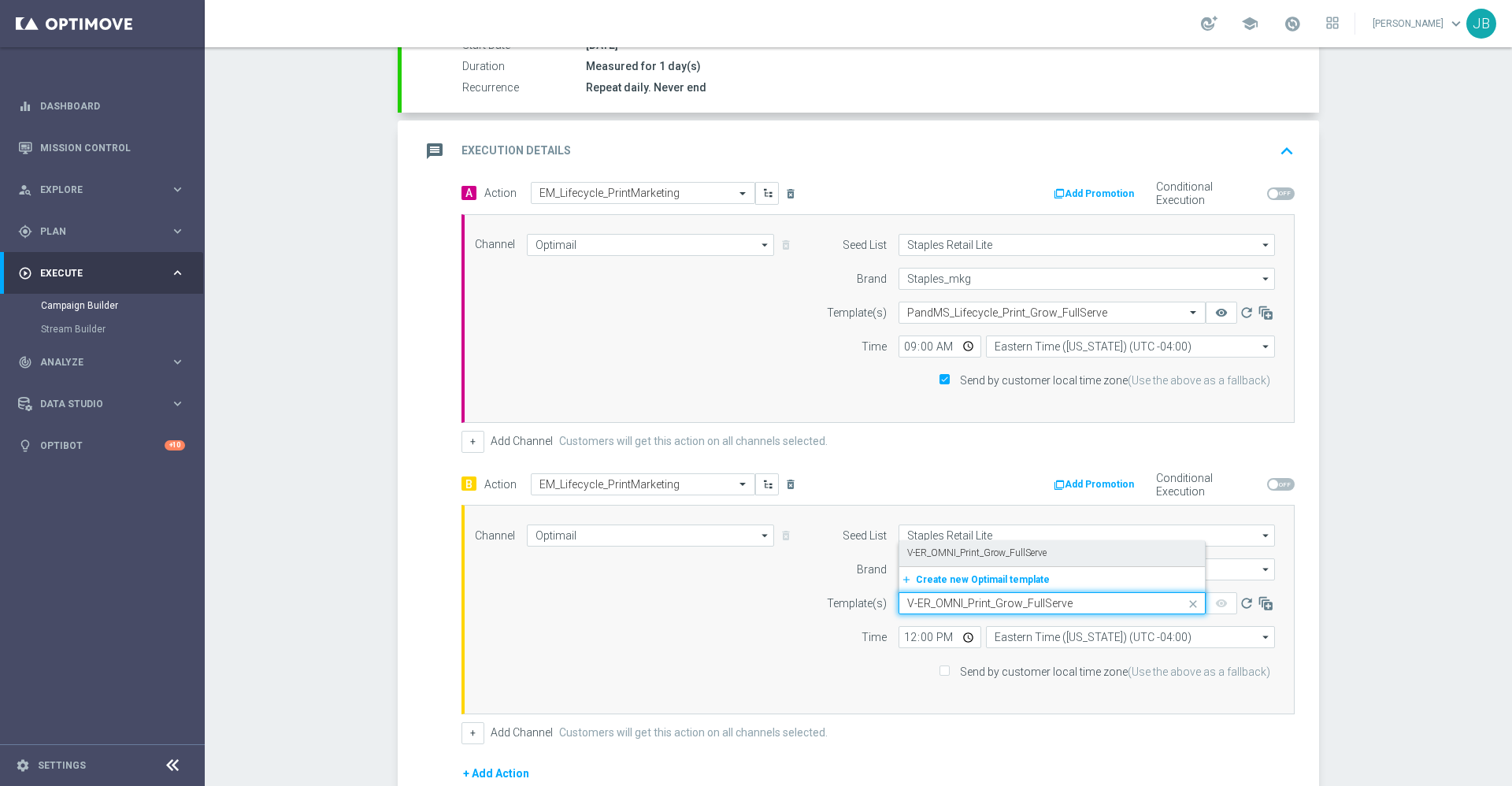
click at [967, 556] on label "V-ER_OMNI_Print_Grow_FullServe" at bounding box center [976, 554] width 139 height 14
type input "V-ER_OMNI_Print_Grow_FullServe"
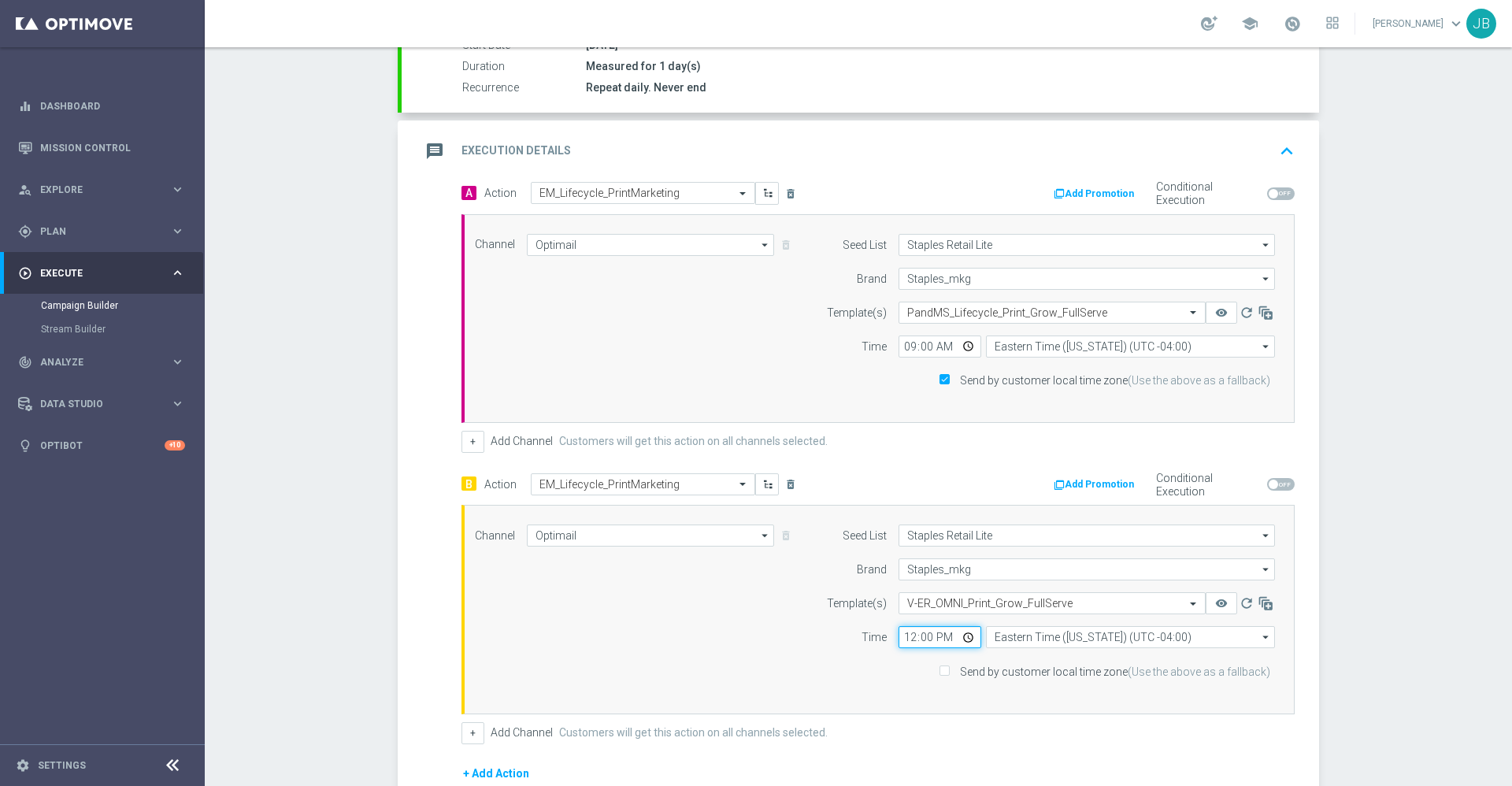
click at [902, 639] on input "12:00" at bounding box center [939, 637] width 83 height 22
type input "21:00"
click at [938, 636] on input "21:00" at bounding box center [939, 637] width 83 height 22
type input "09:00"
click at [943, 670] on input "Send by customer local time zone (Use the above as a fallback)" at bounding box center [943, 671] width 10 height 10
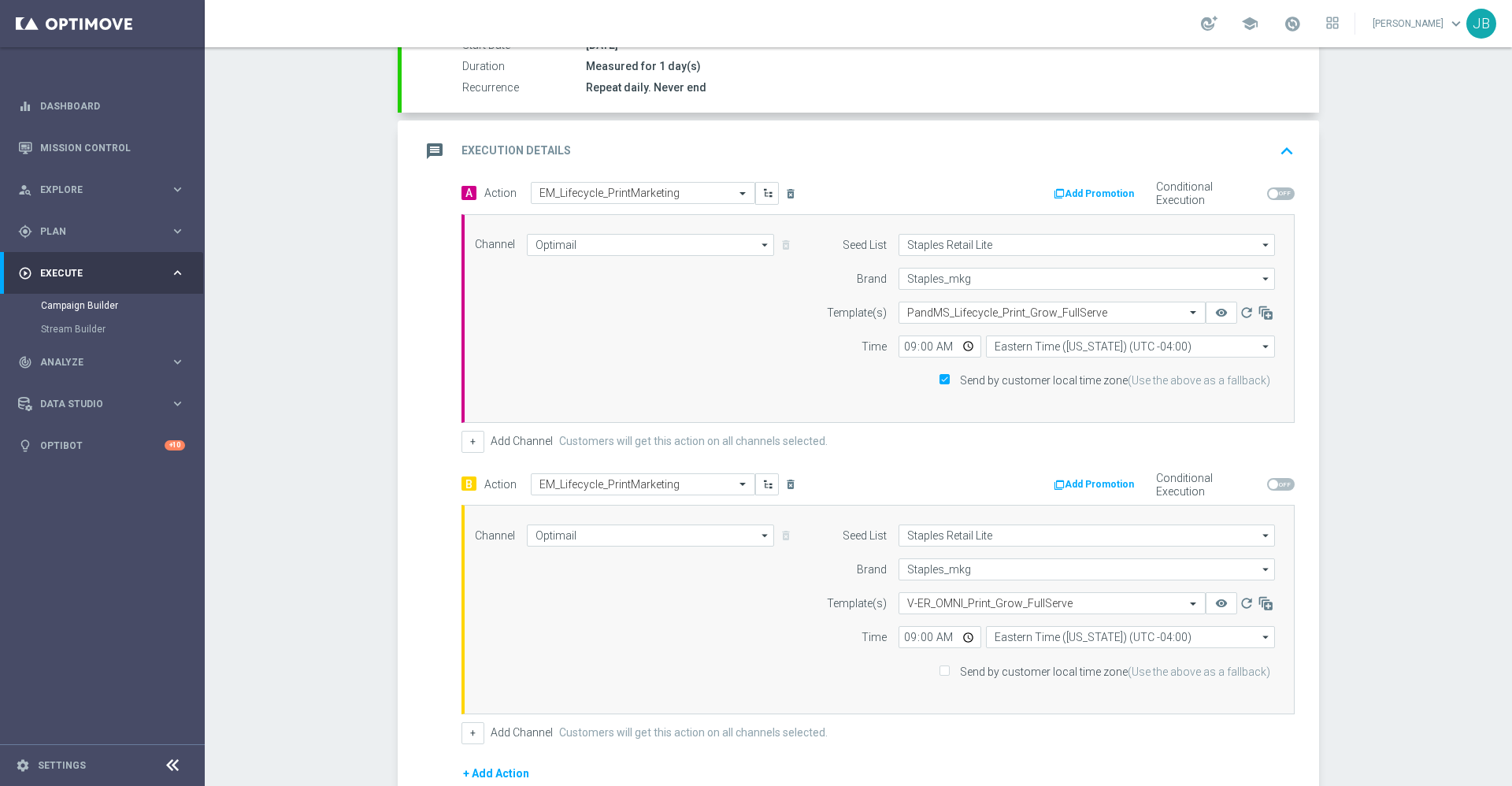
checkbox input "true"
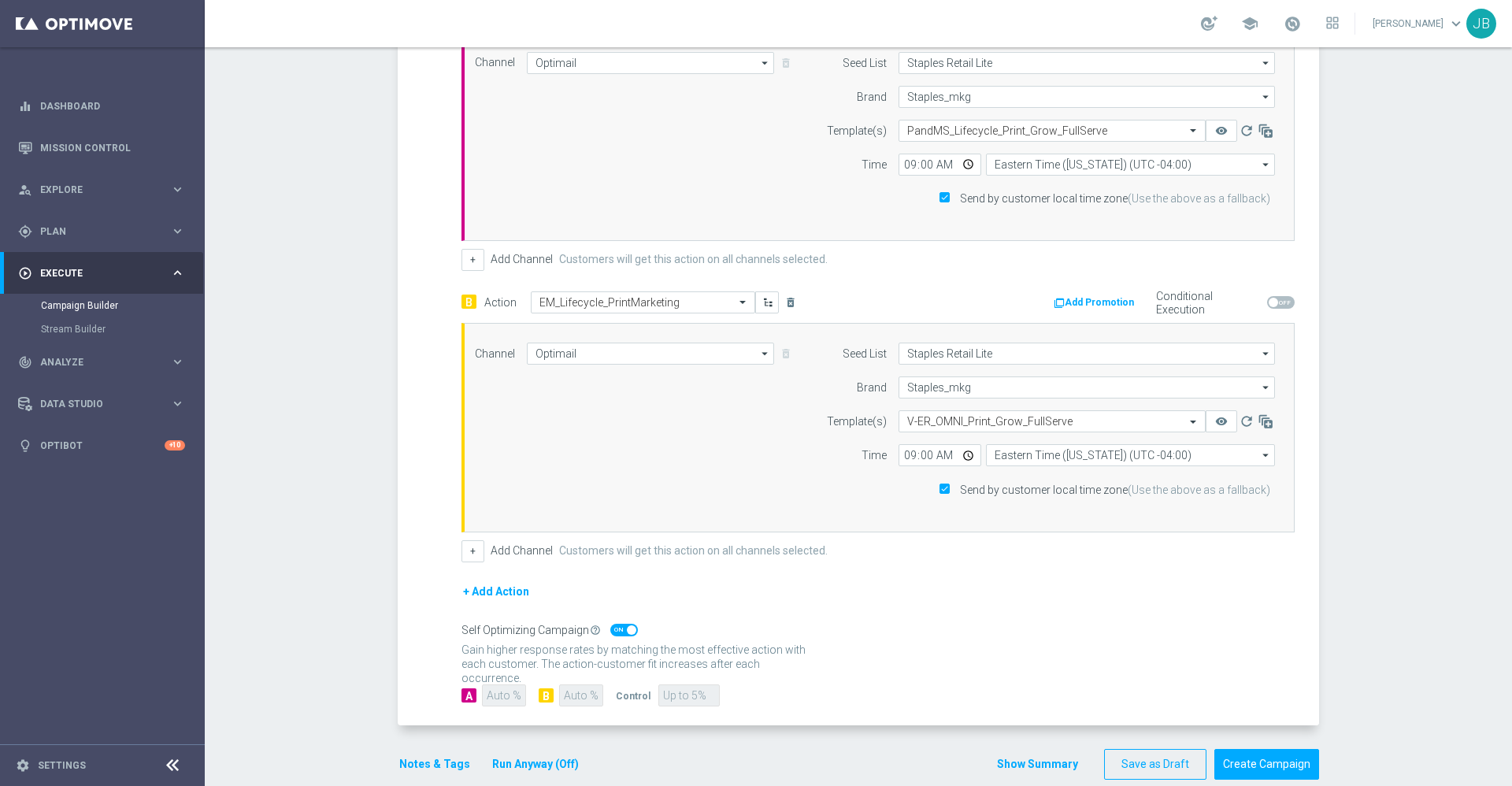
scroll to position [488, 0]
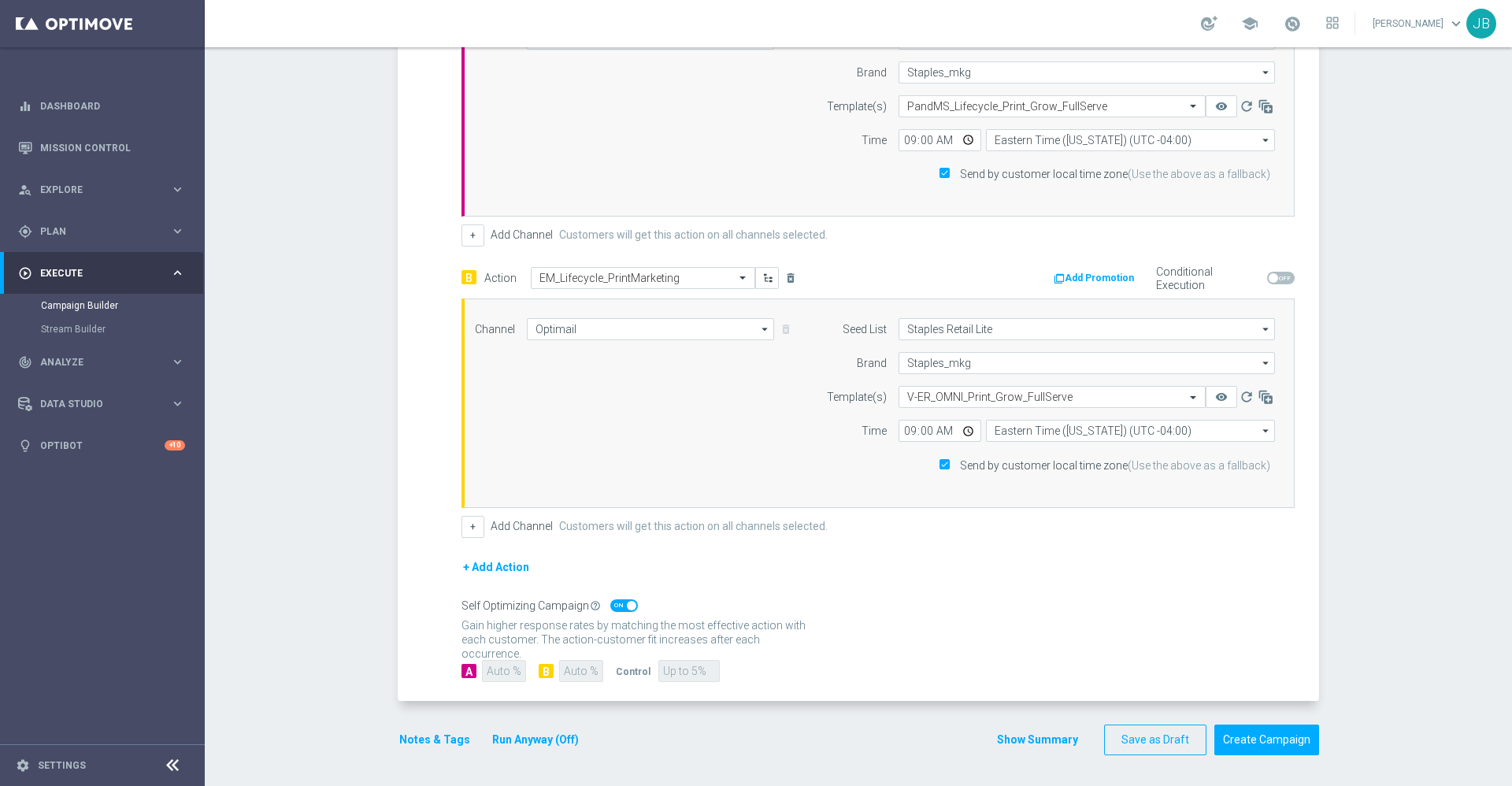
click at [616, 605] on span at bounding box center [624, 605] width 28 height 13
click at [616, 605] on input "checkbox" at bounding box center [624, 605] width 28 height 13
checkbox input "false"
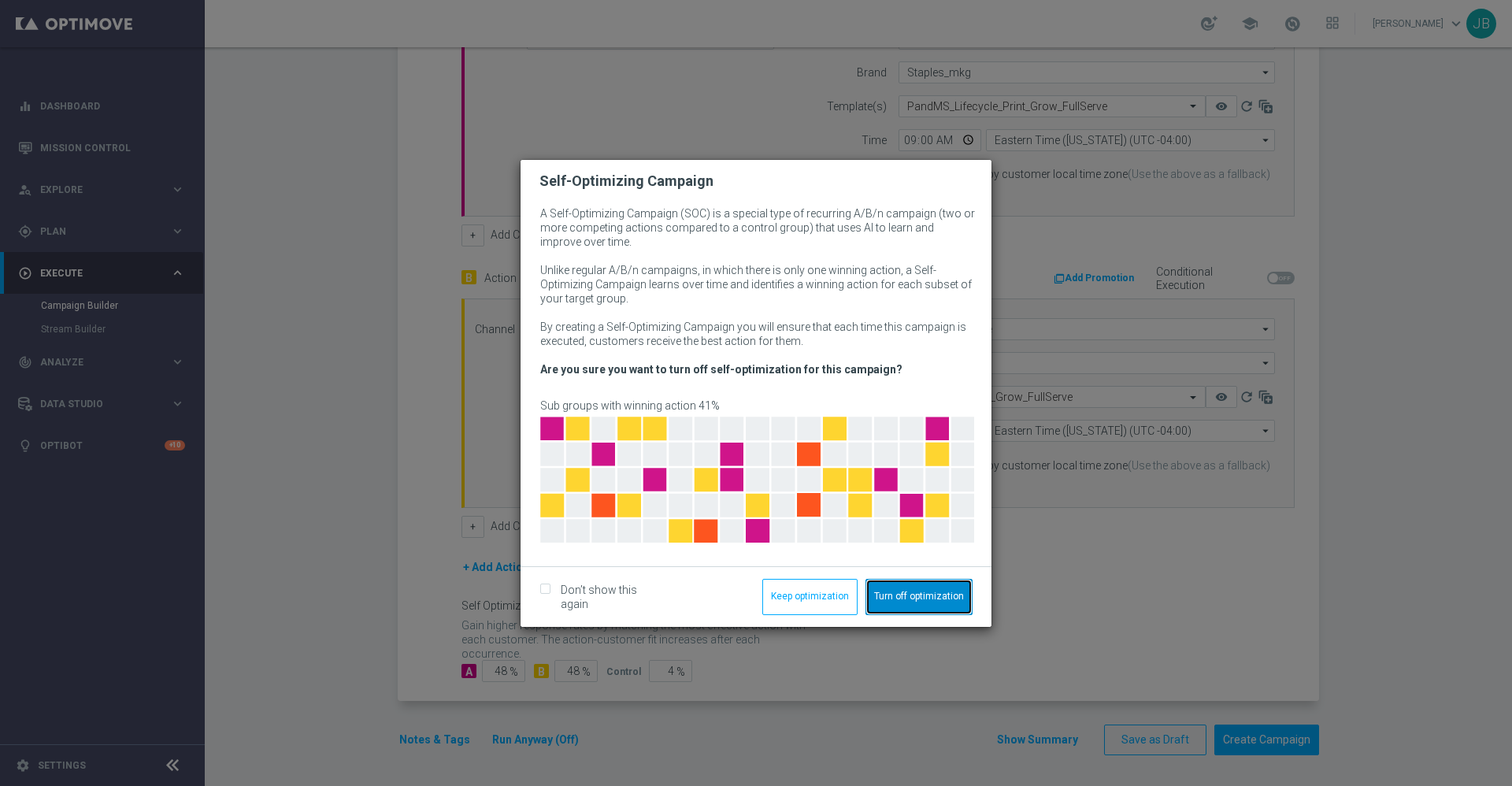
click at [888, 595] on button "Turn off optimization" at bounding box center [919, 596] width 107 height 37
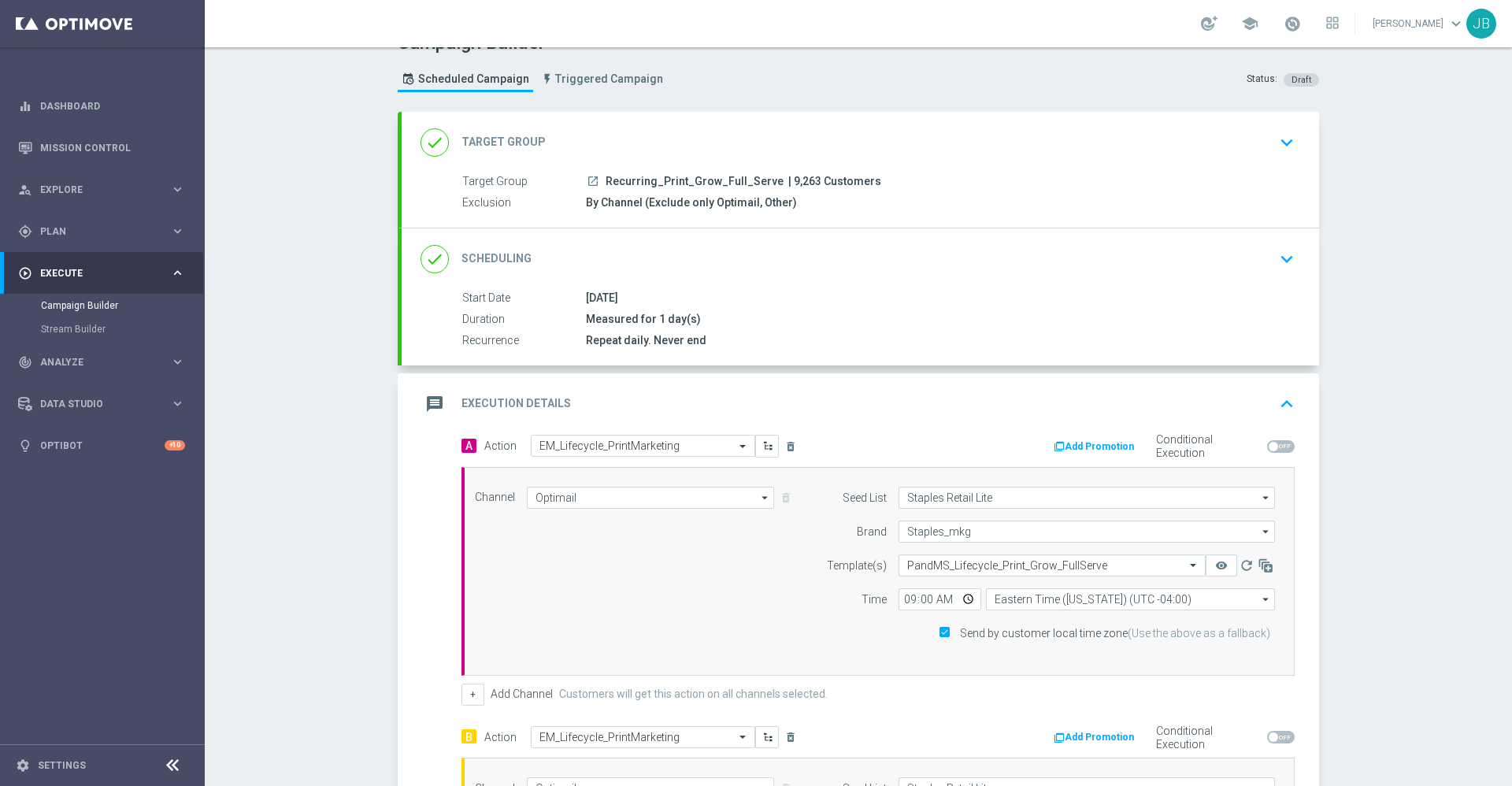
scroll to position [0, 0]
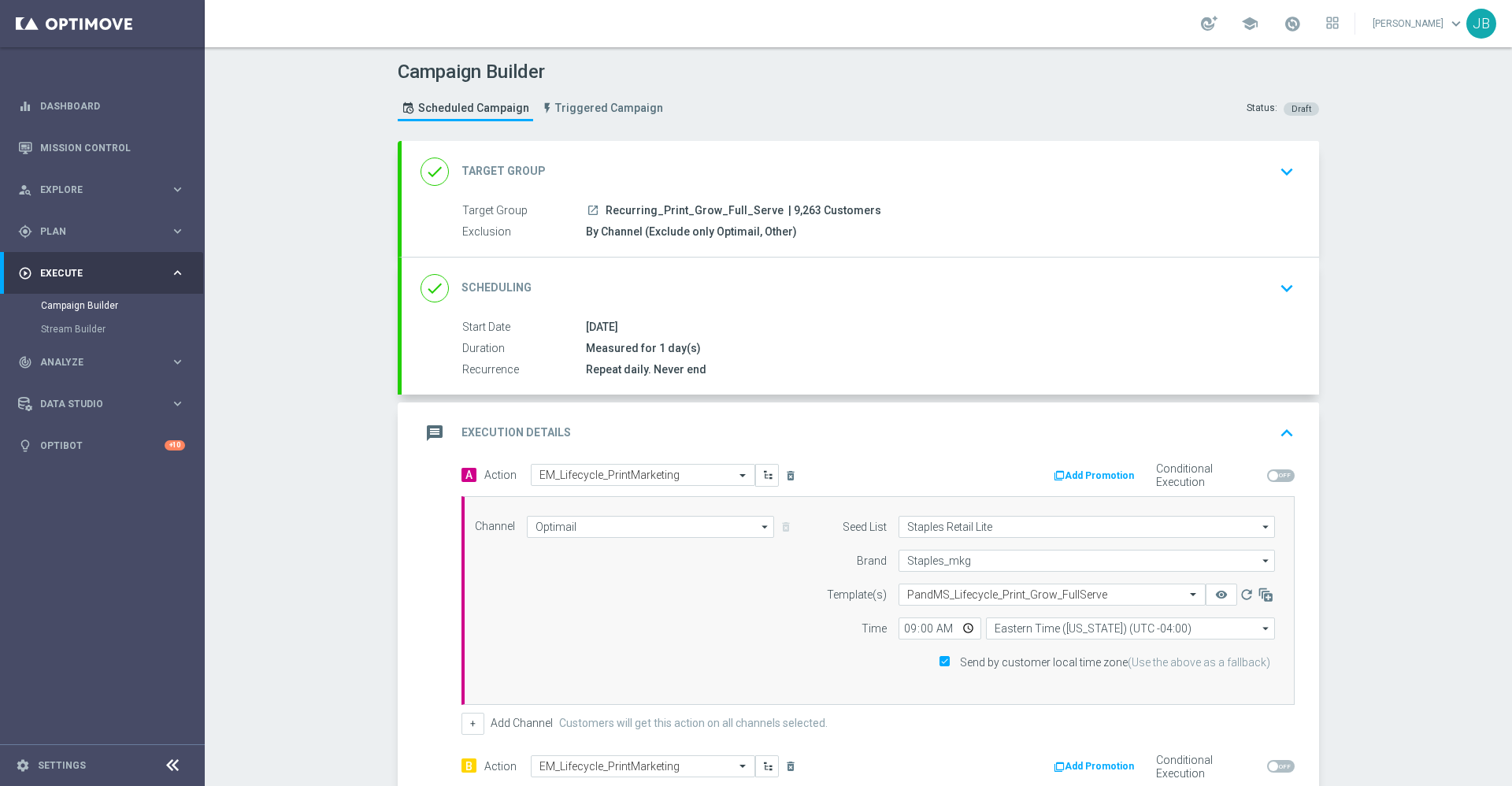
click at [512, 158] on div "done Target Group" at bounding box center [483, 171] width 126 height 29
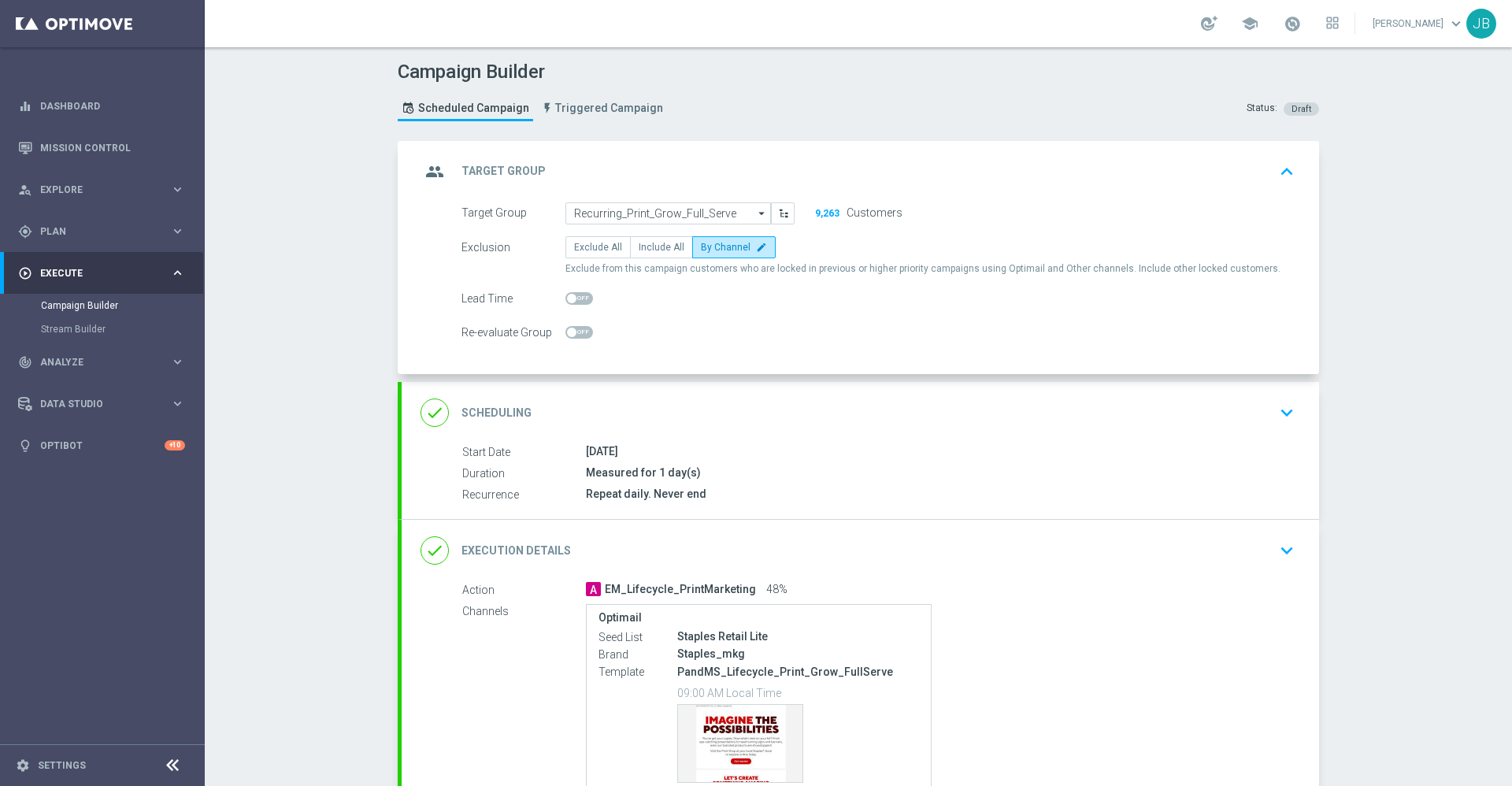
click at [489, 407] on h2 "Scheduling" at bounding box center [496, 412] width 70 height 15
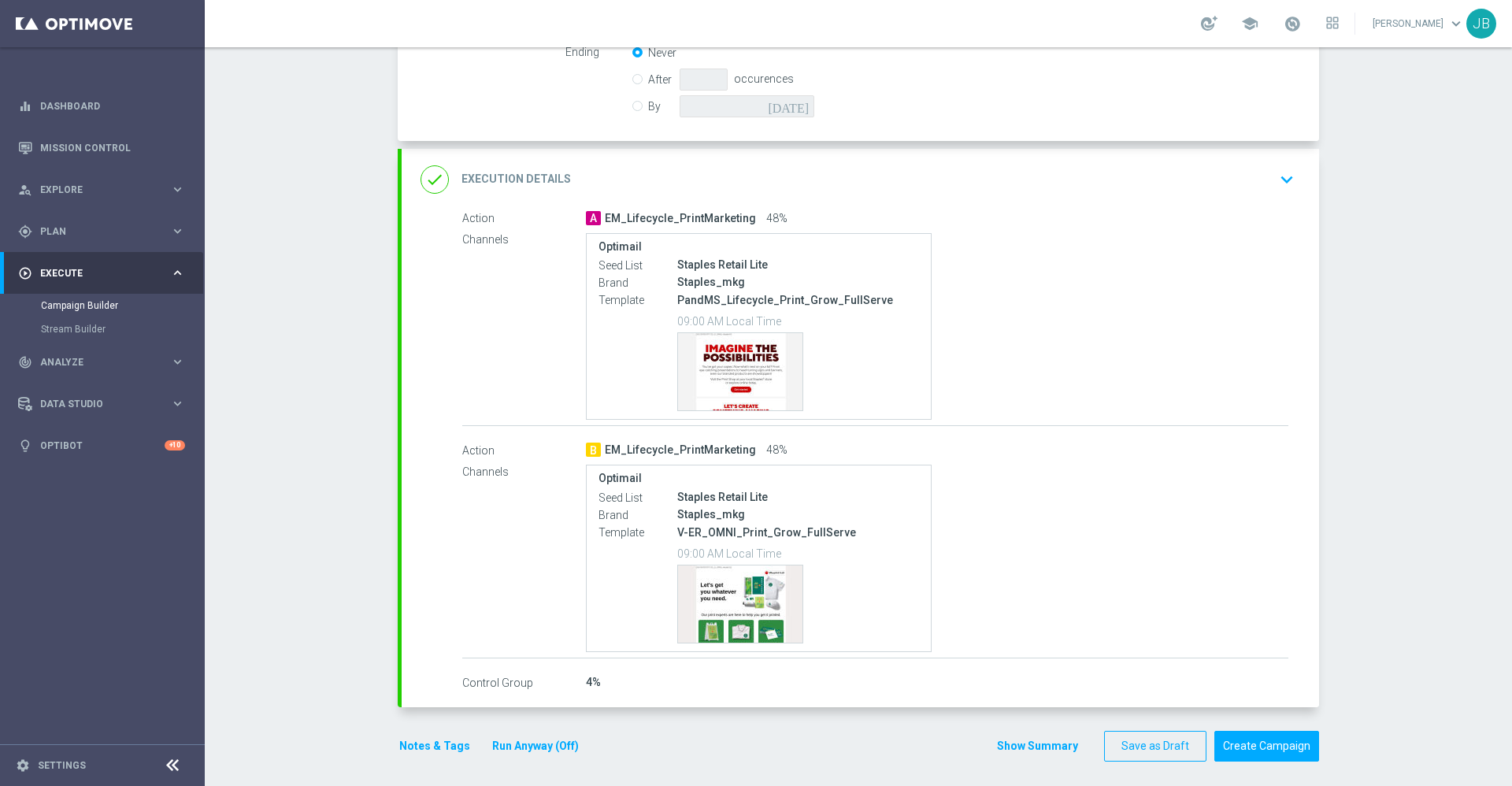
scroll to position [461, 0]
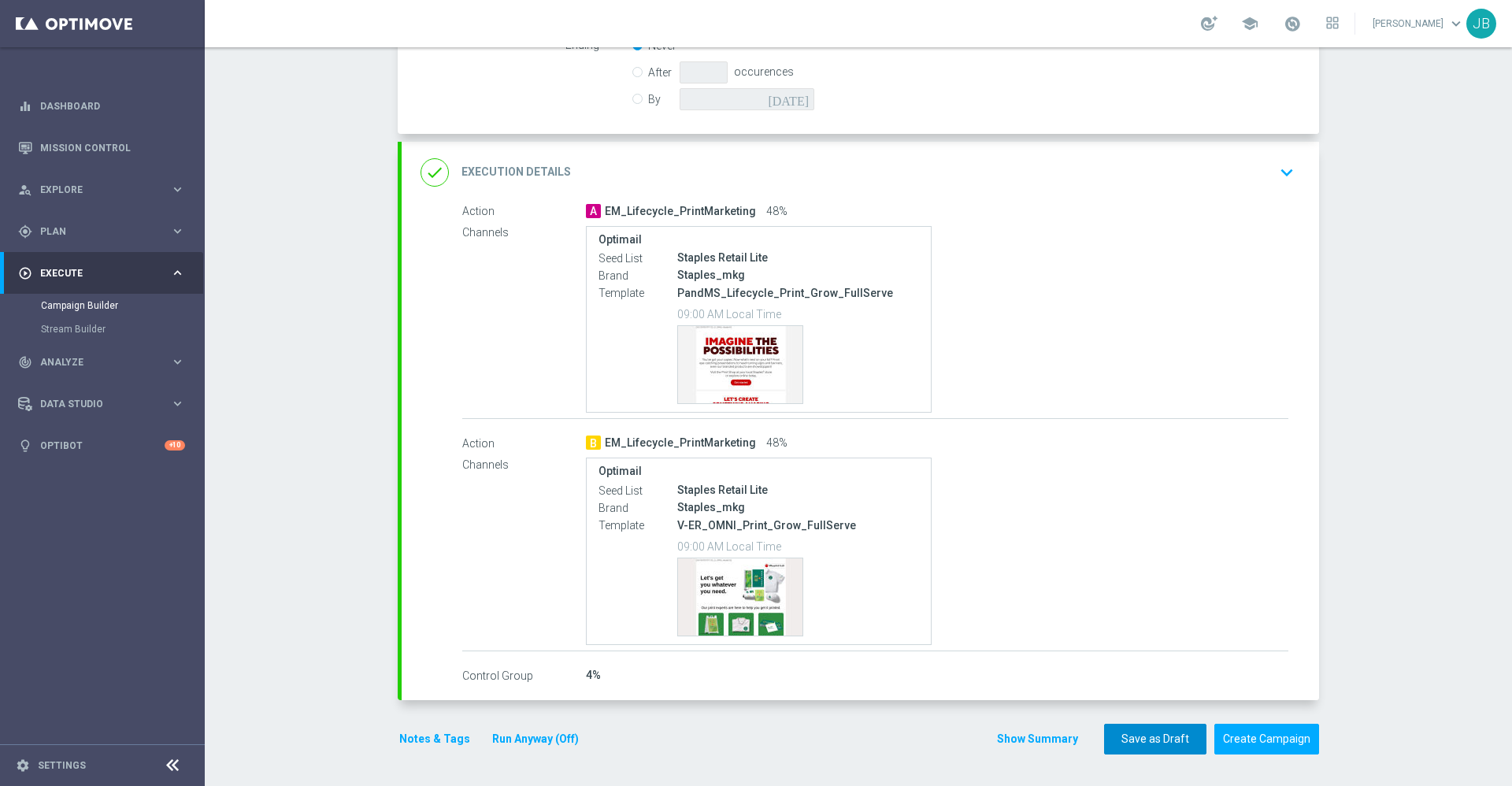
click at [1121, 743] on button "Save as Draft" at bounding box center [1155, 739] width 103 height 31
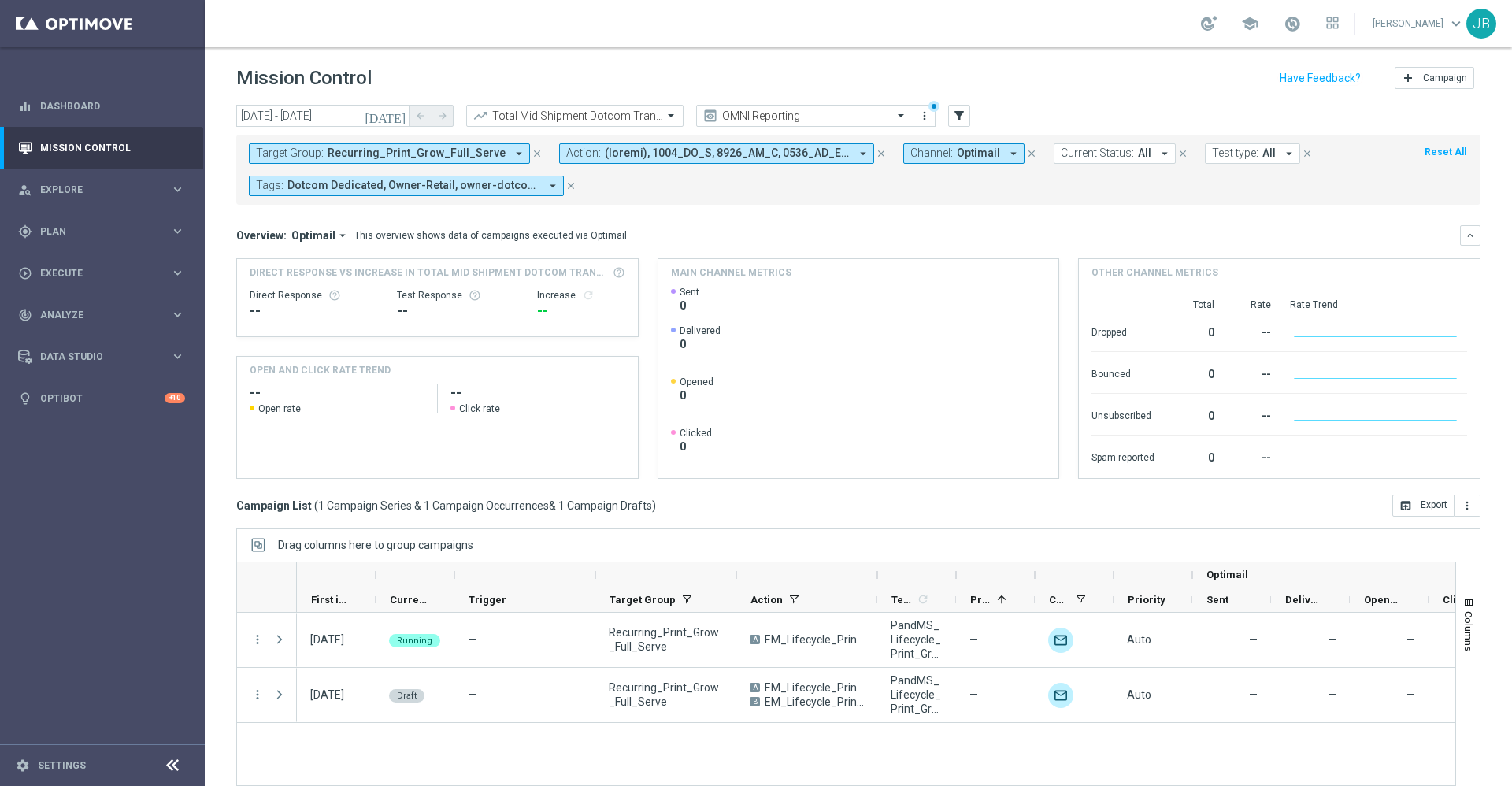
click at [400, 114] on icon "[DATE]" at bounding box center [386, 116] width 43 height 14
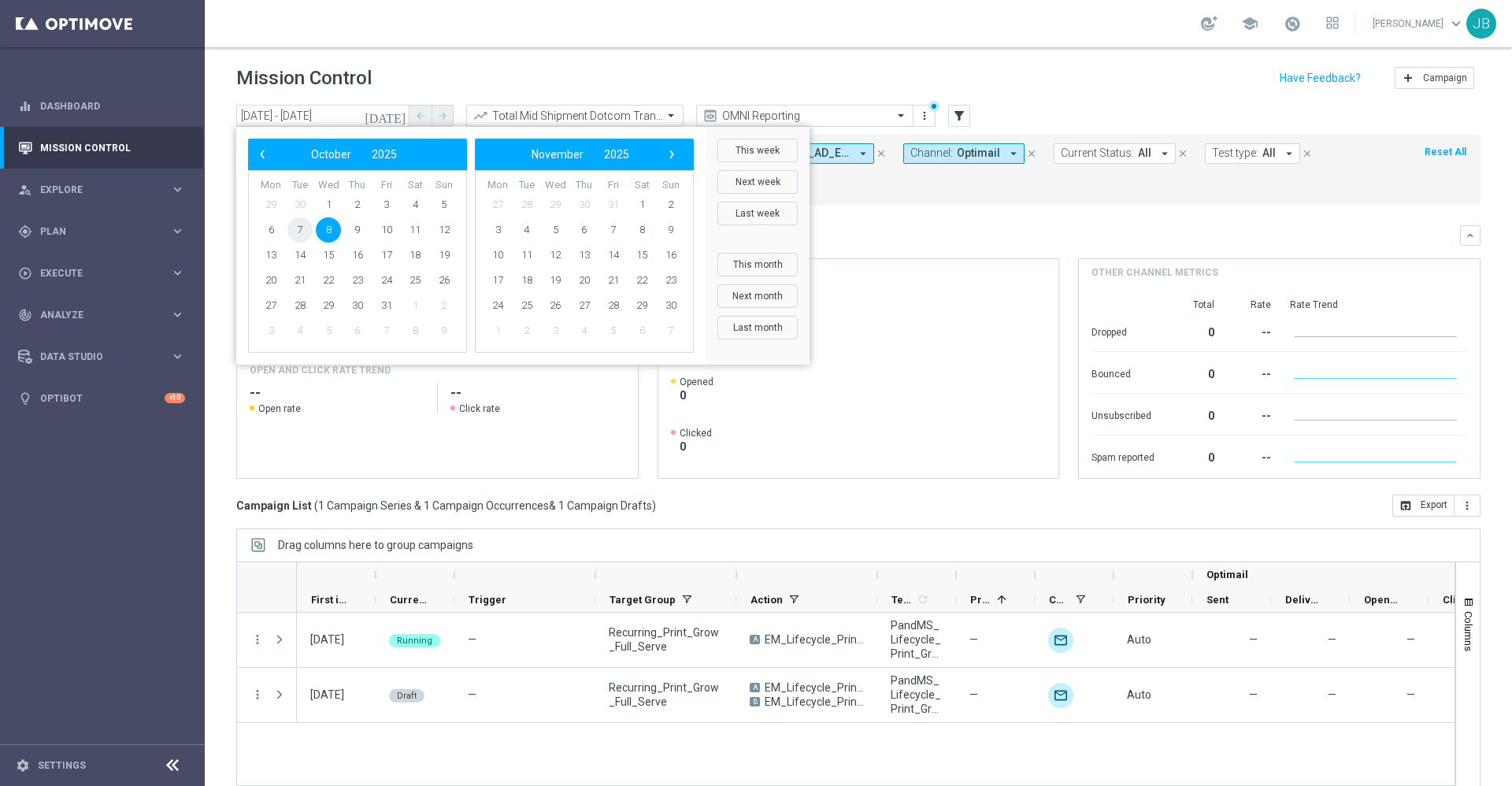
click at [308, 228] on span "7" at bounding box center [300, 229] width 25 height 25
click at [326, 231] on span "8" at bounding box center [327, 229] width 25 height 25
type input "[DATE] - [DATE]"
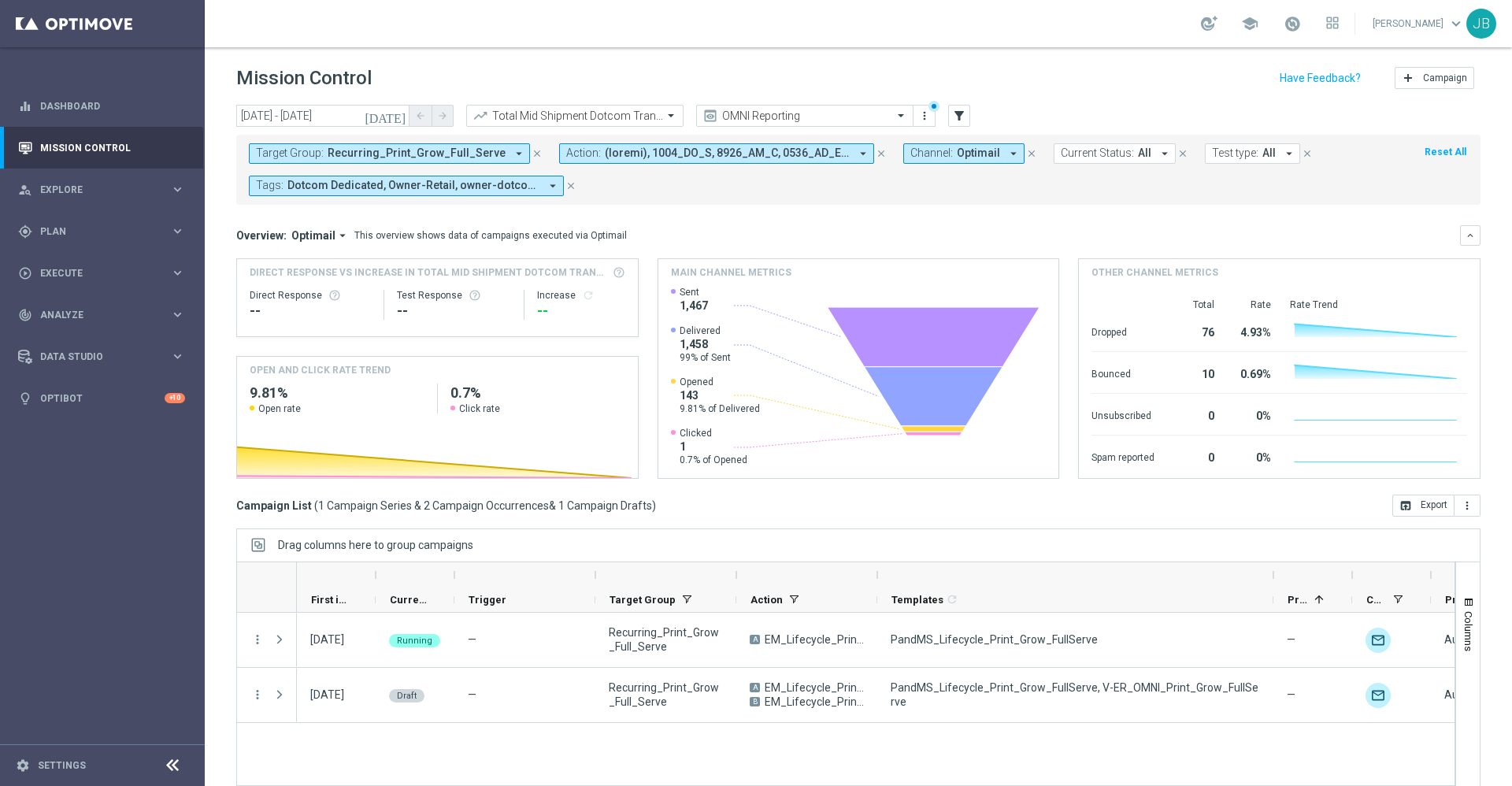
drag, startPoint x: 956, startPoint y: 576, endPoint x: 1274, endPoint y: 586, distance: 318.2
click at [1274, 586] on div at bounding box center [1273, 573] width 6 height 25
drag, startPoint x: 878, startPoint y: 573, endPoint x: 983, endPoint y: 578, distance: 105.1
click at [983, 578] on div at bounding box center [982, 573] width 6 height 25
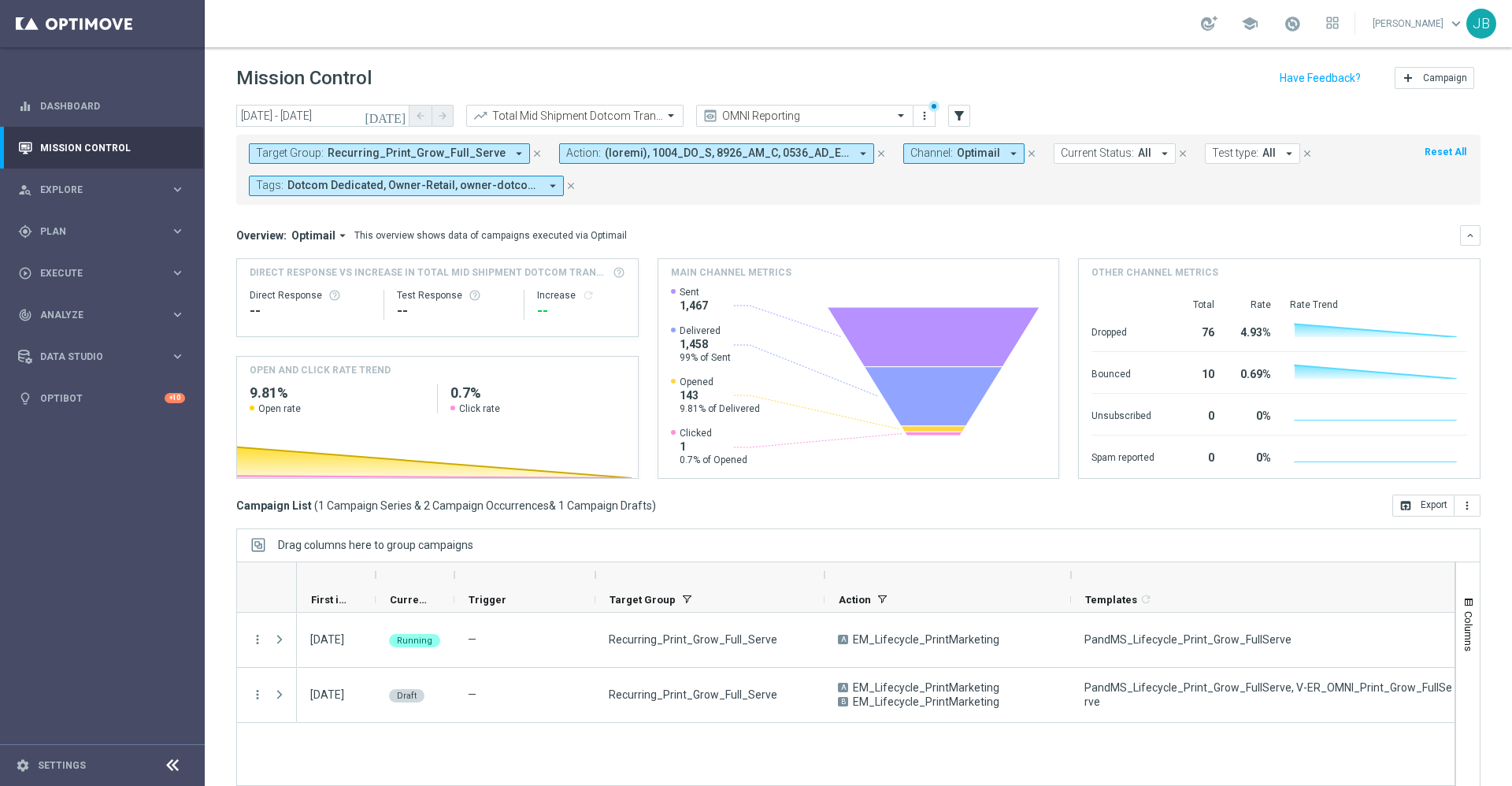
drag, startPoint x: 736, startPoint y: 574, endPoint x: 835, endPoint y: 565, distance: 99.4
click at [828, 565] on div at bounding box center [824, 573] width 6 height 25
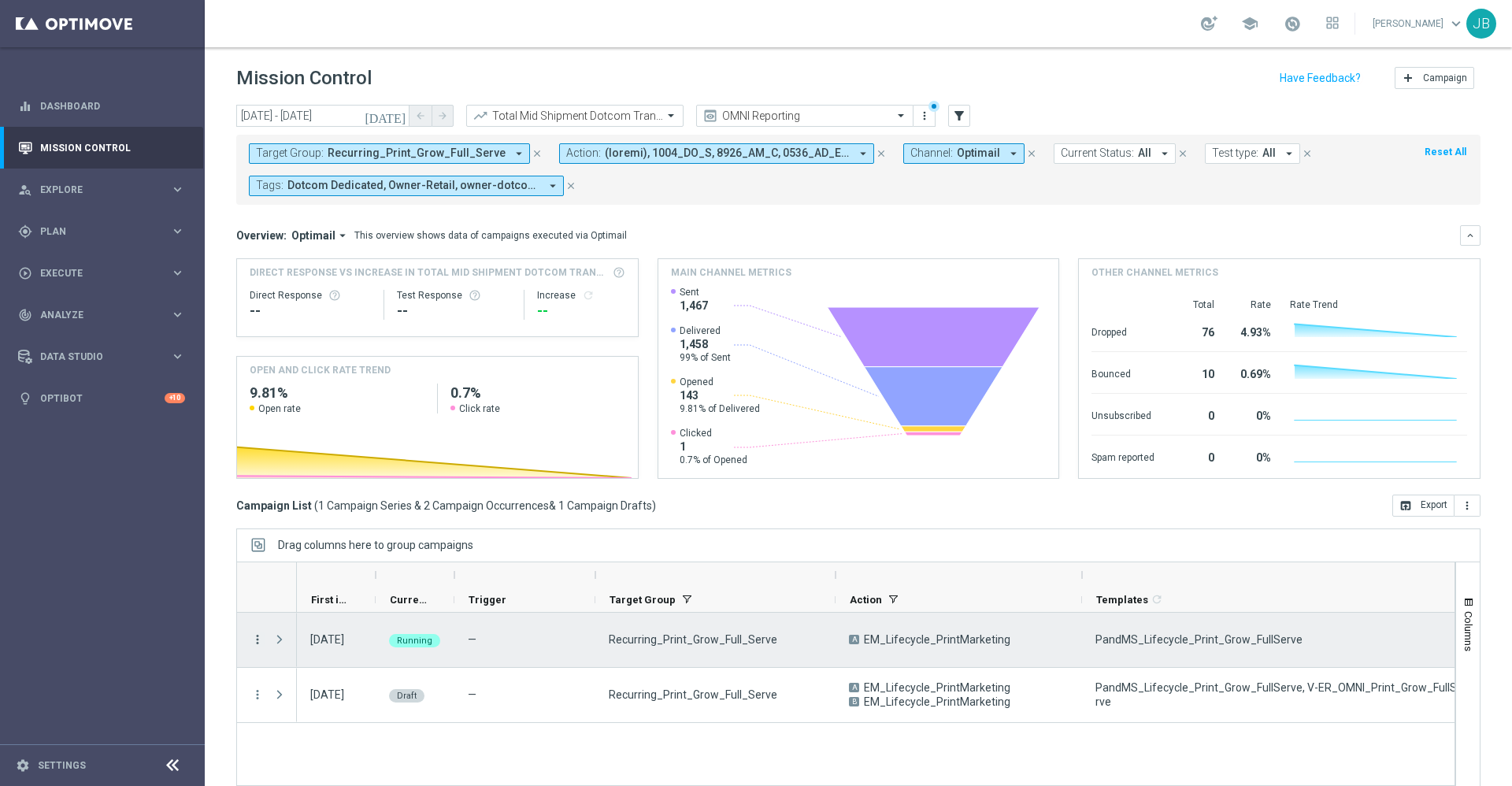
click at [255, 642] on icon "more_vert" at bounding box center [257, 639] width 14 height 14
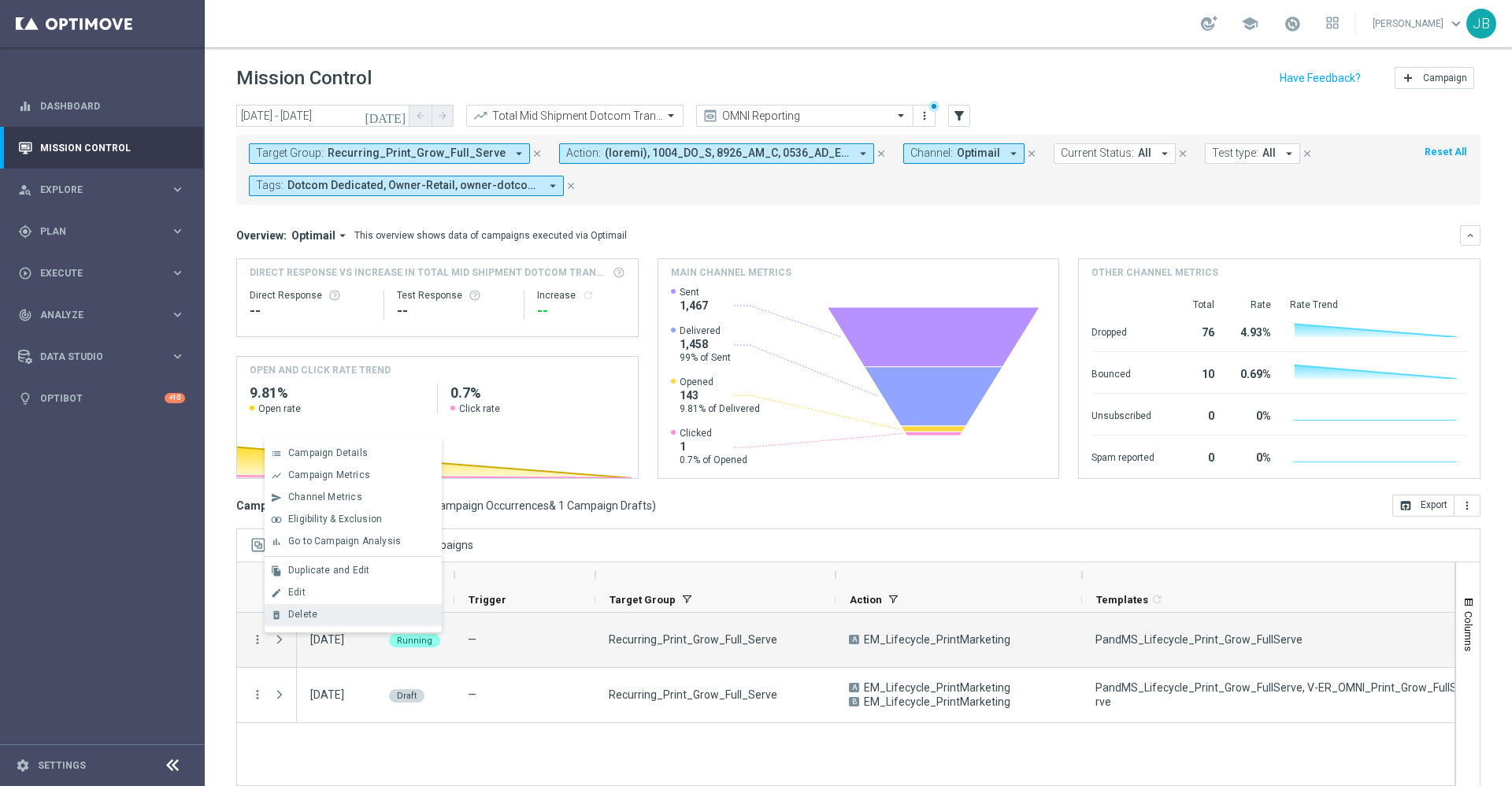
click at [324, 620] on div "Delete" at bounding box center [361, 613] width 146 height 11
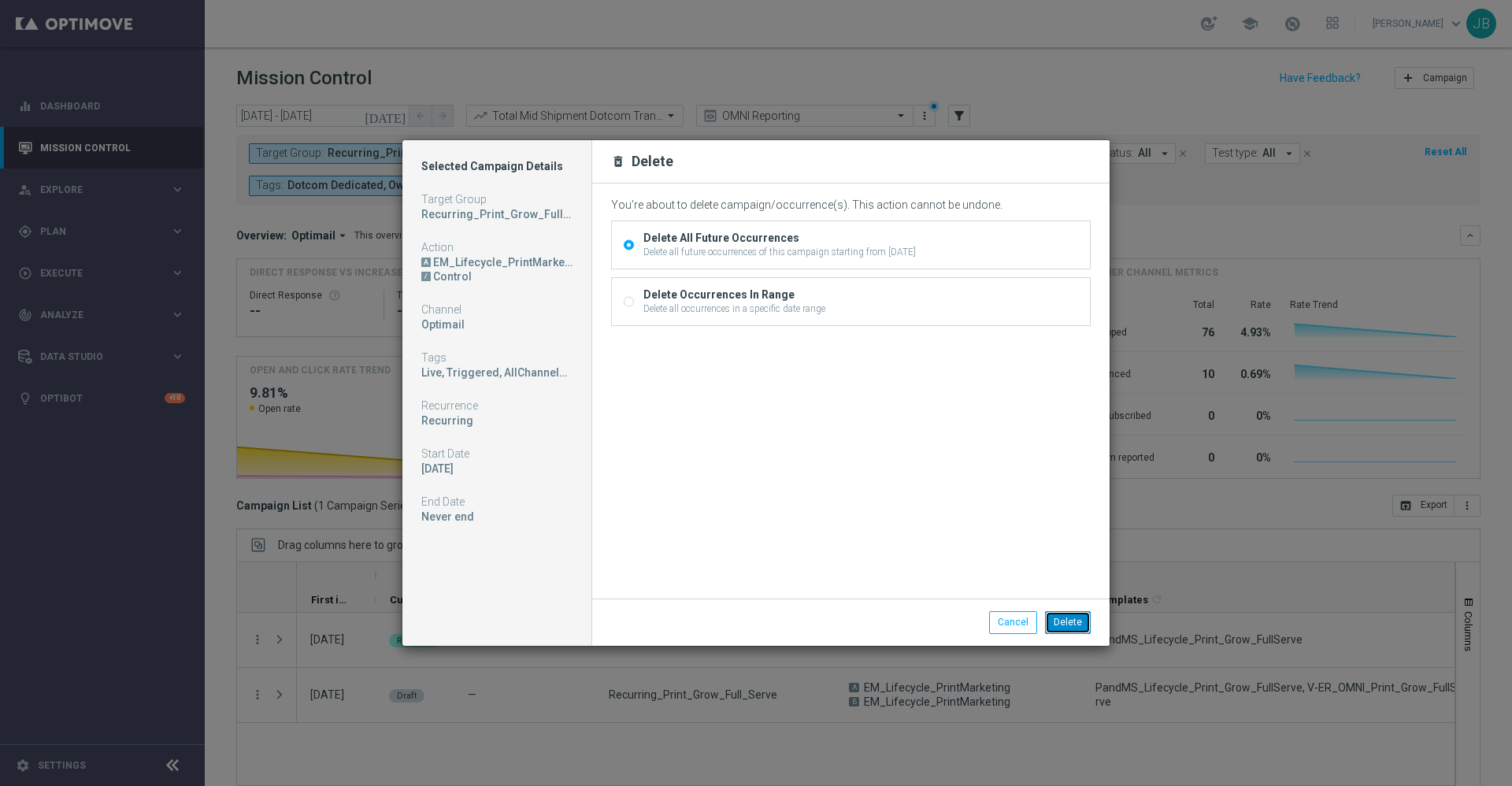
click at [1069, 623] on button "Delete" at bounding box center [1068, 622] width 45 height 22
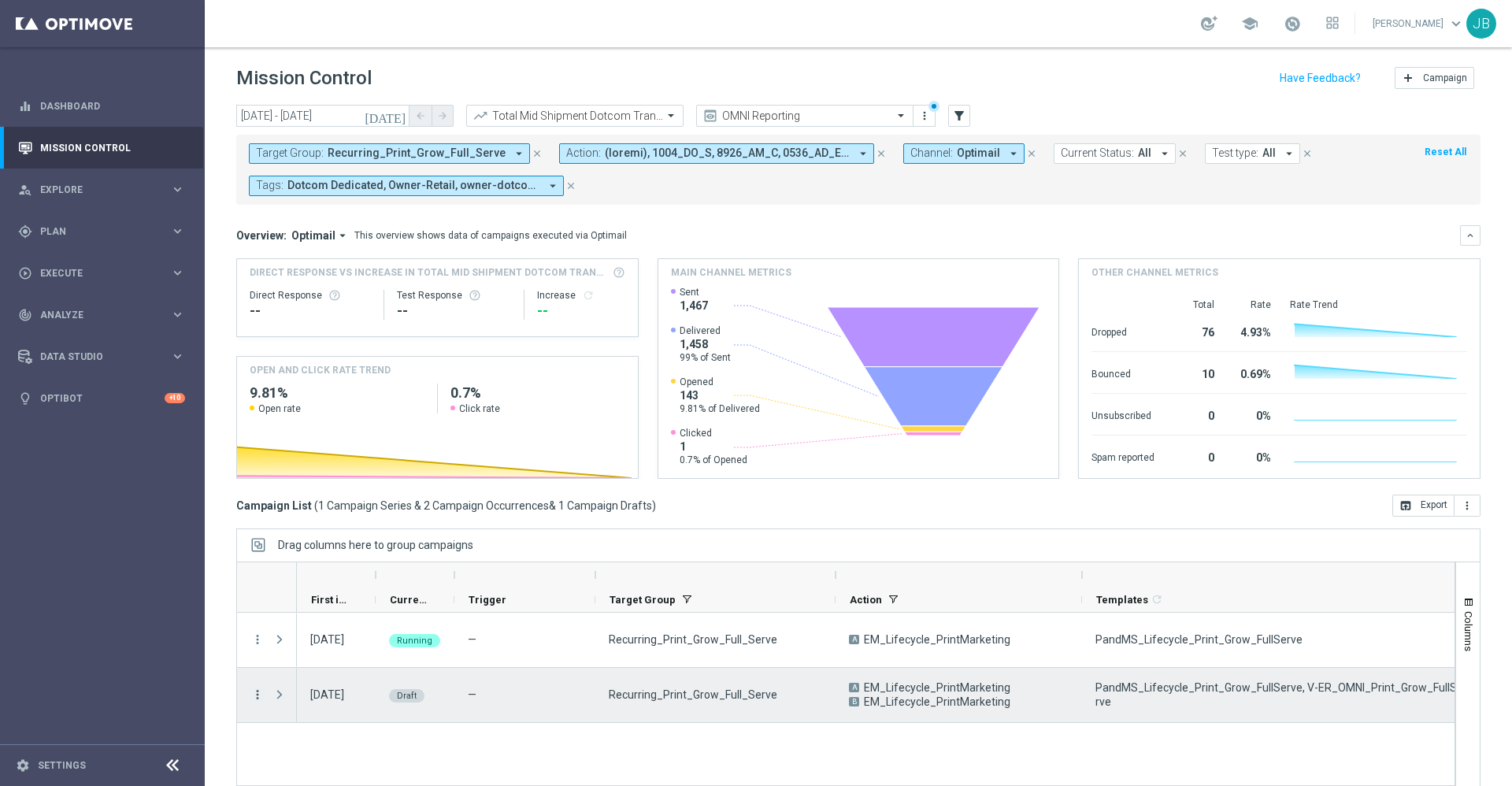
click at [257, 696] on icon "more_vert" at bounding box center [257, 694] width 14 height 14
click at [309, 651] on div "Edit" at bounding box center [361, 647] width 146 height 11
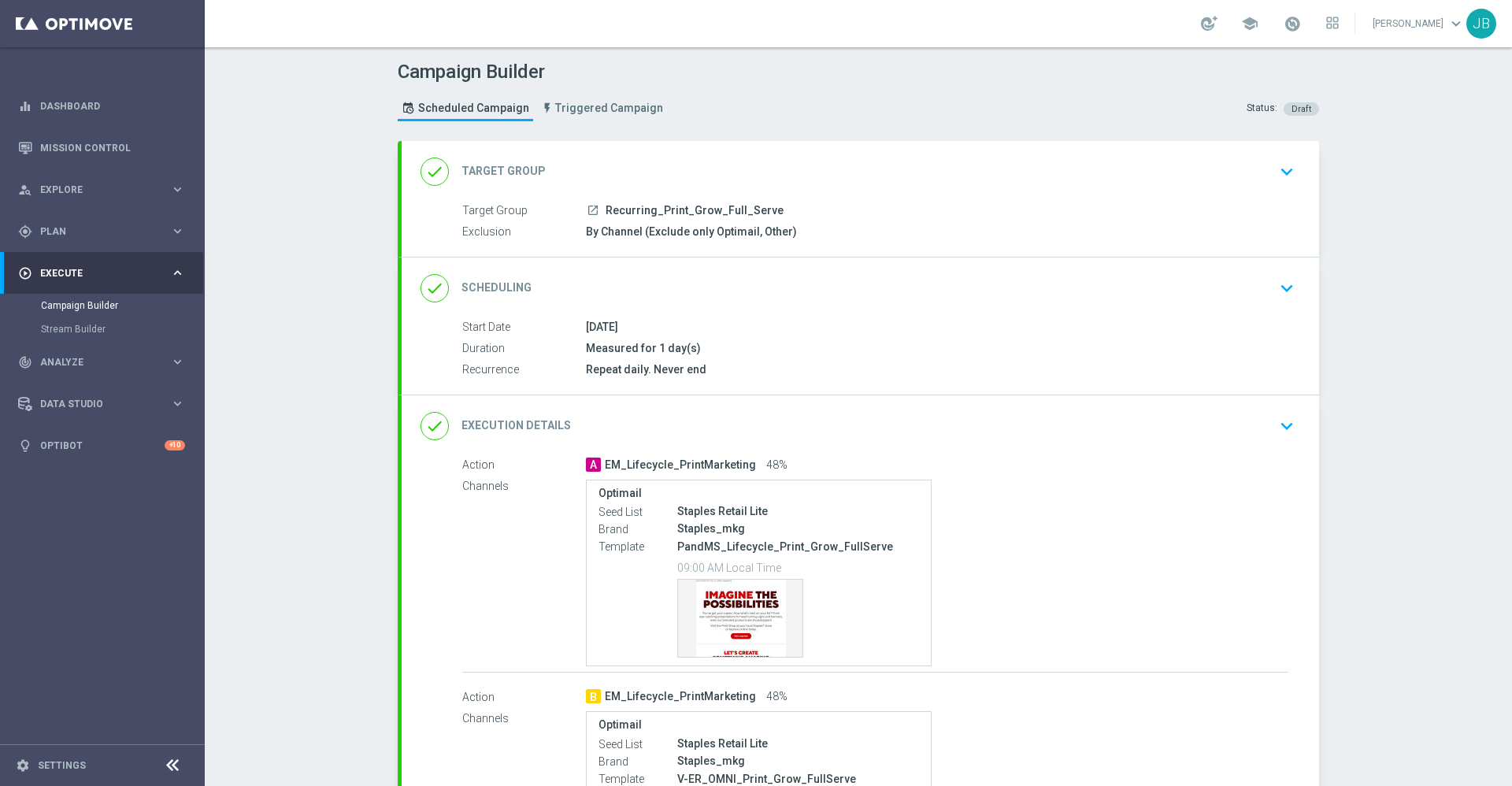
click at [502, 284] on h2 "Scheduling" at bounding box center [496, 287] width 70 height 15
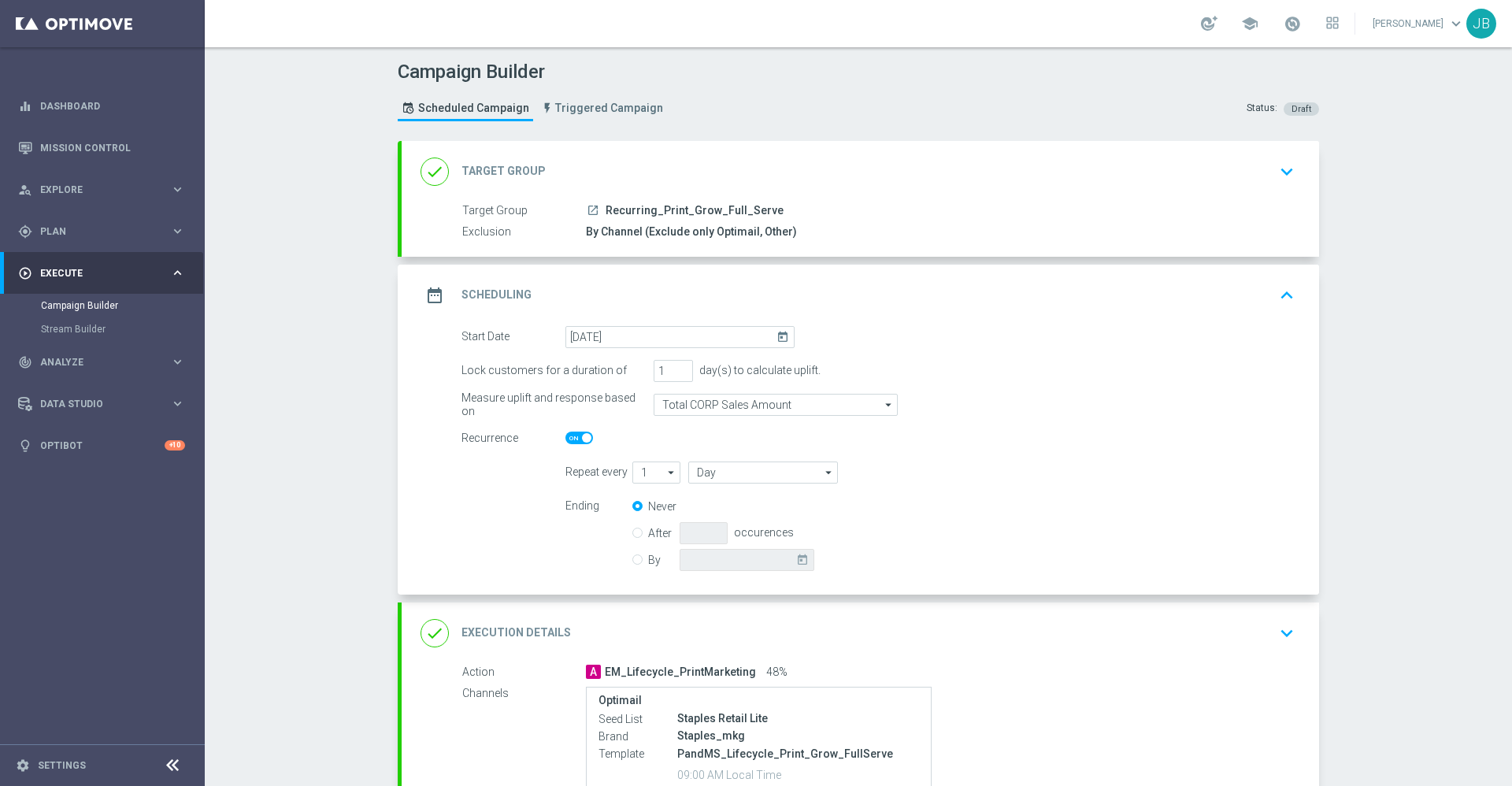
click at [504, 296] on h2 "Scheduling" at bounding box center [496, 295] width 70 height 15
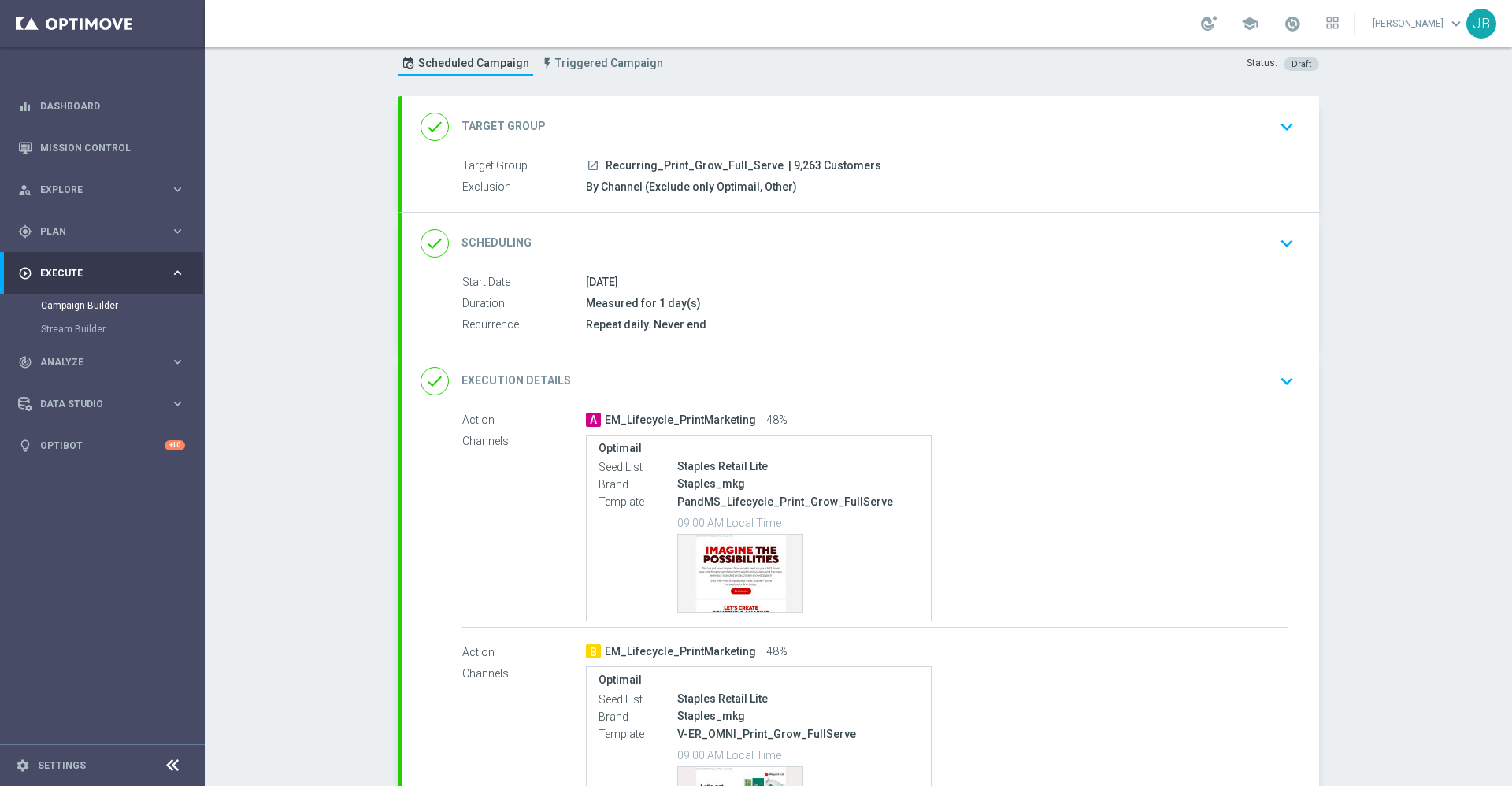
scroll to position [271, 0]
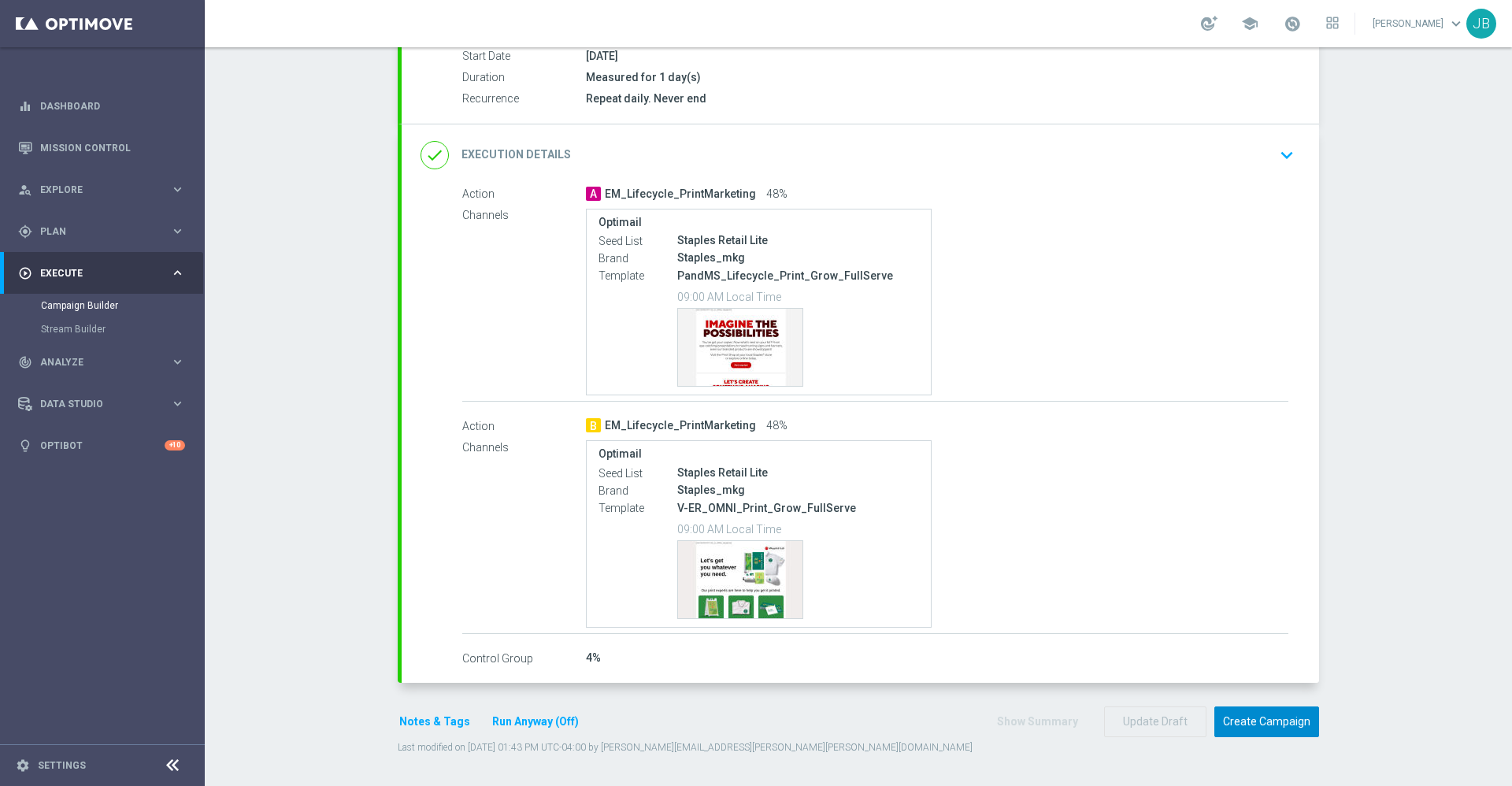
click at [1269, 731] on button "Create Campaign" at bounding box center [1267, 721] width 105 height 31
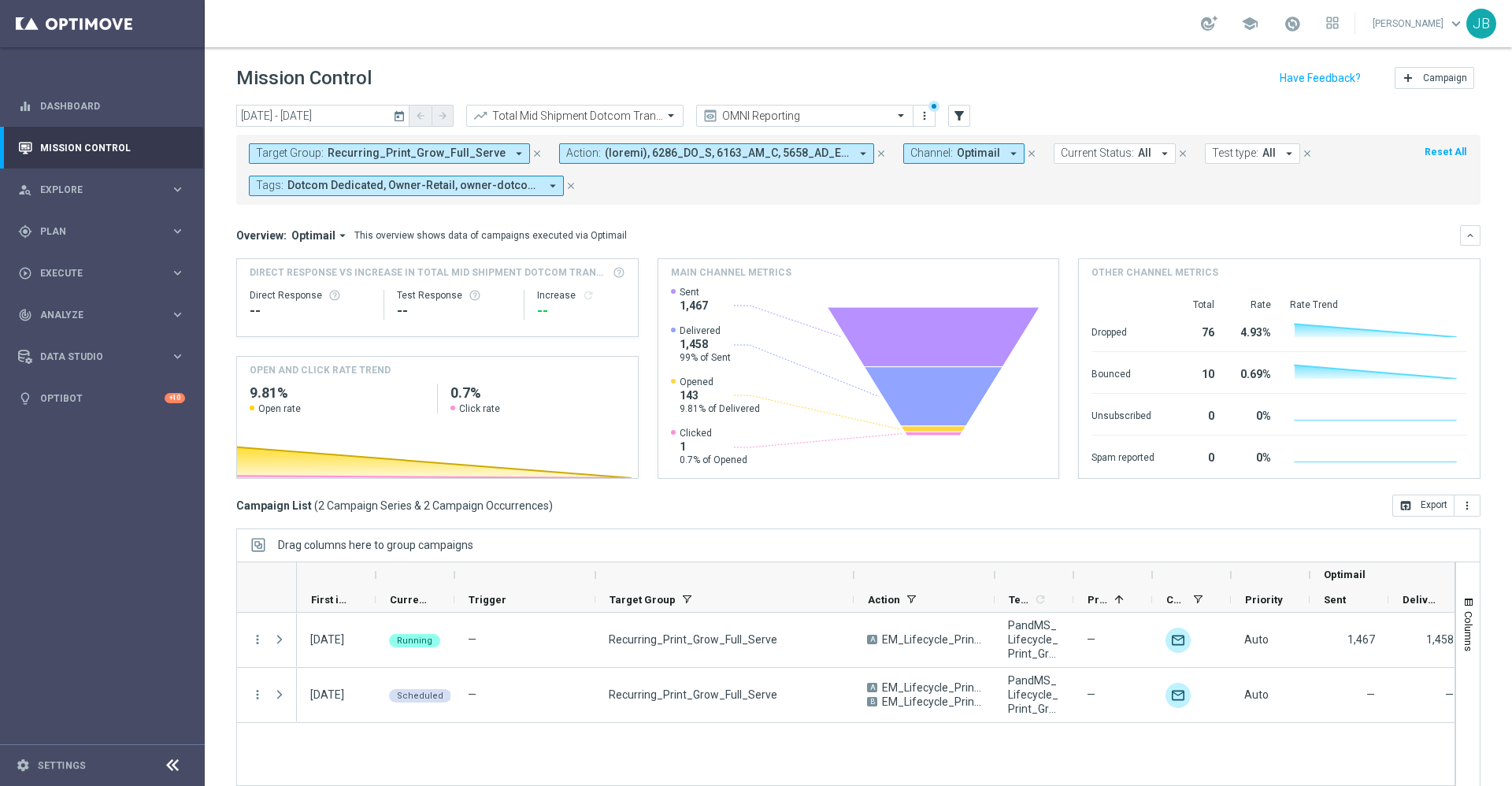
drag, startPoint x: 736, startPoint y: 576, endPoint x: 853, endPoint y: 570, distance: 117.2
click at [853, 570] on div at bounding box center [853, 573] width 6 height 25
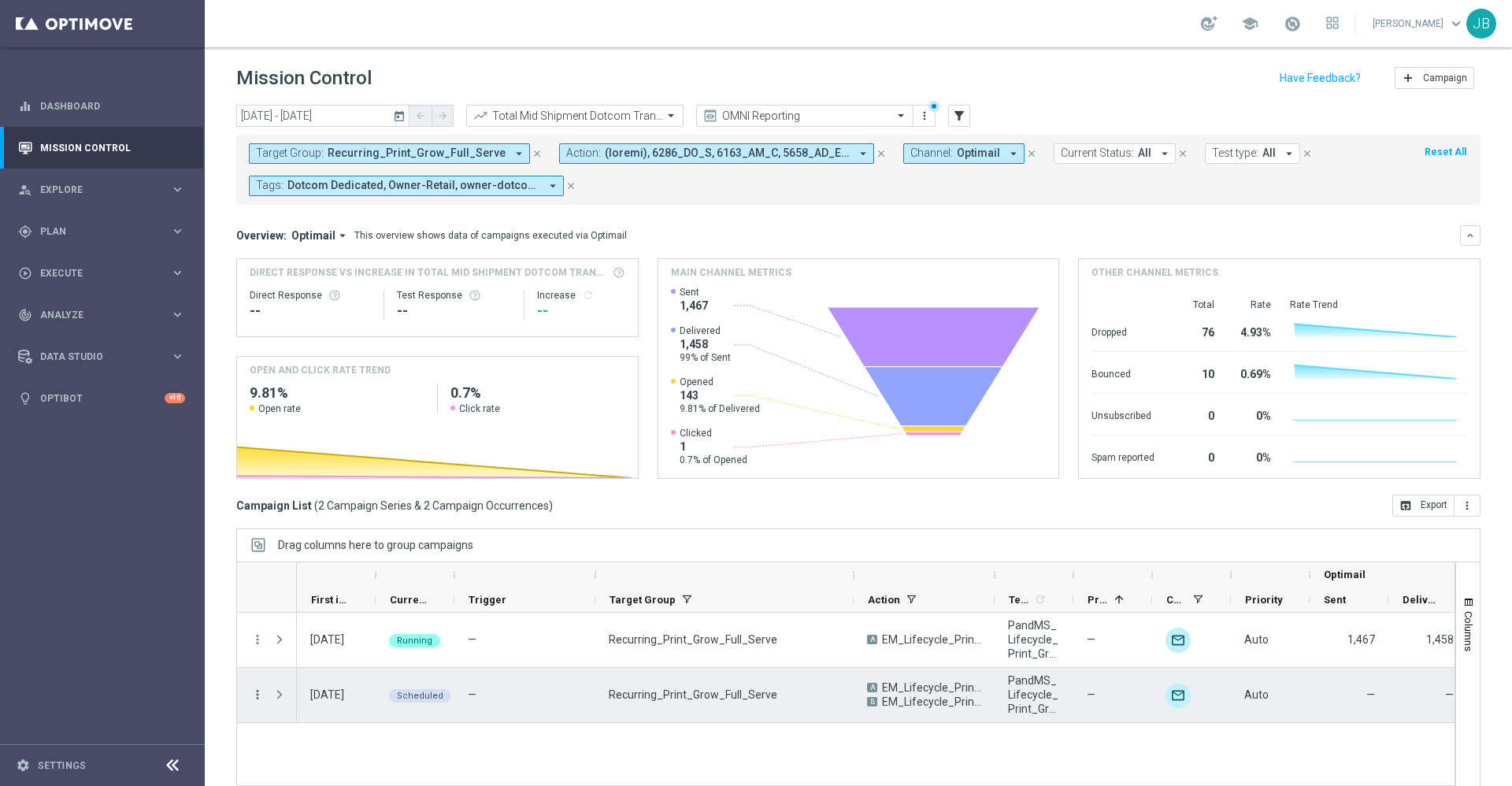
click at [257, 691] on icon "more_vert" at bounding box center [257, 694] width 14 height 14
click at [339, 533] on span "Campaign Details" at bounding box center [327, 529] width 79 height 11
